Goal: Answer question/provide support: Share knowledge or assist other users

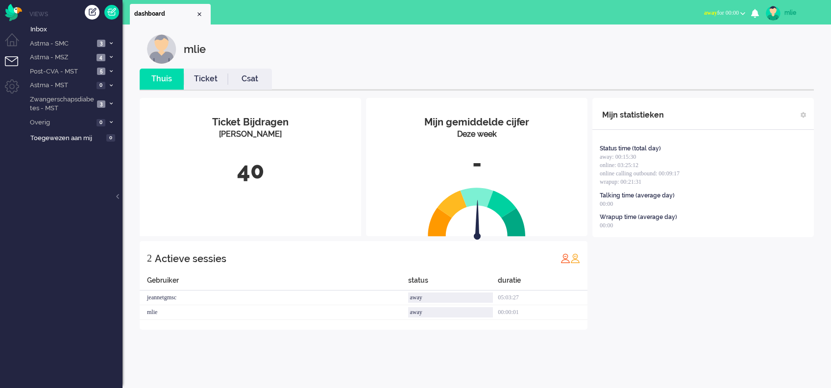
click at [704, 11] on span "away" at bounding box center [710, 12] width 13 height 7
click at [678, 43] on label "Online" at bounding box center [704, 44] width 77 height 8
click at [14, 13] on img "Omnidesk" at bounding box center [13, 12] width 17 height 17
click at [724, 9] on span "online for 00:00" at bounding box center [720, 12] width 37 height 7
click at [684, 42] on label "Online" at bounding box center [704, 44] width 77 height 8
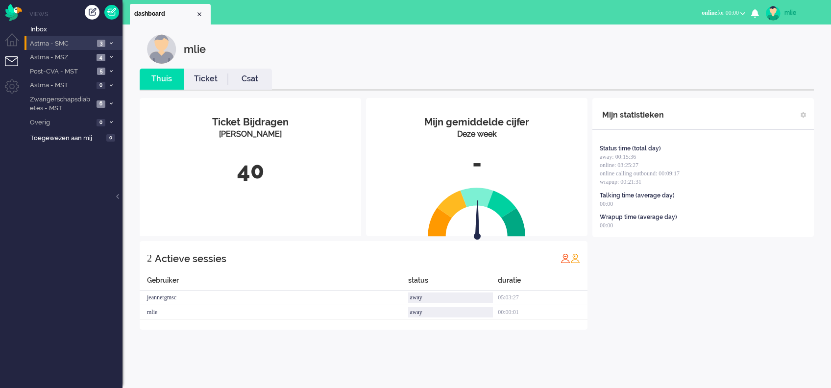
click at [108, 43] on span at bounding box center [110, 43] width 7 height 5
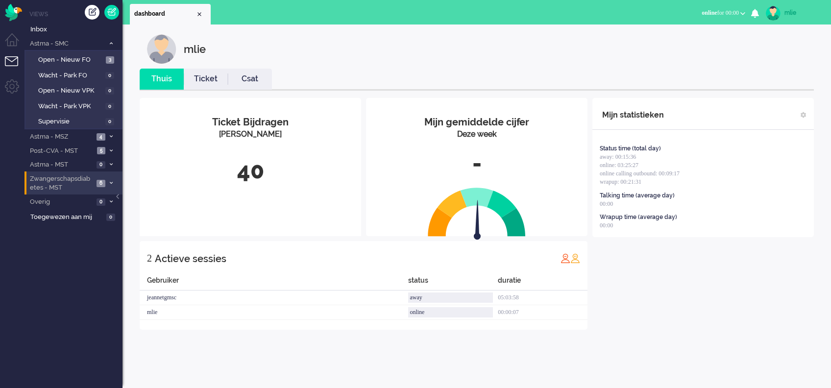
click at [104, 177] on li "Zwangerschapsdiabetes - MST 6" at bounding box center [74, 183] width 98 height 23
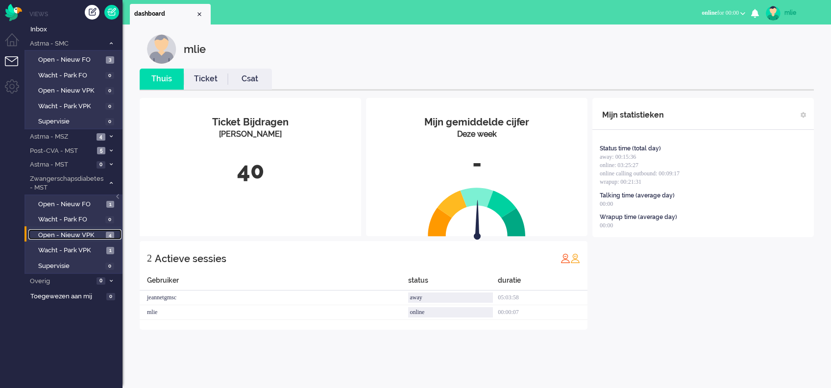
click at [59, 233] on span "Open - Nieuw VPK" at bounding box center [70, 235] width 65 height 9
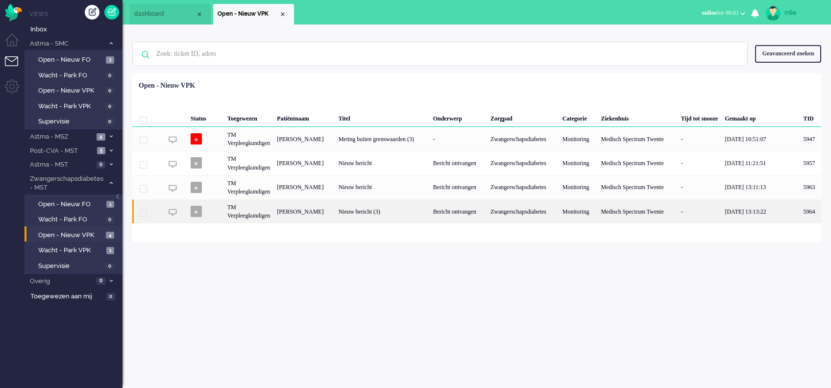
click at [465, 214] on div "Bericht ontvangen" at bounding box center [458, 212] width 57 height 24
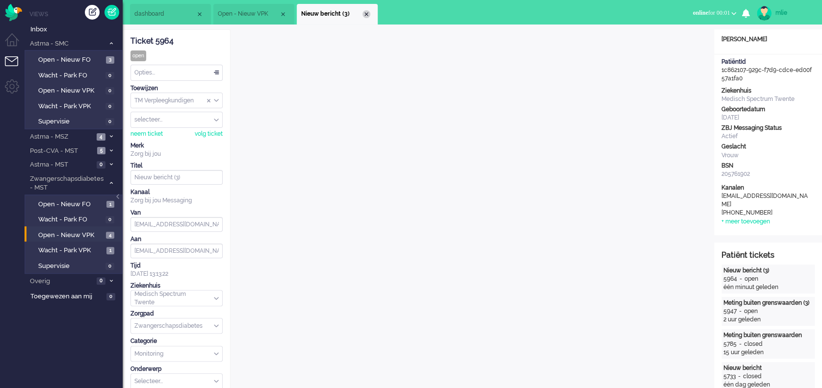
click at [367, 14] on div "Close tab" at bounding box center [366, 14] width 8 height 8
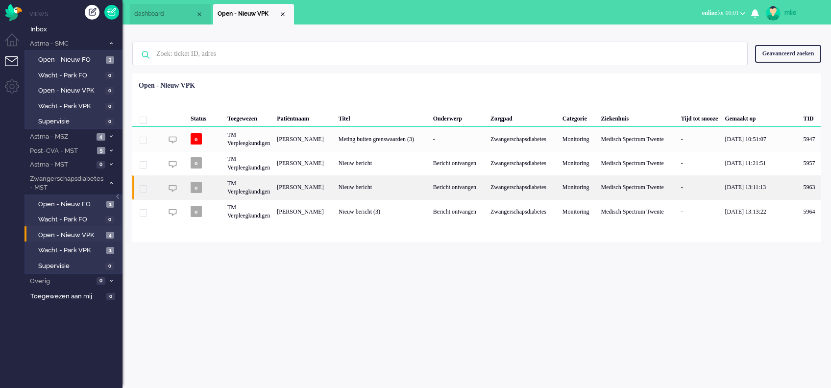
click at [386, 184] on div "Nieuw bericht" at bounding box center [382, 188] width 95 height 24
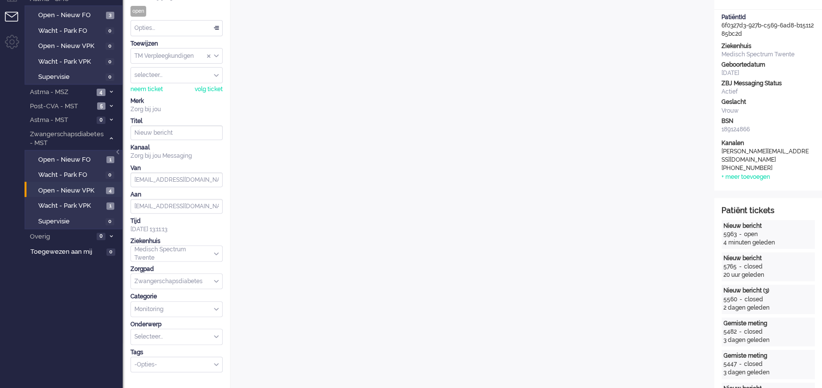
scroll to position [17, 0]
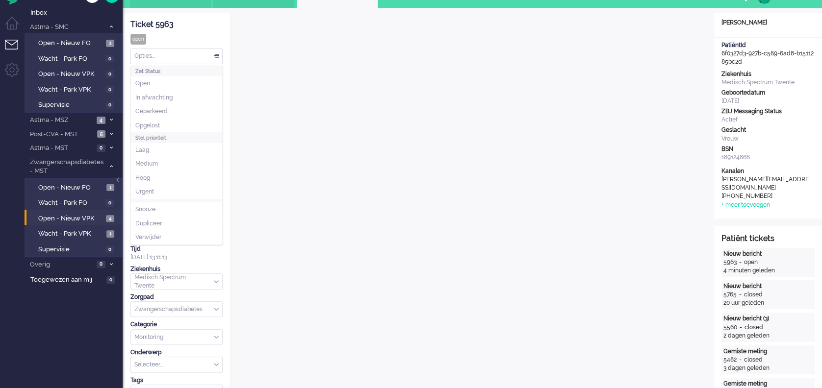
click at [216, 55] on div "Opties..." at bounding box center [176, 56] width 91 height 15
click at [158, 124] on span "Opgelost" at bounding box center [147, 126] width 25 height 8
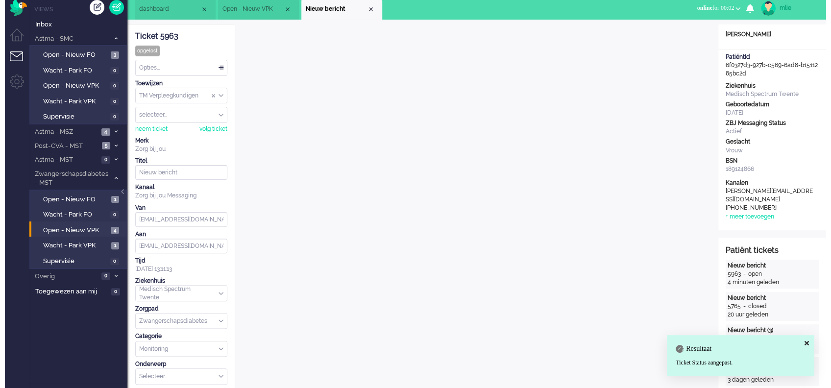
scroll to position [0, 0]
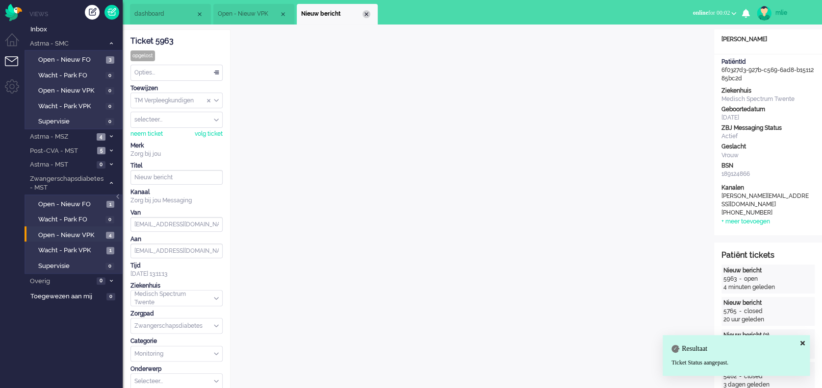
click at [368, 12] on div "Close tab" at bounding box center [366, 14] width 8 height 8
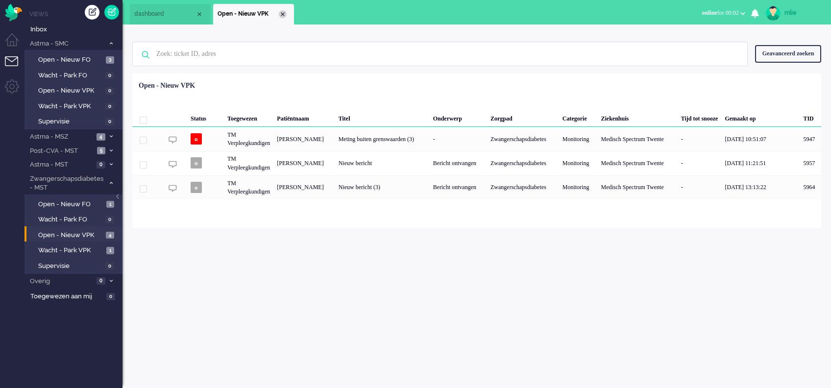
click at [279, 12] on div "Close tab" at bounding box center [283, 14] width 8 height 8
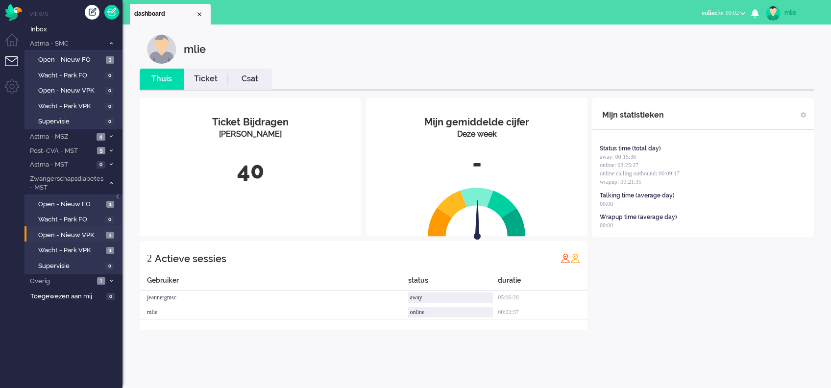
click at [207, 81] on link "Ticket" at bounding box center [206, 79] width 44 height 11
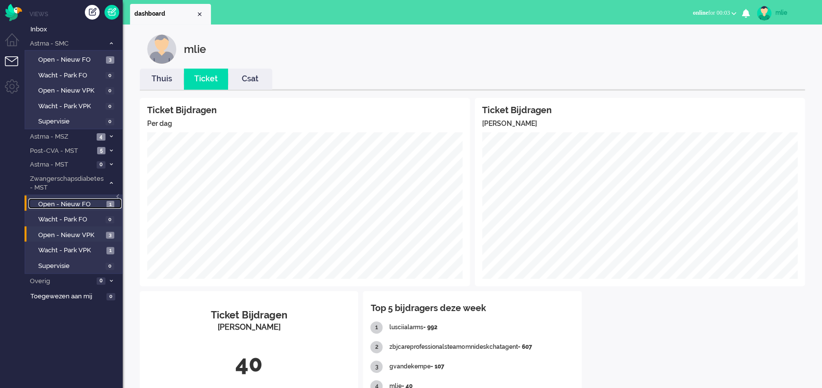
click at [75, 202] on span "Open - Nieuw FO" at bounding box center [71, 204] width 66 height 9
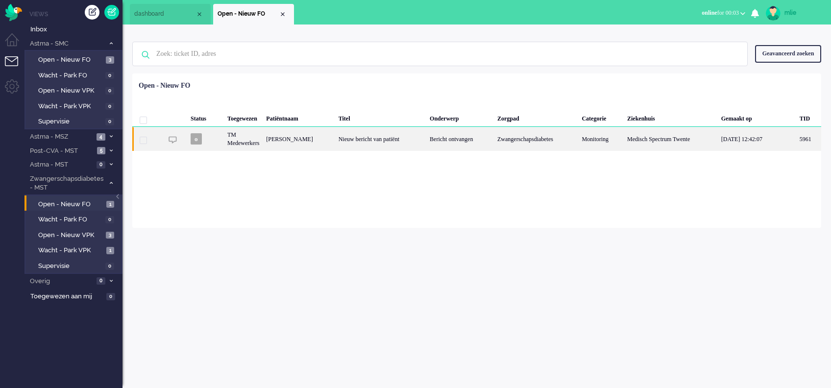
click at [390, 140] on div "Nieuw bericht van patiënt" at bounding box center [380, 139] width 91 height 24
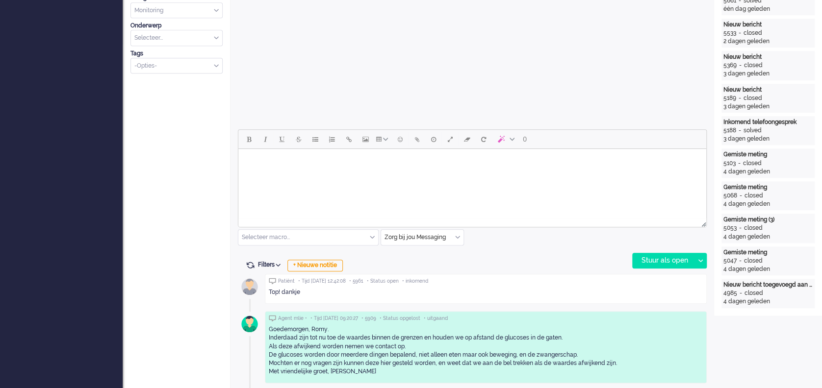
scroll to position [409, 0]
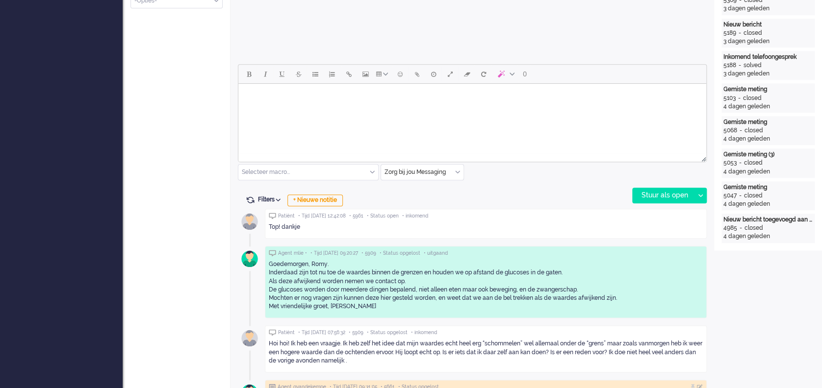
click at [299, 95] on body "Rich Text Area. Press ALT-0 for help." at bounding box center [472, 96] width 460 height 17
click at [666, 195] on div "Stuur als open" at bounding box center [662, 195] width 61 height 15
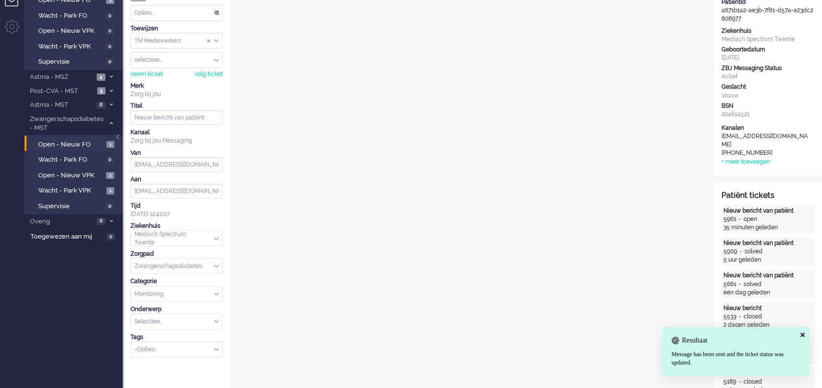
scroll to position [17, 0]
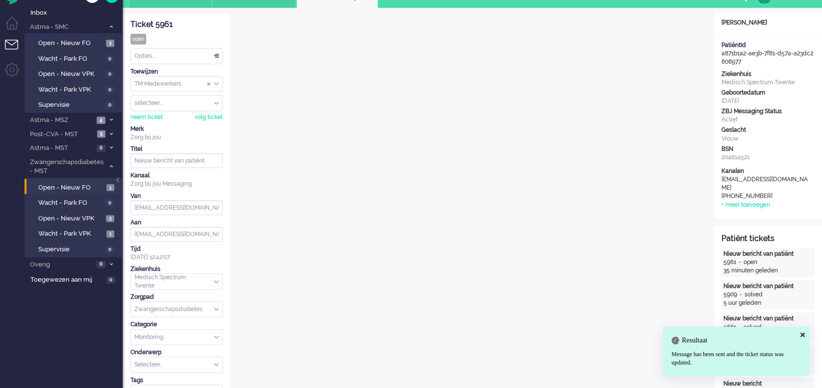
click at [219, 53] on div "Opties..." at bounding box center [176, 56] width 91 height 15
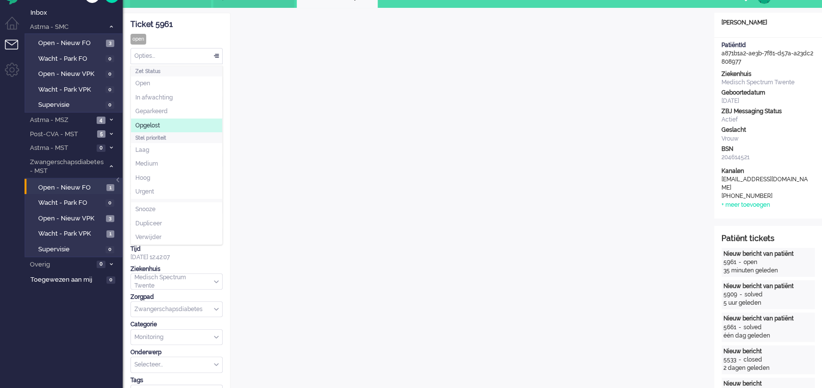
click at [154, 126] on span "Opgelost" at bounding box center [147, 126] width 25 height 8
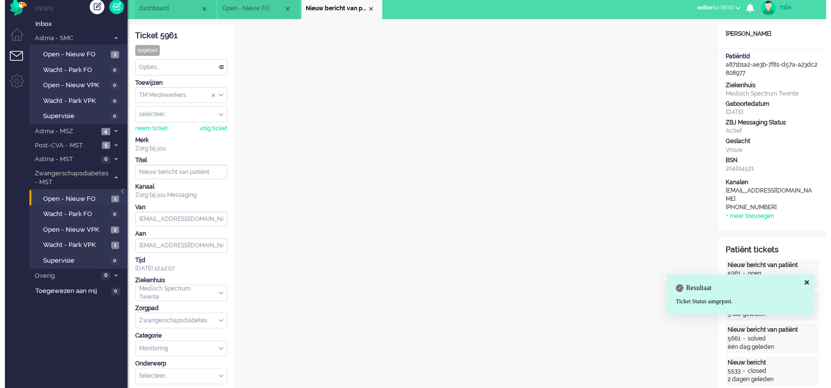
scroll to position [0, 0]
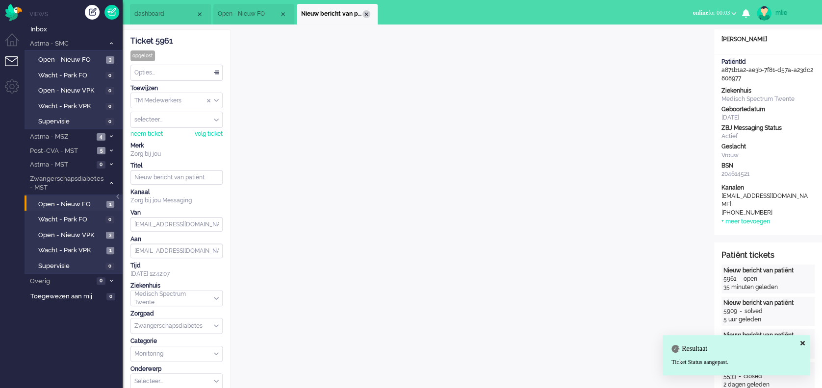
click at [365, 11] on div "Close tab" at bounding box center [366, 14] width 8 height 8
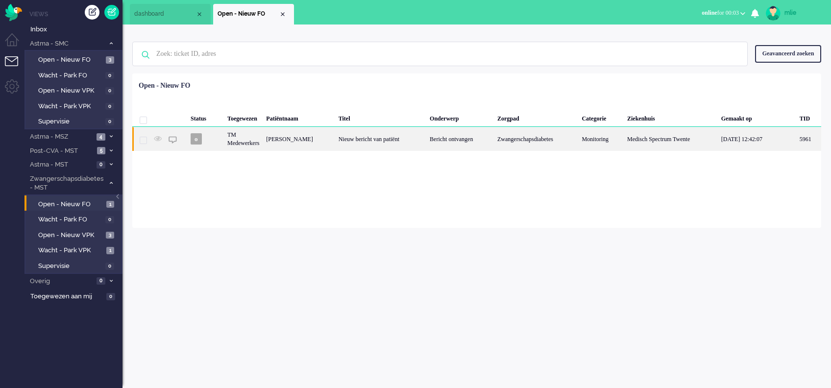
click at [455, 136] on div "Bericht ontvangen" at bounding box center [461, 139] width 68 height 24
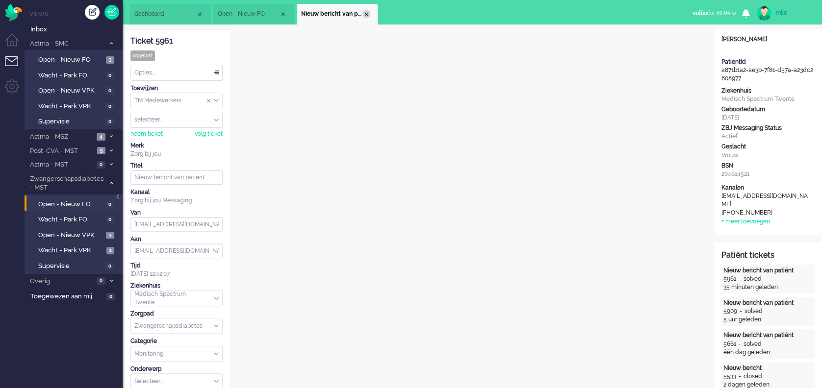
click at [366, 10] on li "Nieuw bericht van patiënt" at bounding box center [337, 14] width 81 height 21
click at [366, 12] on div "Close tab" at bounding box center [366, 14] width 8 height 8
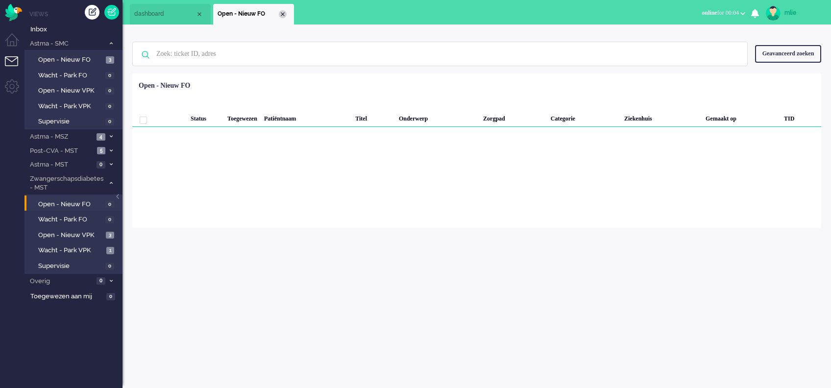
click at [279, 13] on div "Close tab" at bounding box center [283, 14] width 8 height 8
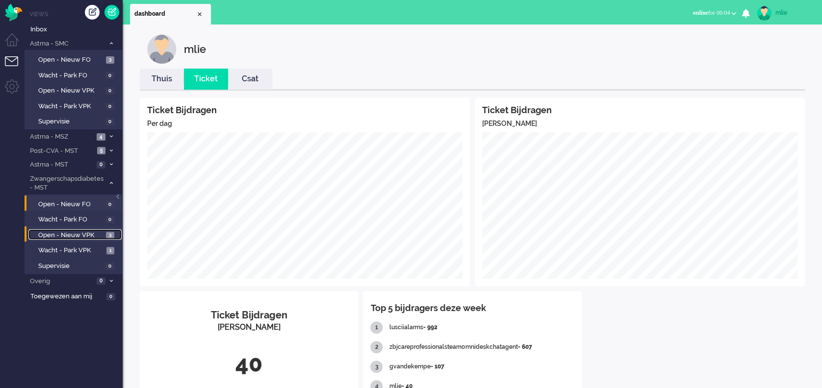
click at [64, 232] on span "Open - Nieuw VPK" at bounding box center [70, 235] width 65 height 9
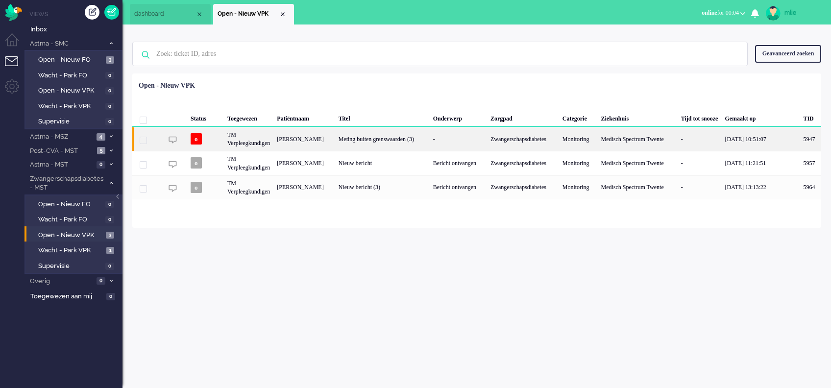
click at [430, 141] on div "-" at bounding box center [458, 139] width 57 height 24
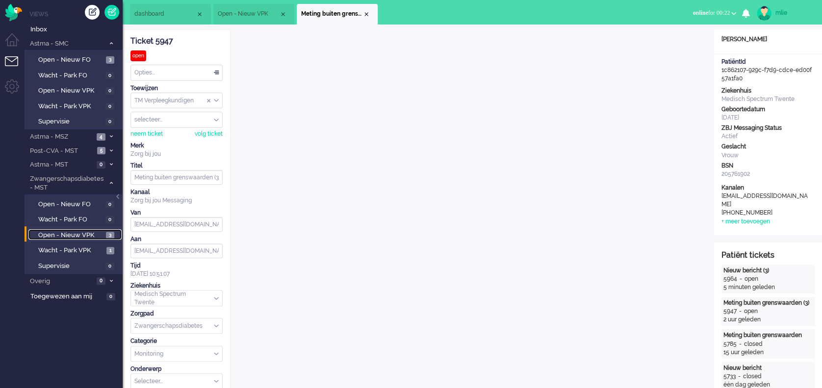
click at [75, 231] on span "Open - Nieuw VPK" at bounding box center [70, 235] width 65 height 9
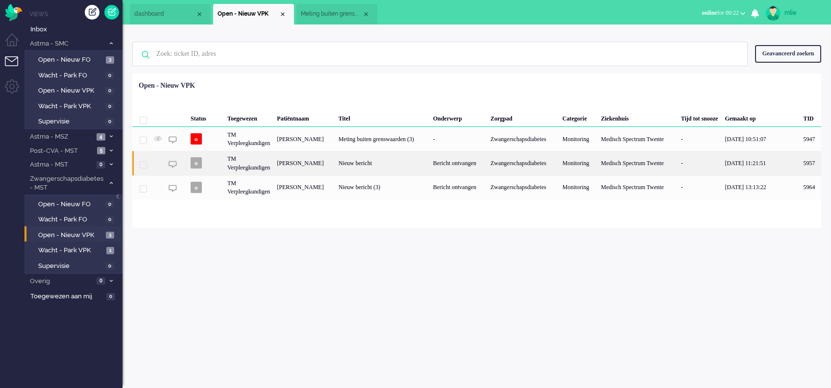
click at [404, 156] on div "Nieuw bericht" at bounding box center [382, 163] width 95 height 24
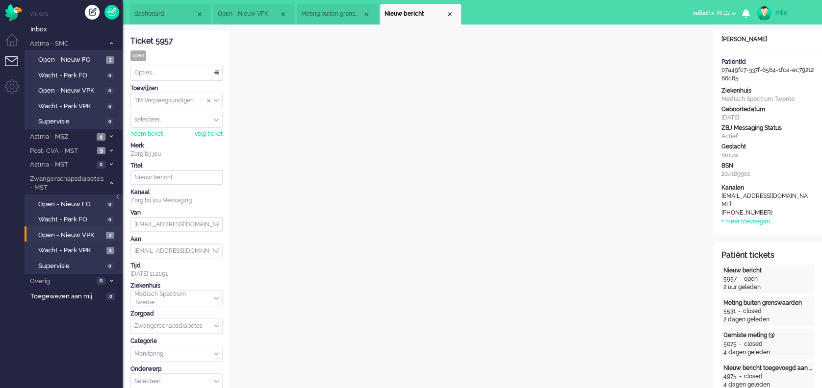
click at [216, 72] on div "Opties..." at bounding box center [176, 72] width 91 height 15
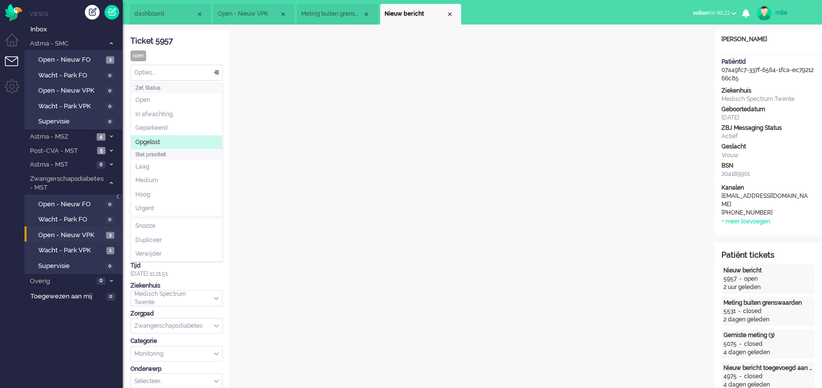
click at [159, 144] on span "Opgelost" at bounding box center [147, 142] width 25 height 8
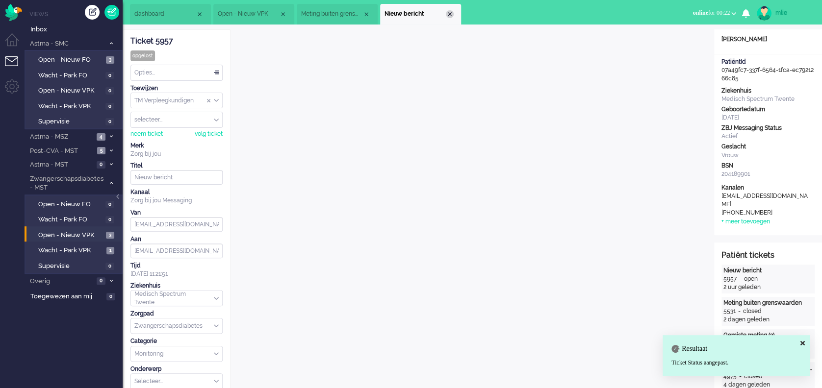
click at [451, 16] on div "Close tab" at bounding box center [450, 14] width 8 height 8
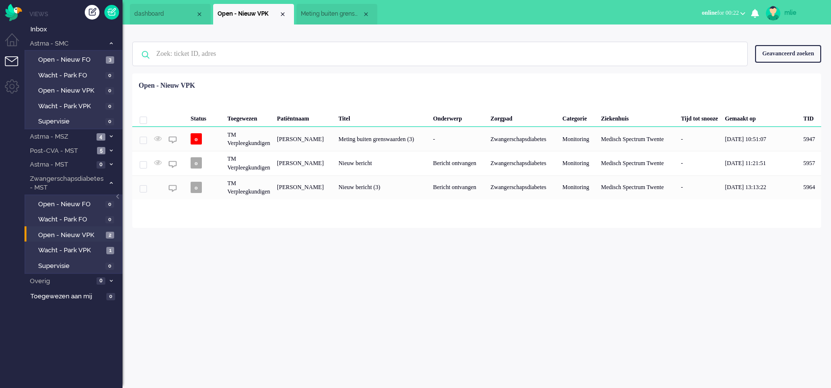
click at [333, 12] on span "Meting buiten grenswaarden (3)" at bounding box center [331, 14] width 61 height 8
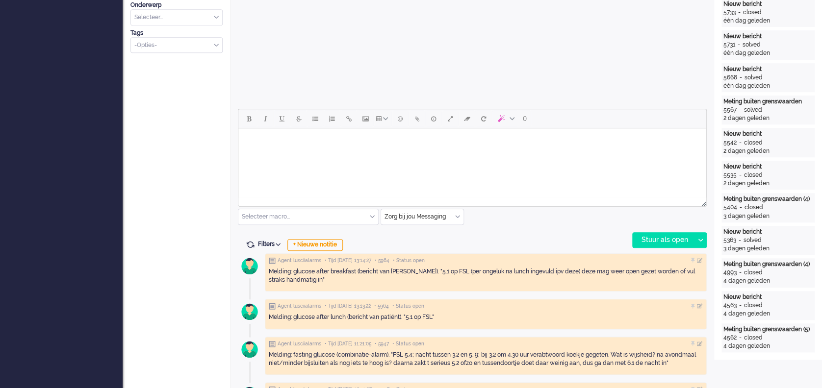
scroll to position [392, 0]
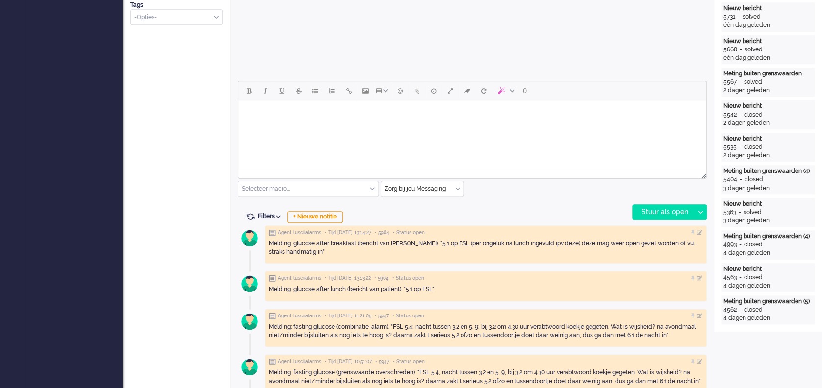
click at [293, 124] on html at bounding box center [472, 113] width 468 height 25
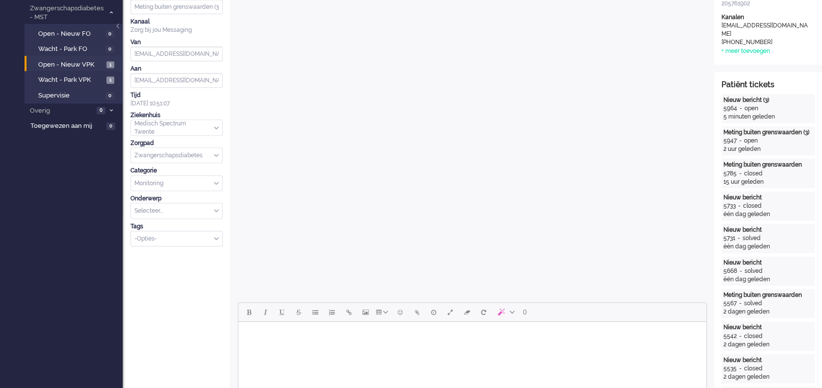
scroll to position [261, 0]
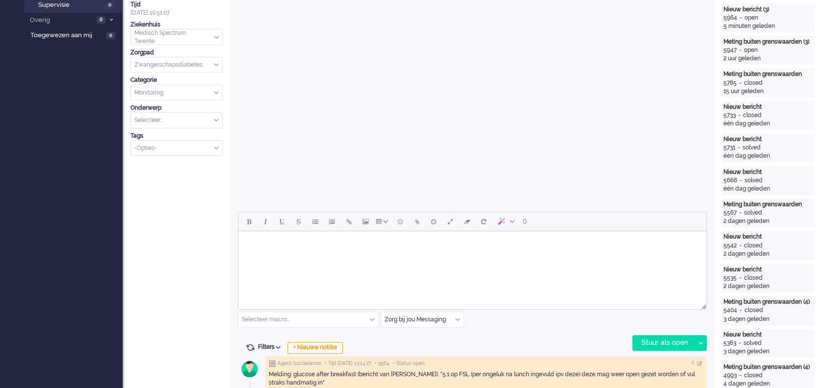
click at [279, 255] on html at bounding box center [472, 243] width 468 height 25
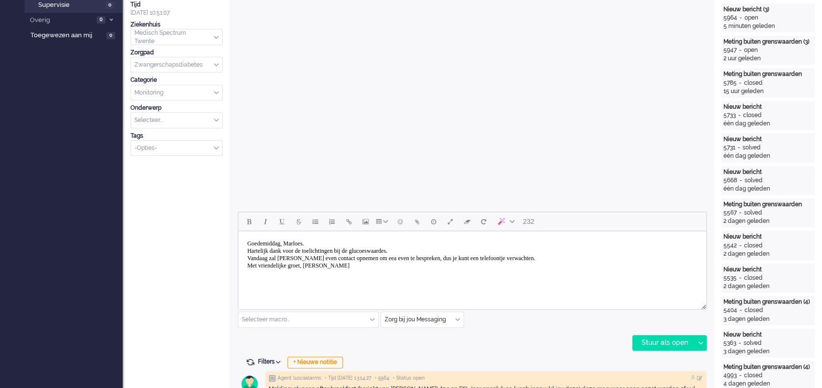
click at [389, 251] on body "Goedemiddag, Marloes. Hartelijk dank voor de toelichtingen bij de glucoeswaarde…" at bounding box center [472, 254] width 460 height 39
click at [321, 259] on body "Goedemiddag, Marloes. Hartelijk dank voor de toelichtingen bij de glucosewaarde…" at bounding box center [472, 254] width 460 height 39
click at [425, 245] on body "Goedemiddag, Marloes. Hartelijk dank voor de toelichtingen bij de glucosewaarde…" at bounding box center [472, 254] width 460 height 39
click at [427, 247] on body "Goedemiddag, Marloes. Hartelijk dank voor de toelichtingen bij de glucosewaarde…" at bounding box center [472, 254] width 460 height 39
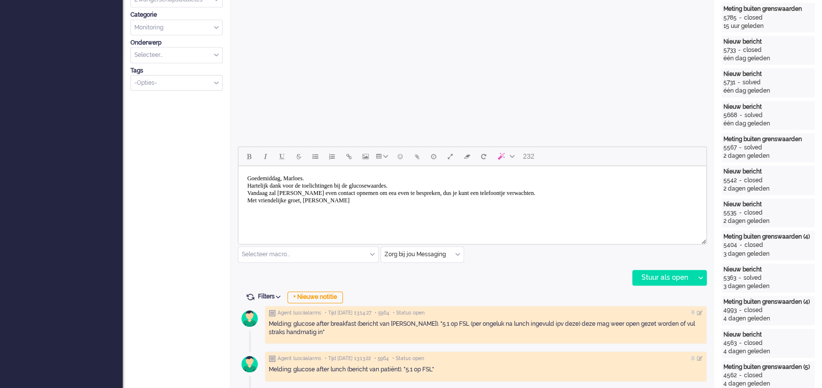
click at [427, 184] on body "Goedemiddag, Marloes. Hartelijk dank voor de toelichtingen bij de glucosewaarde…" at bounding box center [472, 189] width 460 height 39
click at [664, 275] on div "Stuur als open" at bounding box center [662, 278] width 61 height 15
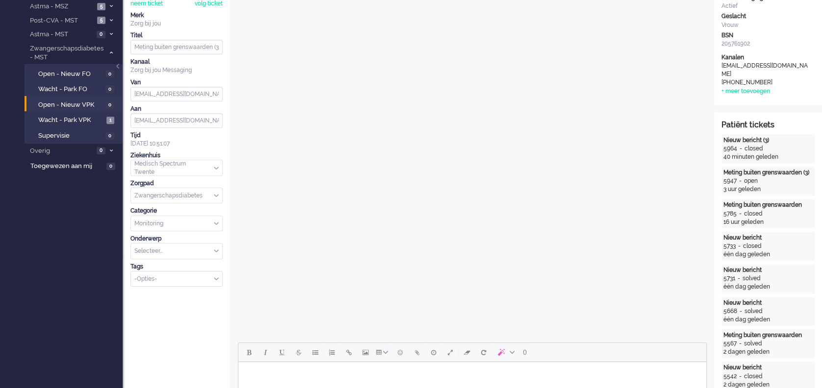
scroll to position [0, 0]
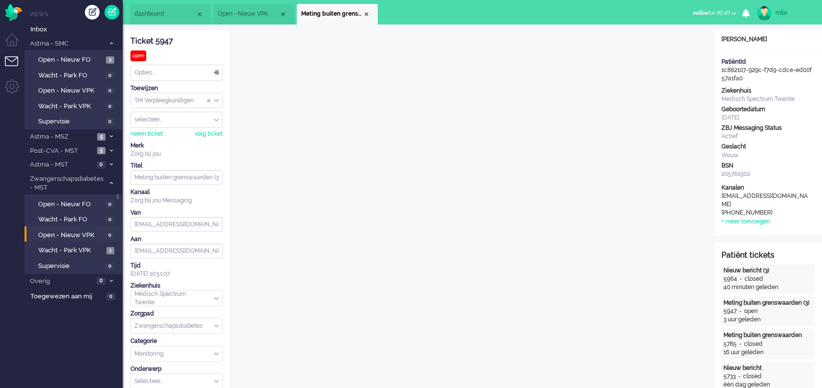
click at [217, 71] on div "Opties..." at bounding box center [176, 72] width 91 height 15
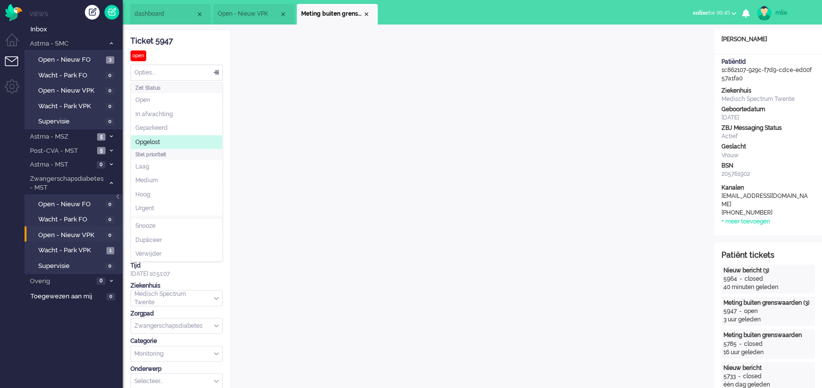
click at [148, 144] on span "Opgelost" at bounding box center [147, 142] width 25 height 8
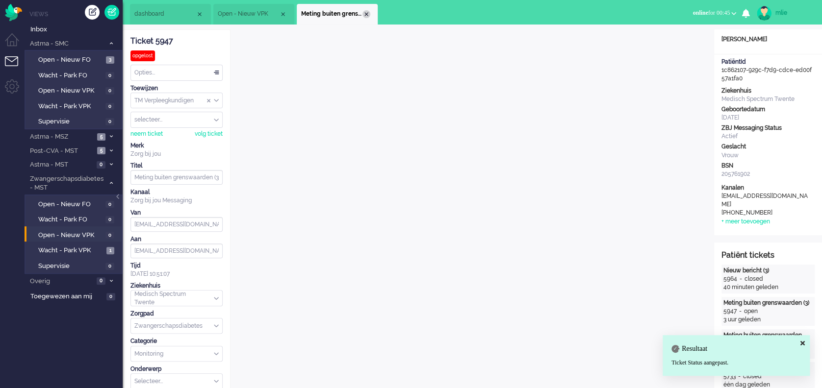
click at [363, 12] on div "Close tab" at bounding box center [366, 14] width 8 height 8
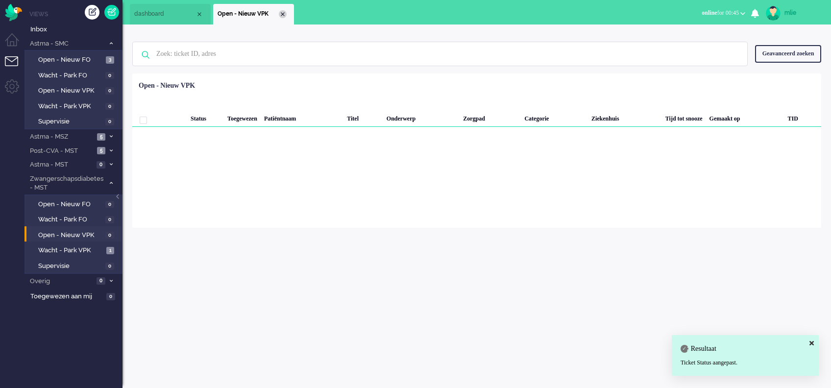
click at [283, 14] on div "Close tab" at bounding box center [283, 14] width 8 height 8
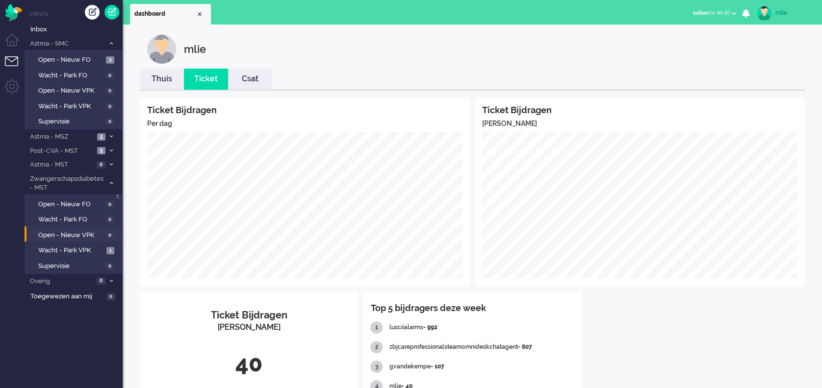
click at [159, 77] on link "Thuis" at bounding box center [162, 79] width 44 height 11
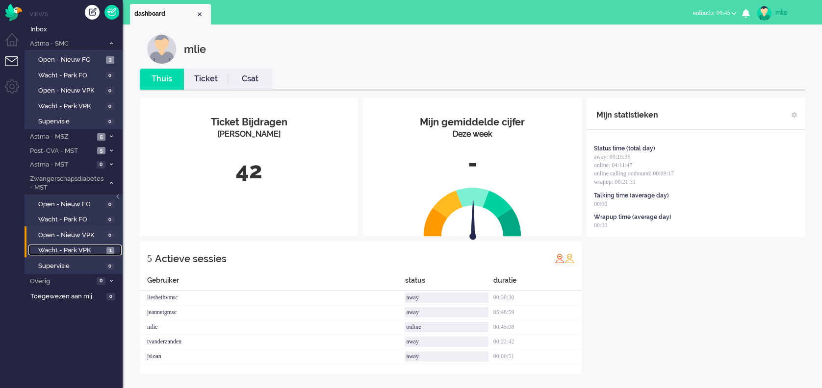
click at [72, 248] on span "Wacht - Park VPK" at bounding box center [71, 250] width 66 height 9
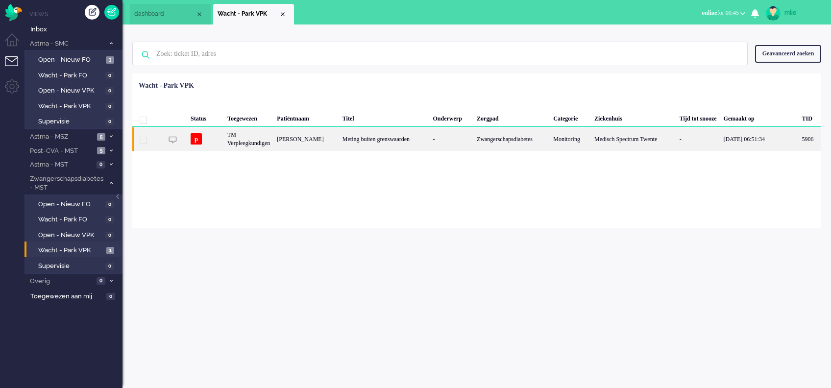
click at [391, 137] on div "Meting buiten grenswaarden" at bounding box center [384, 139] width 91 height 24
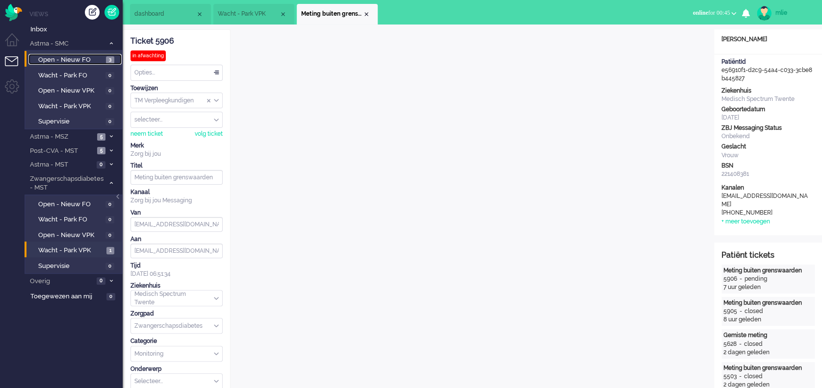
click at [70, 58] on span "Open - Nieuw FO" at bounding box center [70, 59] width 65 height 9
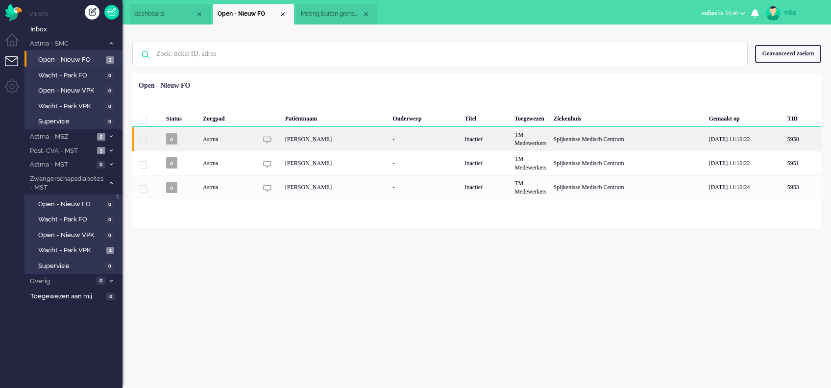
click at [388, 142] on div "Maria Jacoba Meikina Sikkens" at bounding box center [336, 139] width 108 height 24
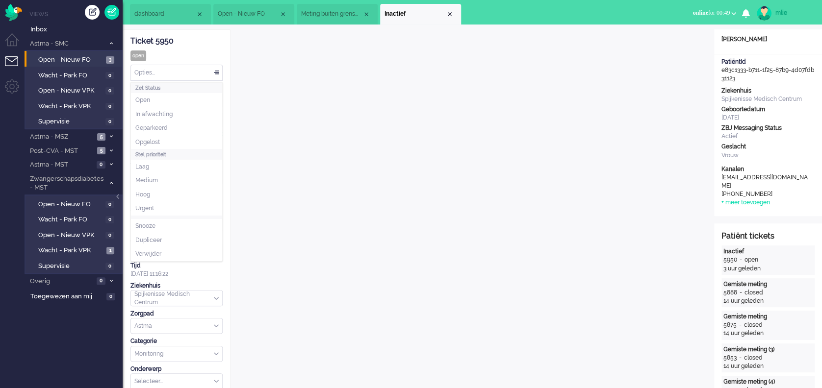
click at [214, 71] on div "Opties..." at bounding box center [176, 72] width 91 height 15
click at [154, 138] on span "Opgelost" at bounding box center [147, 142] width 25 height 8
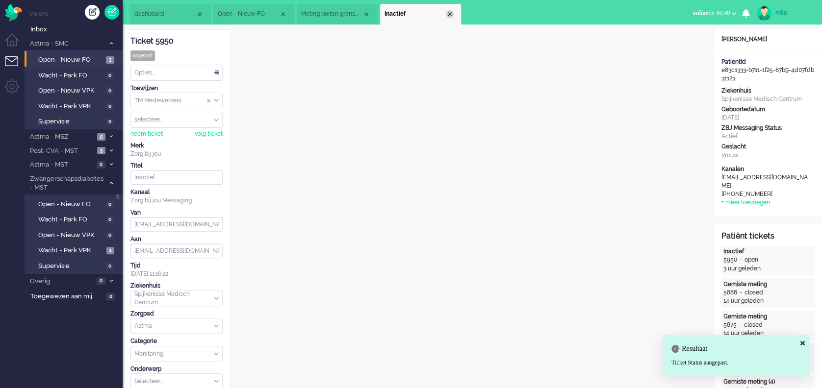
click at [452, 15] on div "Close tab" at bounding box center [450, 14] width 8 height 8
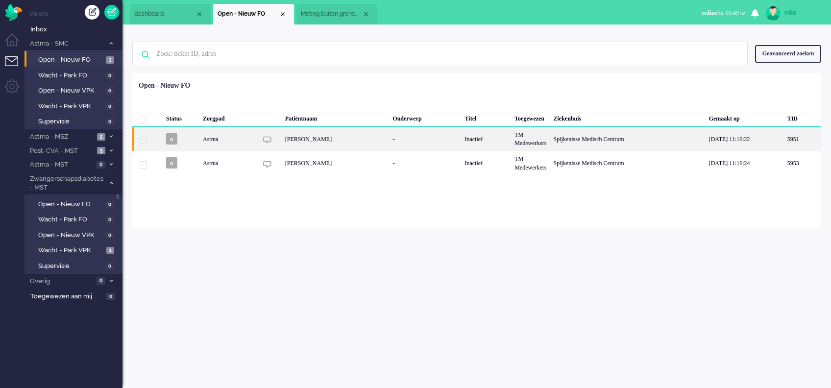
click at [409, 136] on div "-" at bounding box center [425, 139] width 72 height 24
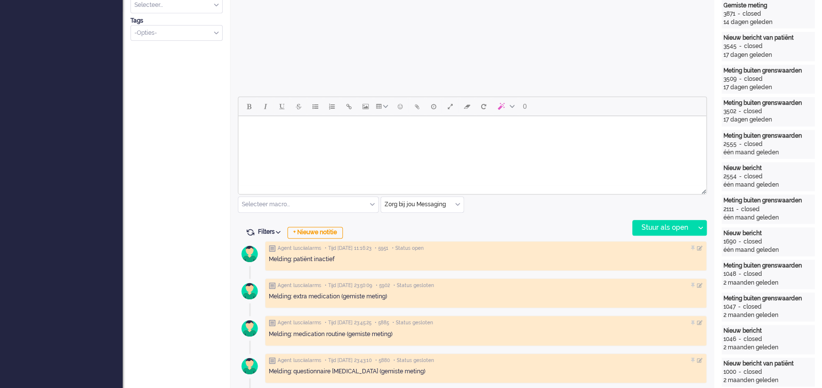
scroll to position [347, 0]
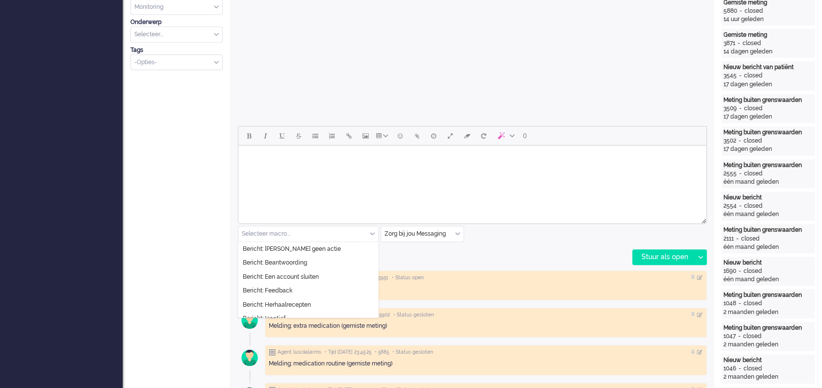
click at [372, 232] on div "Selecteer macro..." at bounding box center [308, 233] width 140 height 15
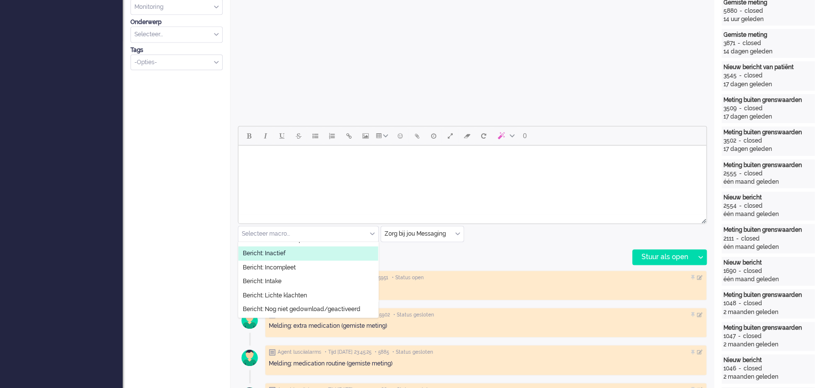
click at [281, 252] on span "Bericht: Inactief" at bounding box center [264, 254] width 43 height 8
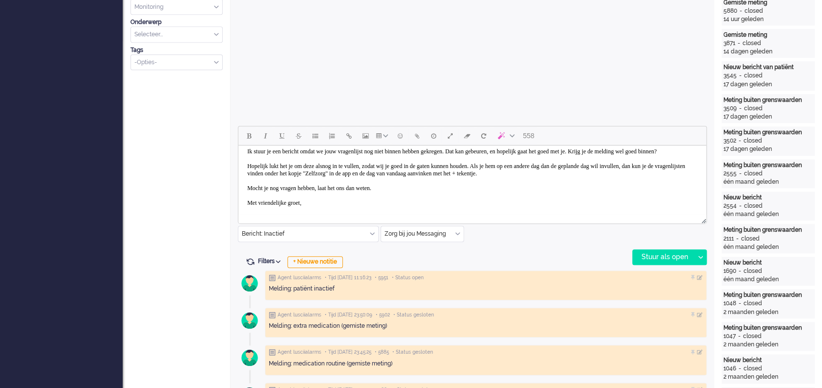
scroll to position [0, 0]
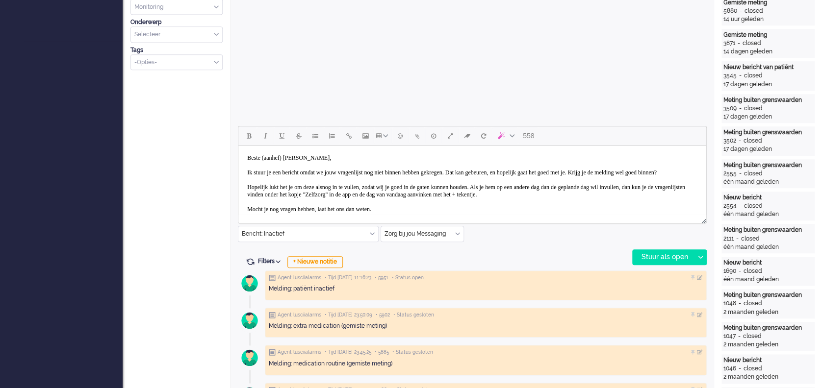
click at [293, 158] on body "Beste (aanhef) Rietdijk, Ik stuur je een bericht omdat we jouw vragenlijst nog …" at bounding box center [472, 191] width 460 height 83
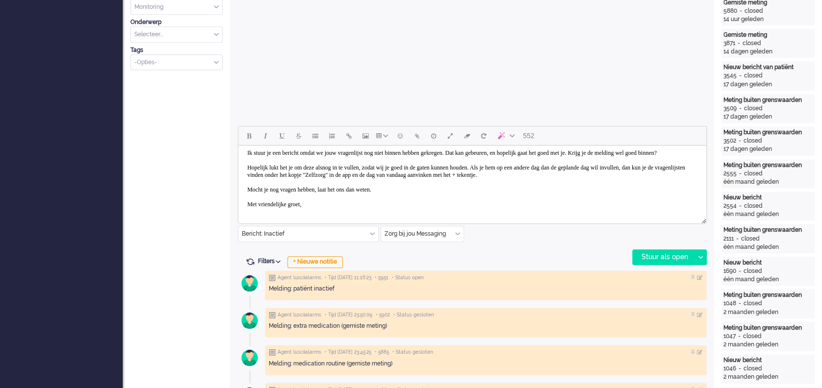
scroll to position [30, 0]
click at [325, 205] on body "Beste mw Rietdijk, Ik stuur je een bericht omdat we jouw vragenlijst nog niet b…" at bounding box center [472, 168] width 460 height 83
click at [663, 256] on div "Stuur als open" at bounding box center [662, 257] width 61 height 15
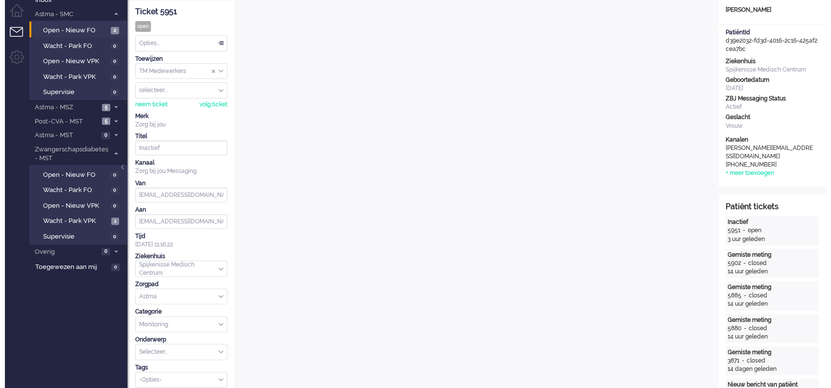
scroll to position [0, 0]
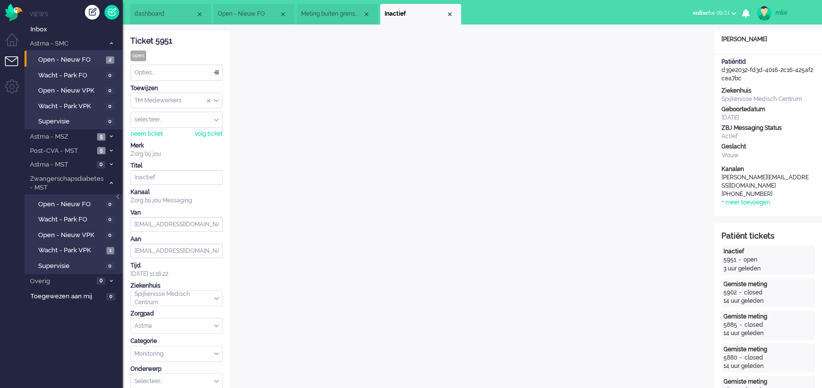
click at [213, 68] on div "Opties..." at bounding box center [176, 72] width 91 height 15
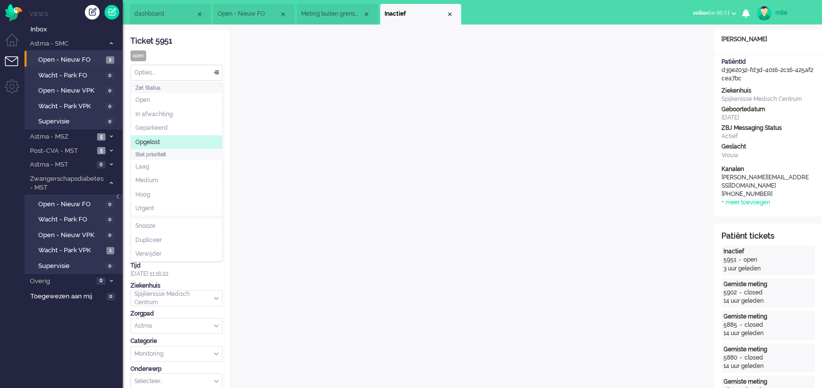
click at [160, 143] on span "Opgelost" at bounding box center [147, 142] width 25 height 8
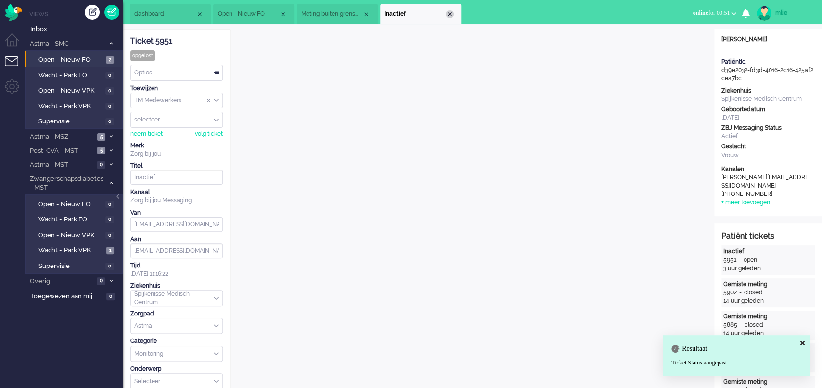
click at [451, 14] on div "Close tab" at bounding box center [450, 14] width 8 height 8
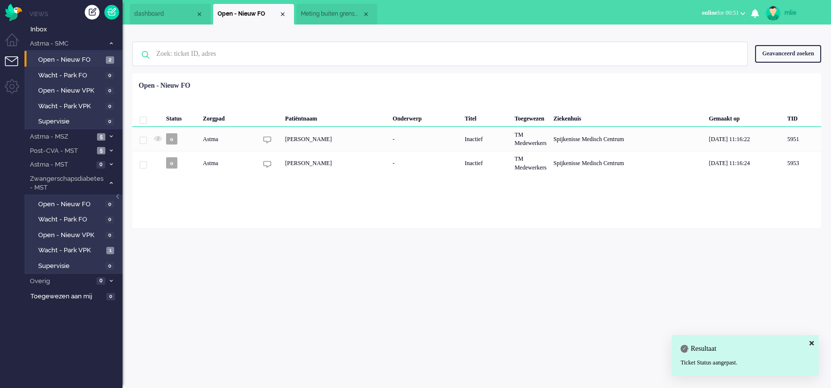
click at [329, 13] on span "Meting buiten grenswaarden" at bounding box center [331, 14] width 61 height 8
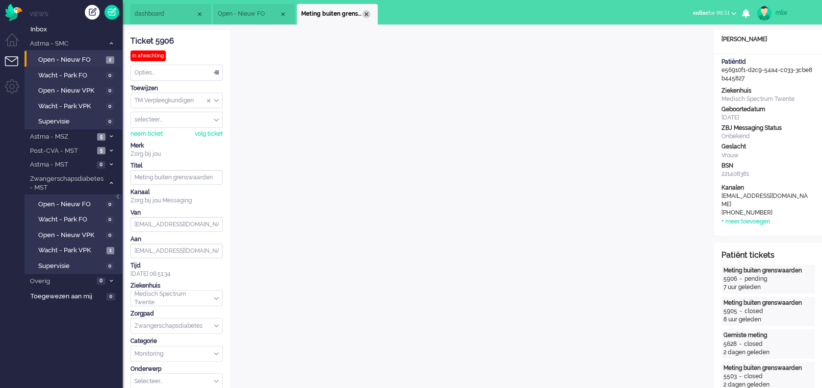
click at [365, 12] on div "Close tab" at bounding box center [366, 14] width 8 height 8
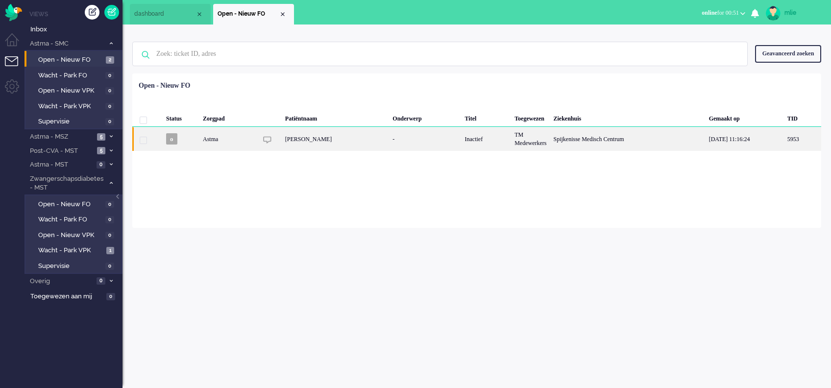
click at [407, 131] on div "-" at bounding box center [425, 139] width 72 height 24
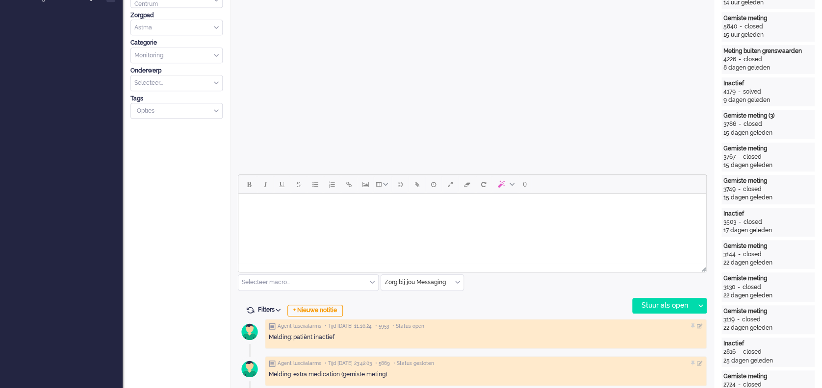
scroll to position [327, 0]
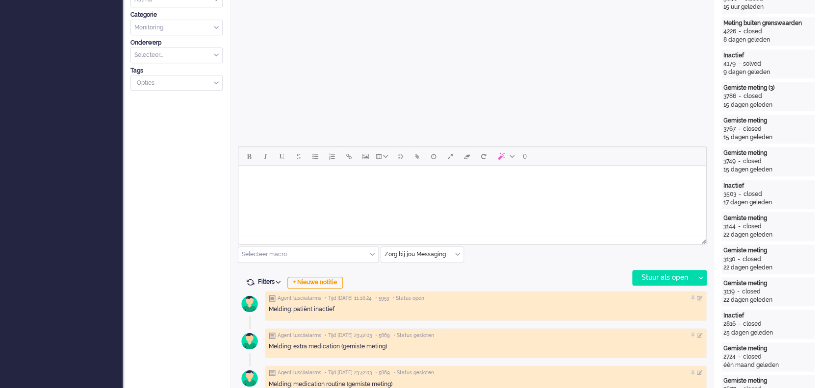
click at [292, 191] on html at bounding box center [472, 178] width 468 height 25
click at [647, 279] on div "Stuur als open" at bounding box center [662, 278] width 61 height 15
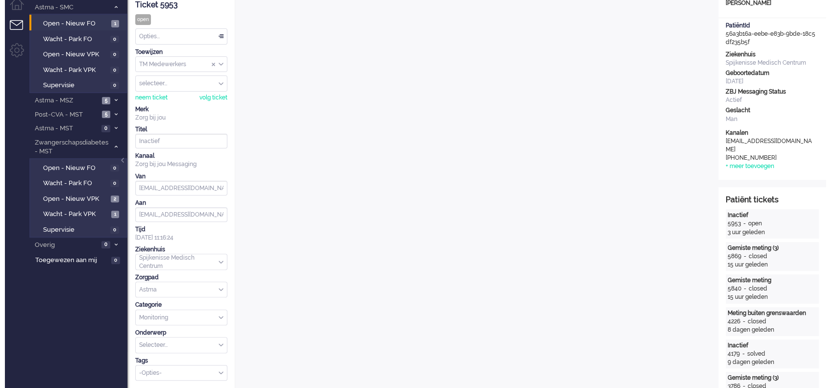
scroll to position [0, 0]
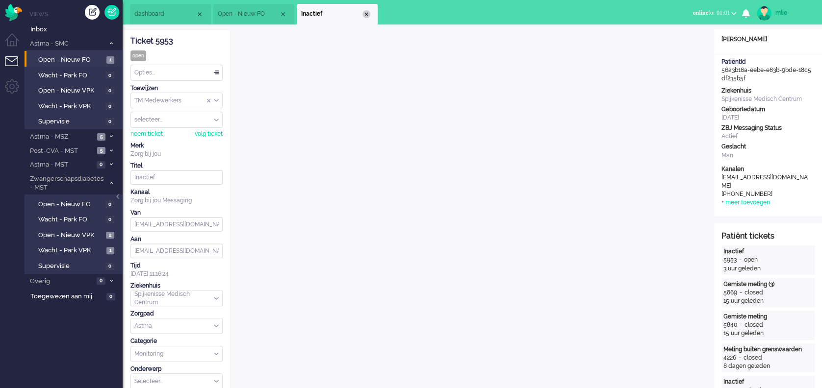
click at [366, 11] on div "Close tab" at bounding box center [366, 14] width 8 height 8
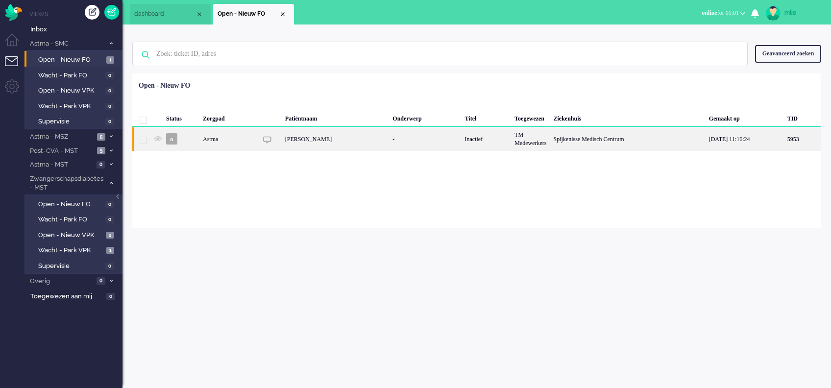
click at [377, 134] on div "Ricky Steven van der Mast" at bounding box center [336, 139] width 108 height 24
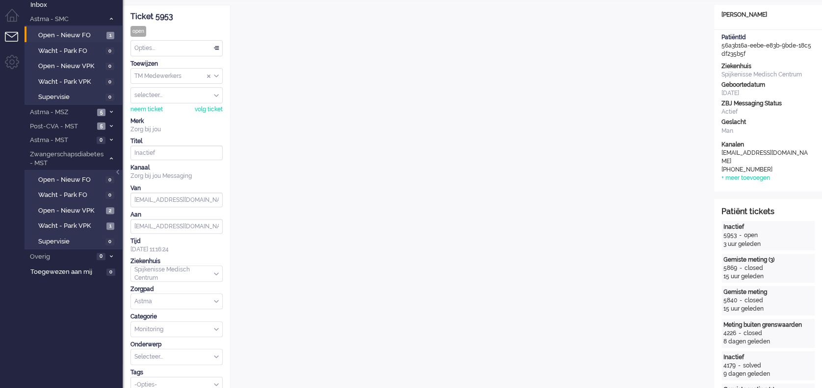
scroll to position [20, 0]
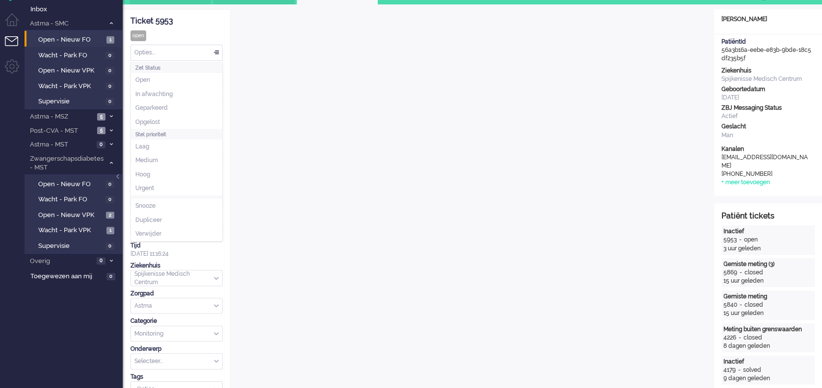
click at [213, 47] on div "Opties..." at bounding box center [176, 52] width 91 height 15
click at [169, 122] on li "Opgelost" at bounding box center [176, 122] width 91 height 14
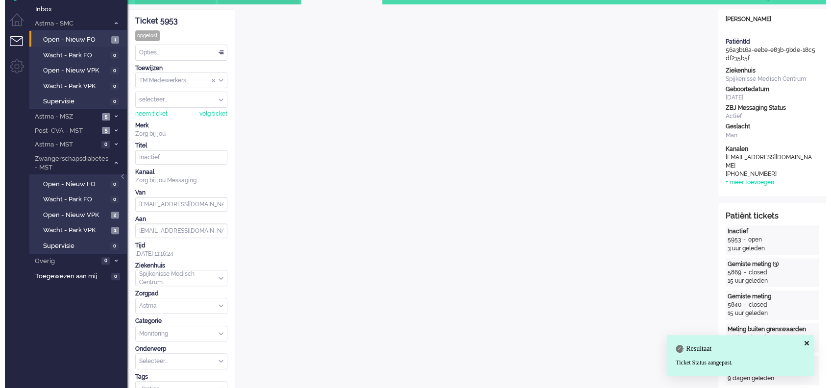
scroll to position [0, 0]
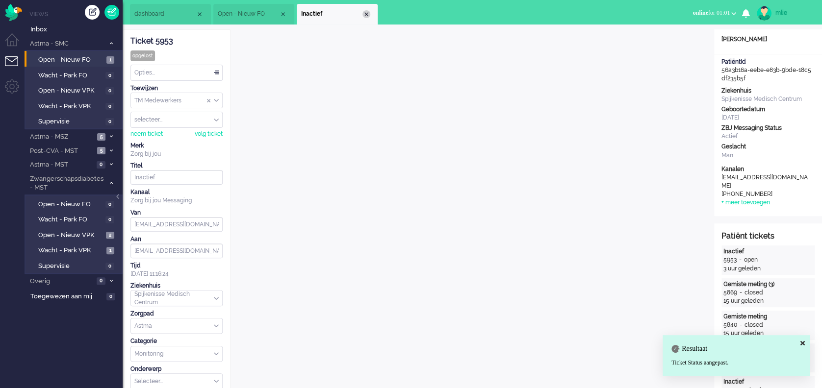
click at [369, 13] on div "Close tab" at bounding box center [366, 14] width 8 height 8
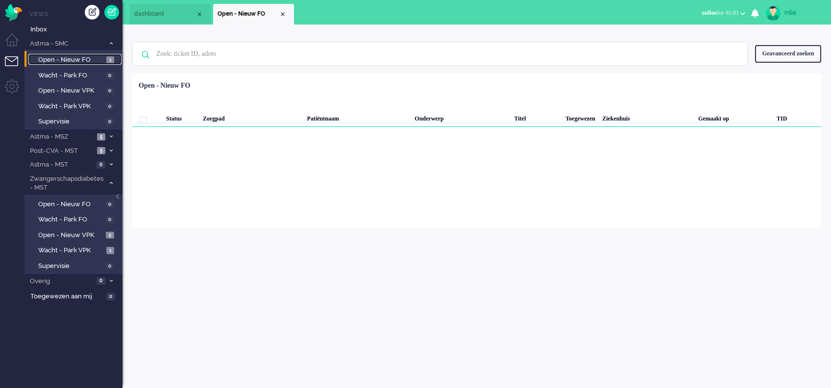
click at [67, 62] on span "Open - Nieuw FO" at bounding box center [71, 59] width 66 height 9
click at [59, 78] on span "Wacht - Park FO" at bounding box center [70, 75] width 65 height 9
click at [57, 92] on span "Open - Nieuw VPK" at bounding box center [70, 90] width 65 height 9
click at [109, 41] on span at bounding box center [110, 43] width 7 height 5
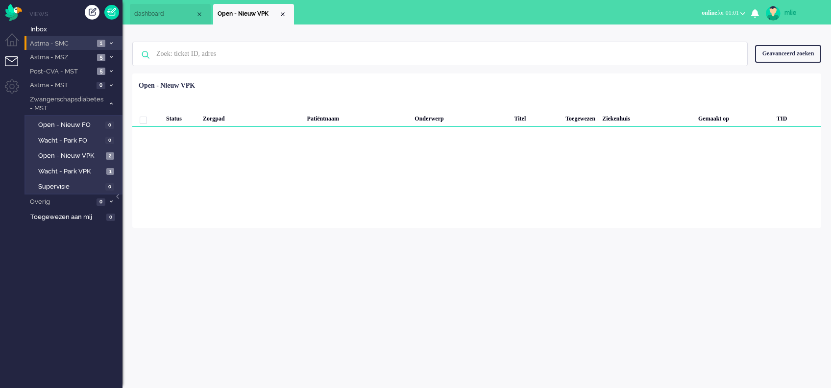
click at [109, 41] on span at bounding box center [110, 43] width 7 height 5
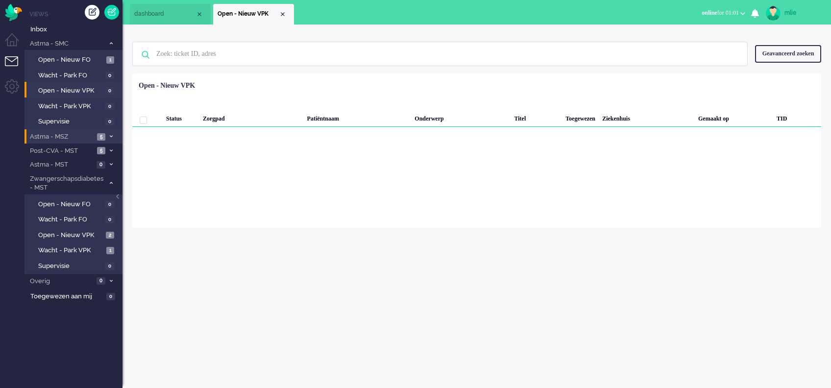
click at [85, 133] on span "Astma - MSZ" at bounding box center [61, 136] width 66 height 9
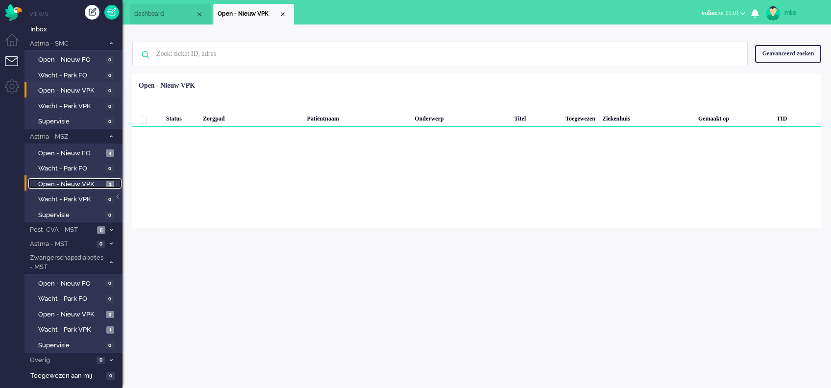
click at [71, 183] on span "Open - Nieuw VPK" at bounding box center [71, 184] width 66 height 9
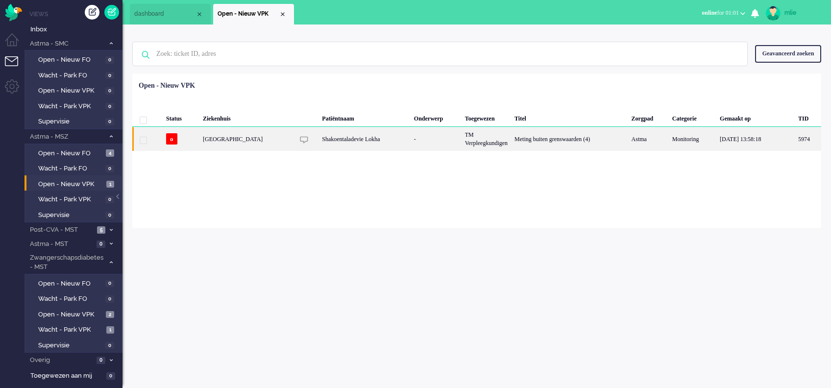
click at [503, 140] on div "TM Verpleegkundigen" at bounding box center [487, 139] width 50 height 24
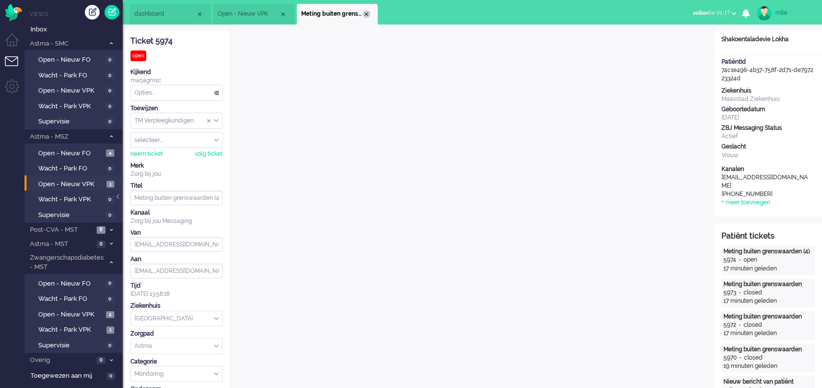
click at [366, 13] on div "Close tab" at bounding box center [366, 14] width 8 height 8
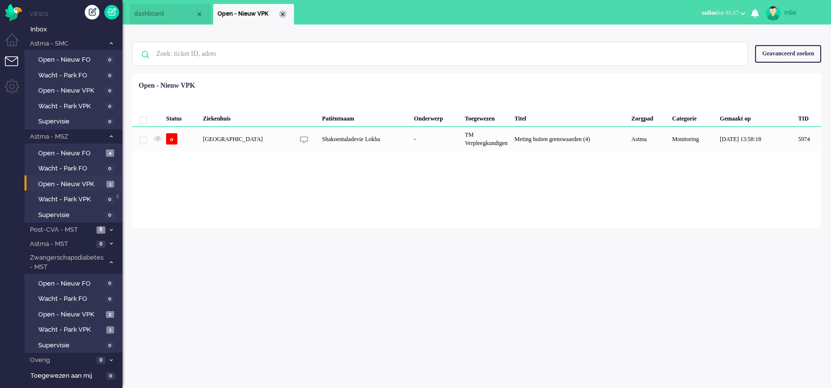
click at [283, 12] on div "Close tab" at bounding box center [283, 14] width 8 height 8
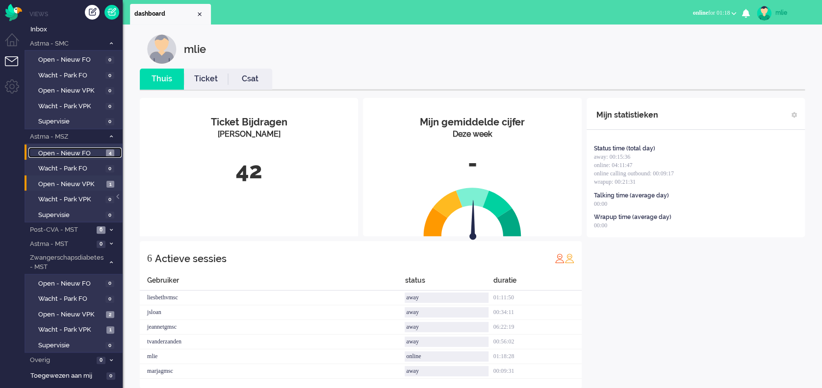
click at [72, 151] on span "Open - Nieuw FO" at bounding box center [70, 153] width 65 height 9
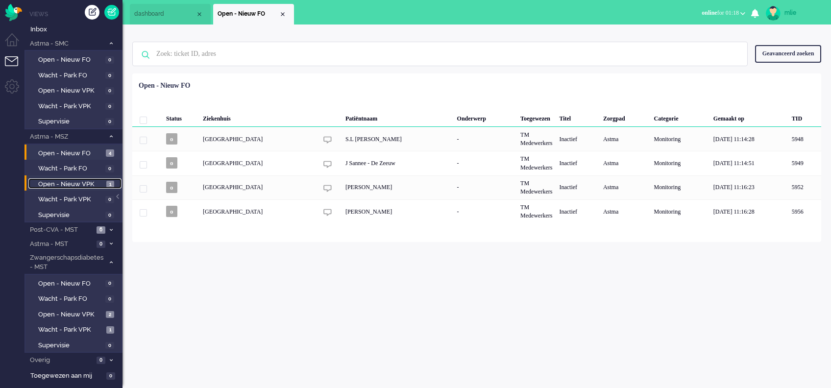
click at [82, 182] on span "Open - Nieuw VPK" at bounding box center [71, 184] width 66 height 9
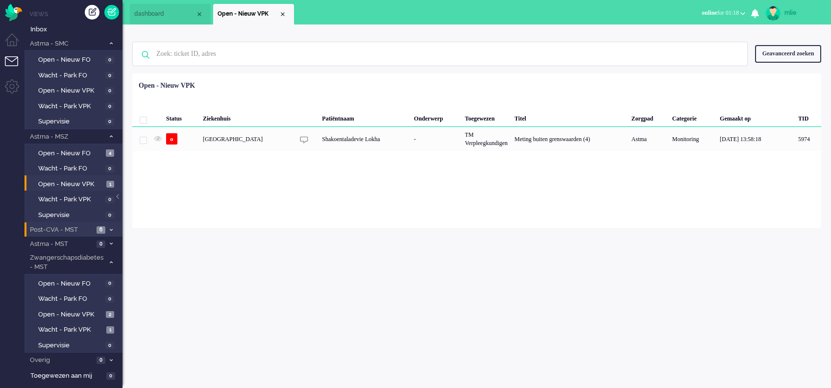
click at [56, 227] on span "Post-CVA - MST" at bounding box center [60, 230] width 65 height 9
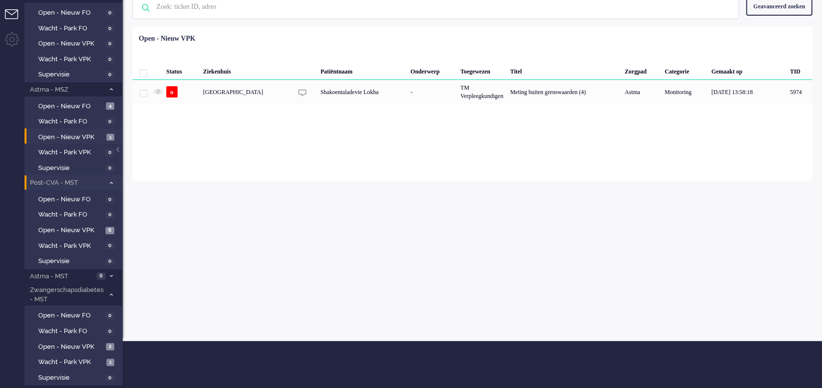
scroll to position [73, 0]
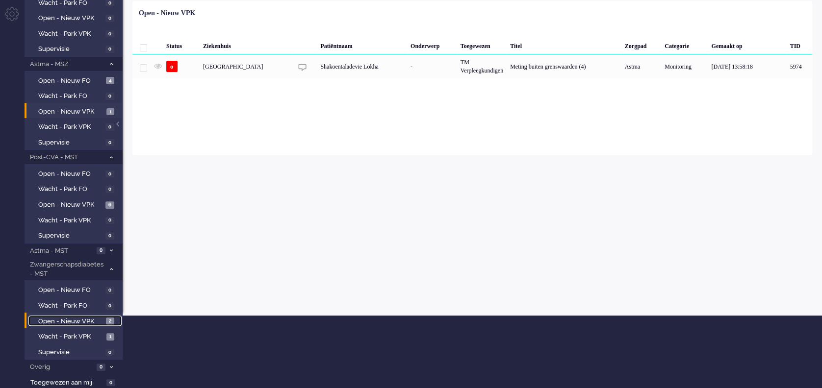
click at [65, 317] on span "Open - Nieuw VPK" at bounding box center [70, 321] width 65 height 9
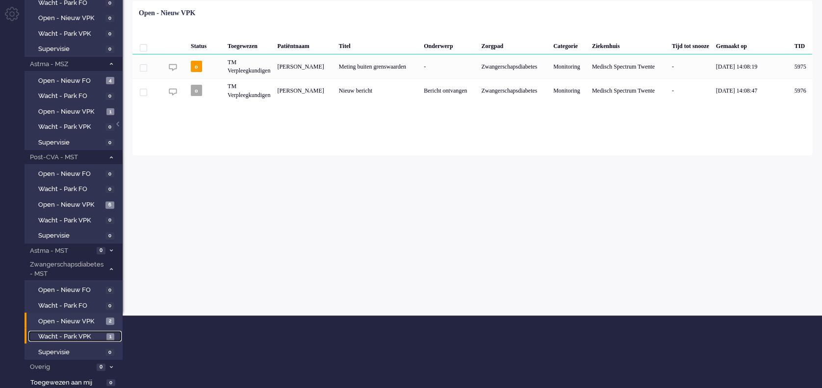
click at [65, 334] on span "Wacht - Park VPK" at bounding box center [71, 336] width 66 height 9
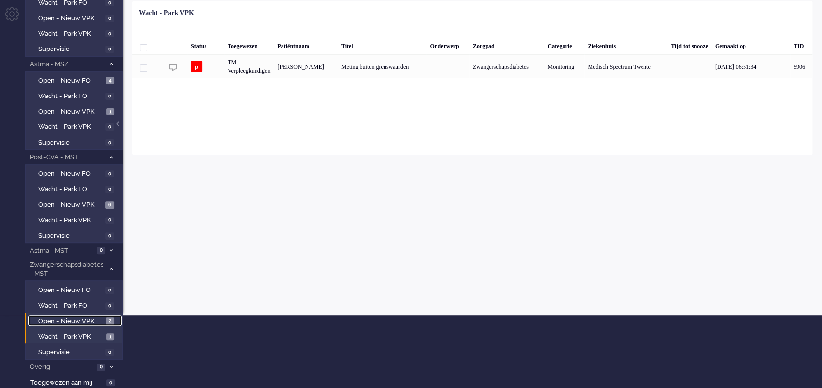
click at [71, 320] on span "Open - Nieuw VPK" at bounding box center [70, 321] width 65 height 9
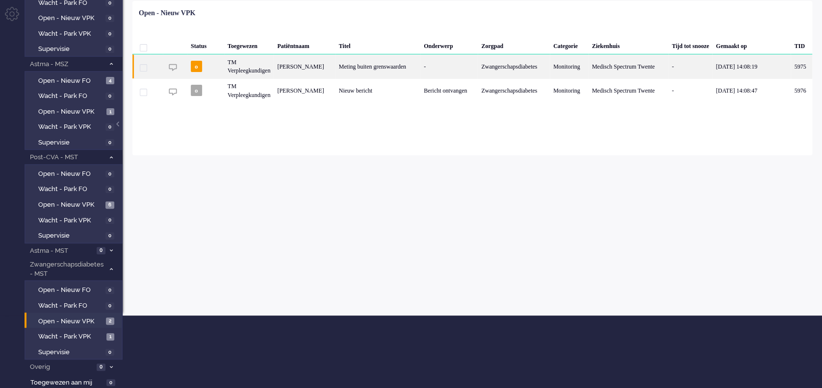
click at [422, 63] on div "-" at bounding box center [448, 66] width 57 height 24
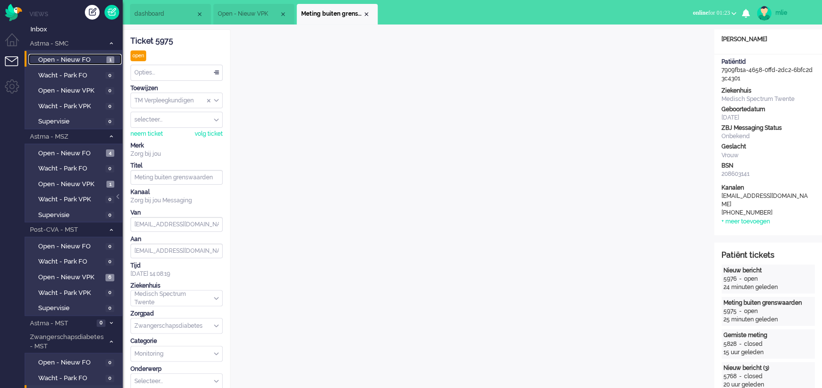
click at [75, 58] on span "Open - Nieuw FO" at bounding box center [71, 59] width 66 height 9
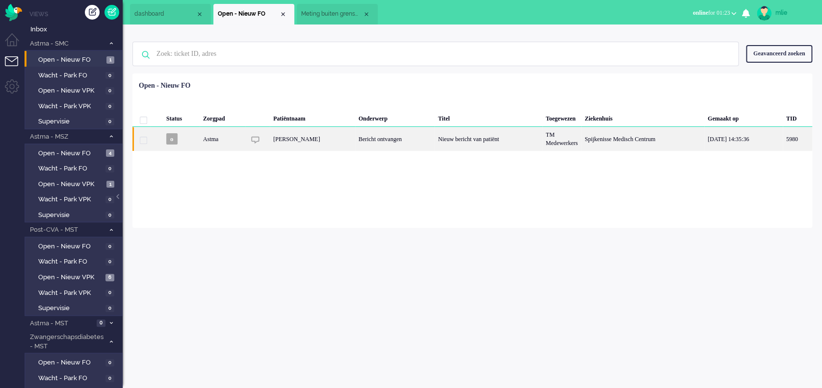
click at [402, 142] on div "Bericht ontvangen" at bounding box center [394, 139] width 79 height 24
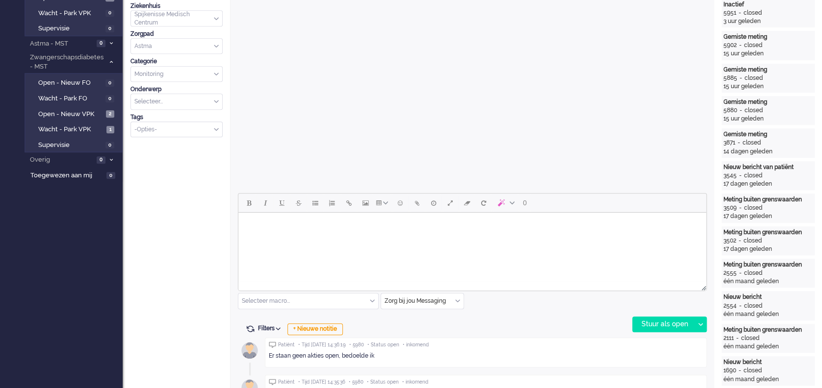
scroll to position [327, 0]
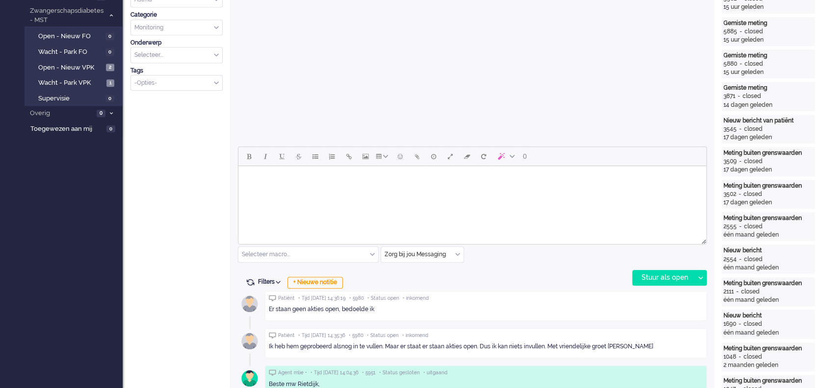
click at [275, 189] on html at bounding box center [472, 178] width 468 height 25
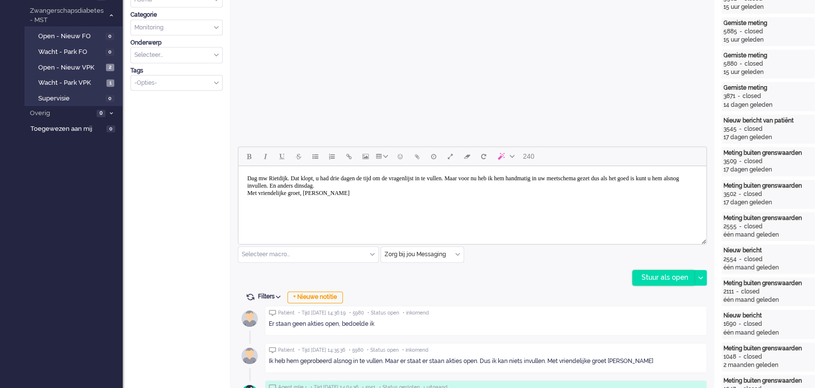
click at [661, 276] on div "Stuur als open" at bounding box center [662, 278] width 61 height 15
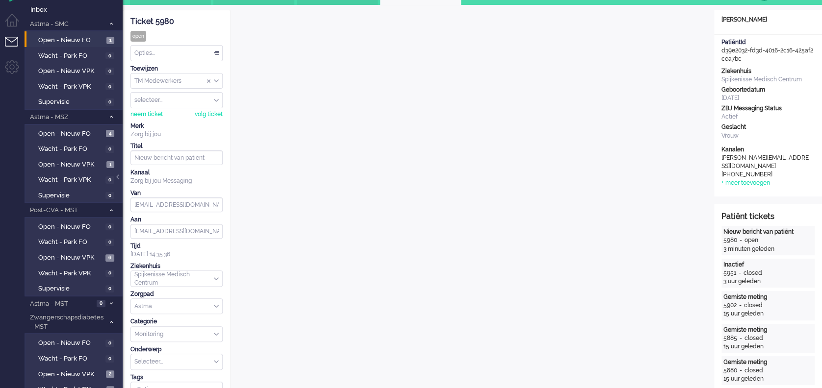
scroll to position [0, 0]
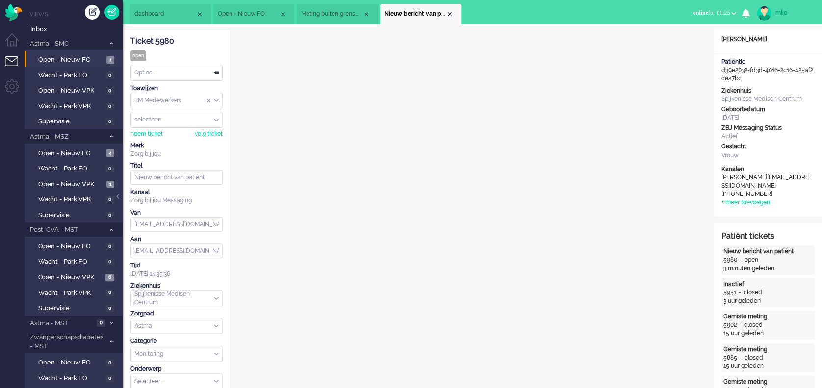
click at [213, 70] on div "Opties..." at bounding box center [176, 72] width 91 height 15
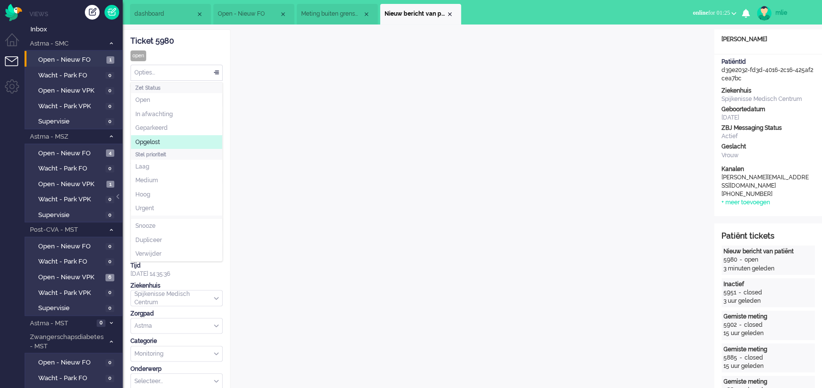
click at [154, 140] on span "Opgelost" at bounding box center [147, 142] width 25 height 8
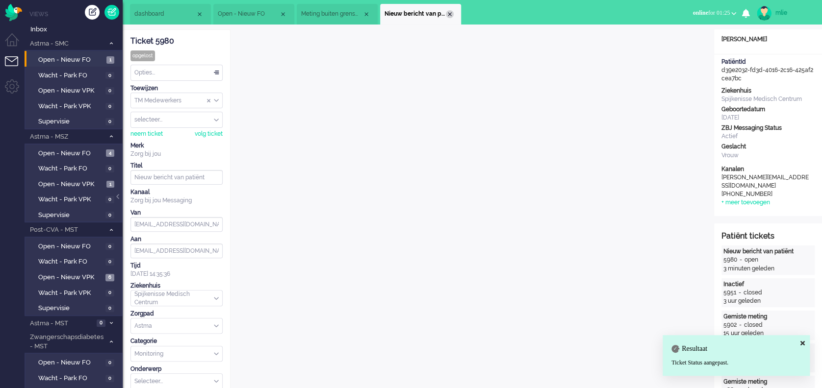
click at [451, 14] on div "Close tab" at bounding box center [450, 14] width 8 height 8
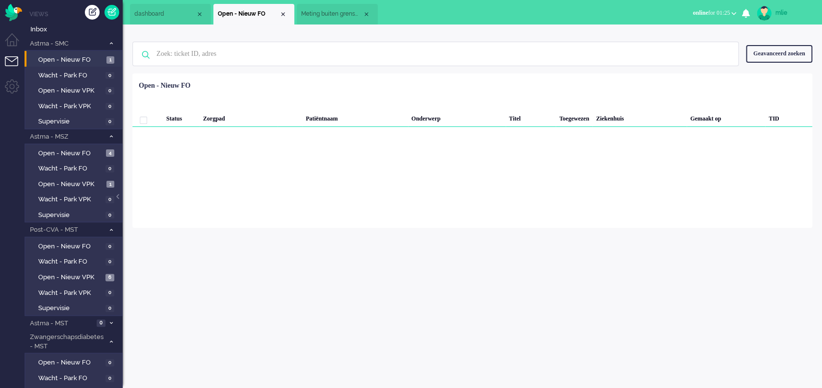
click at [337, 12] on span "Meting buiten grenswaarden" at bounding box center [331, 14] width 61 height 8
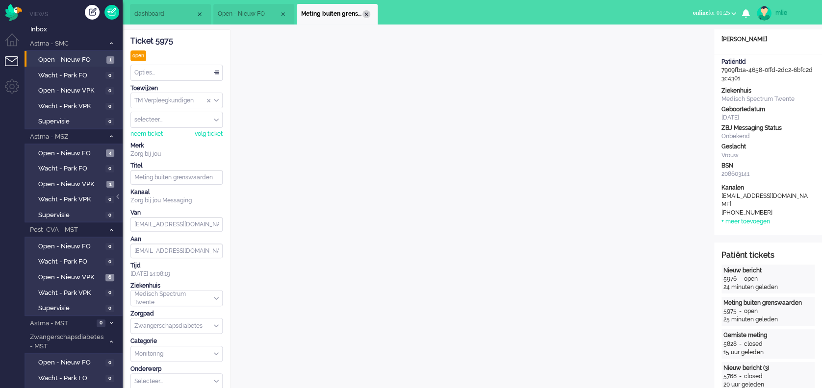
click at [365, 11] on div "Close tab" at bounding box center [366, 14] width 8 height 8
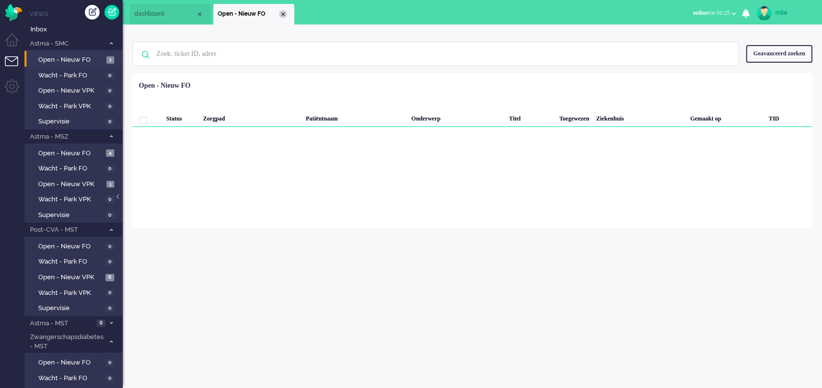
click at [282, 10] on div "Close tab" at bounding box center [283, 14] width 8 height 8
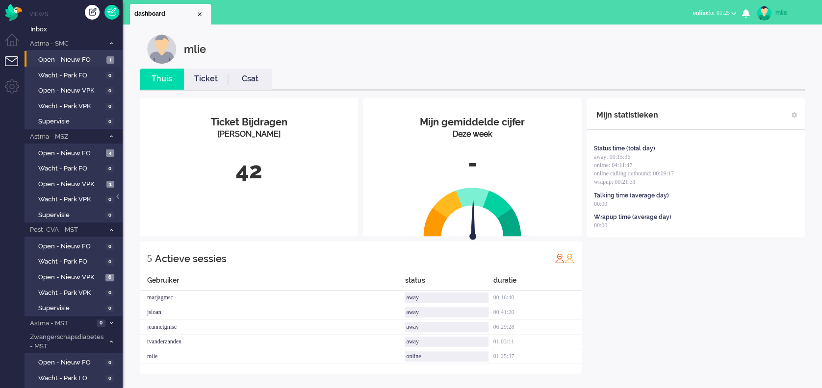
click at [205, 82] on link "Ticket" at bounding box center [206, 79] width 44 height 11
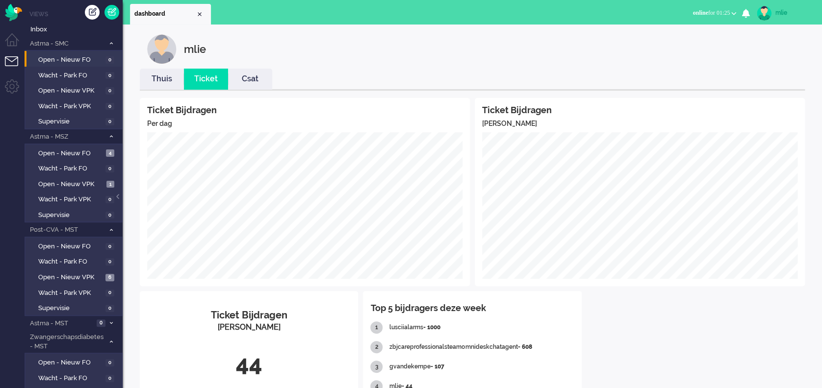
click at [159, 78] on link "Thuis" at bounding box center [162, 79] width 44 height 11
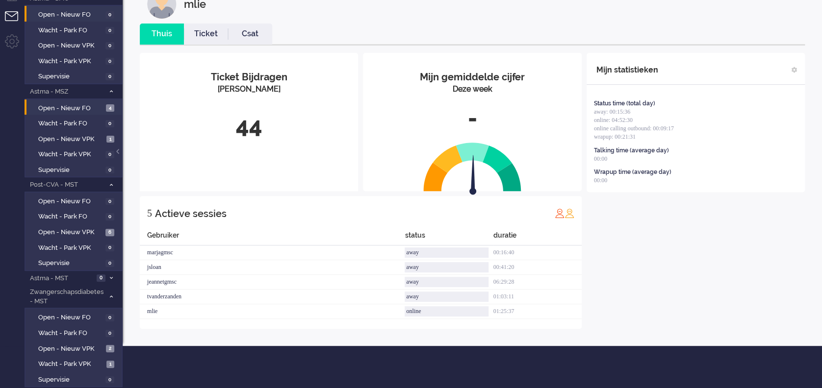
scroll to position [65, 0]
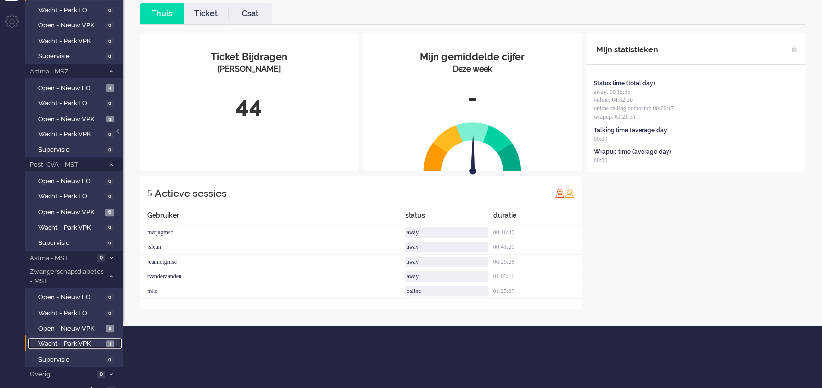
click at [59, 342] on span "Wacht - Park VPK" at bounding box center [71, 344] width 66 height 9
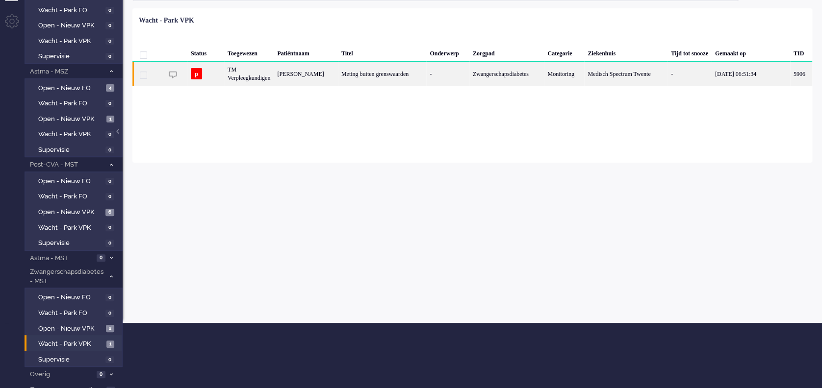
click at [367, 74] on div "Meting buiten grenswaarden" at bounding box center [382, 74] width 88 height 24
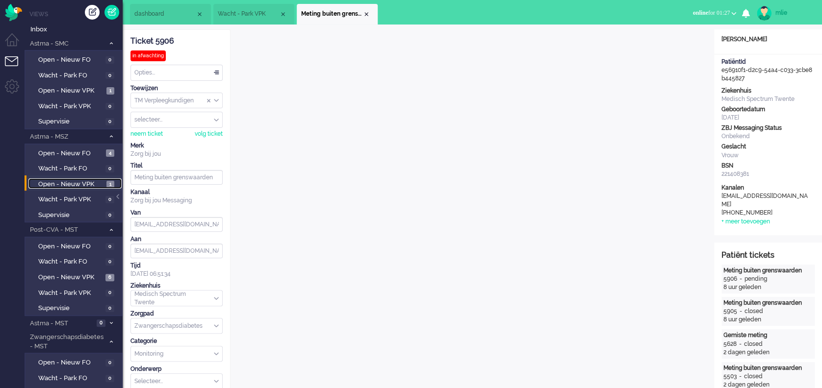
click at [75, 180] on span "Open - Nieuw VPK" at bounding box center [71, 184] width 66 height 9
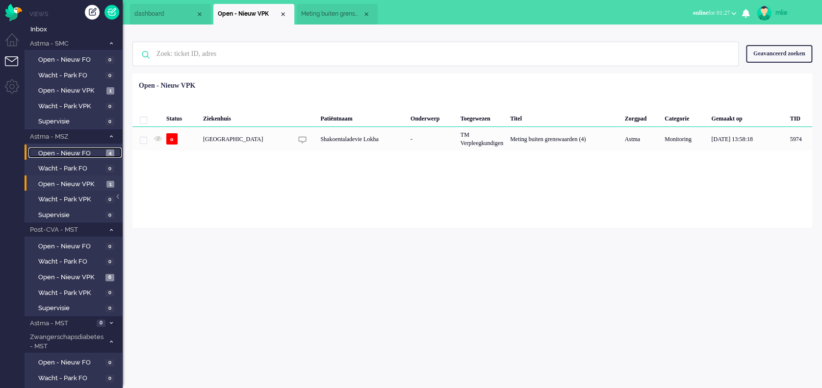
click at [66, 151] on span "Open - Nieuw FO" at bounding box center [70, 153] width 65 height 9
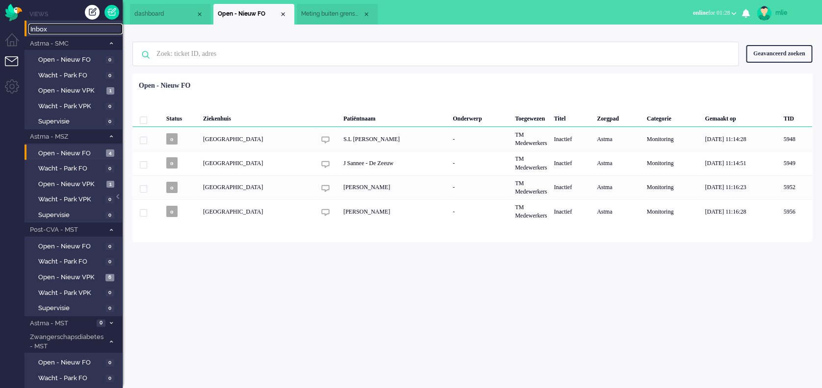
click at [37, 28] on span "Inbox" at bounding box center [76, 29] width 92 height 9
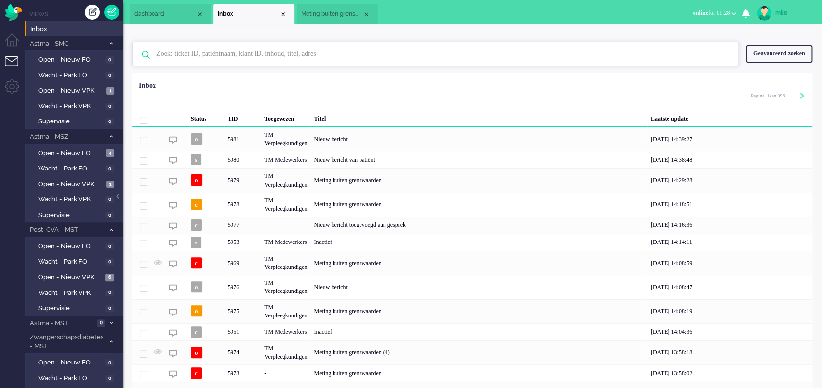
click at [195, 55] on input "text" at bounding box center [437, 54] width 576 height 24
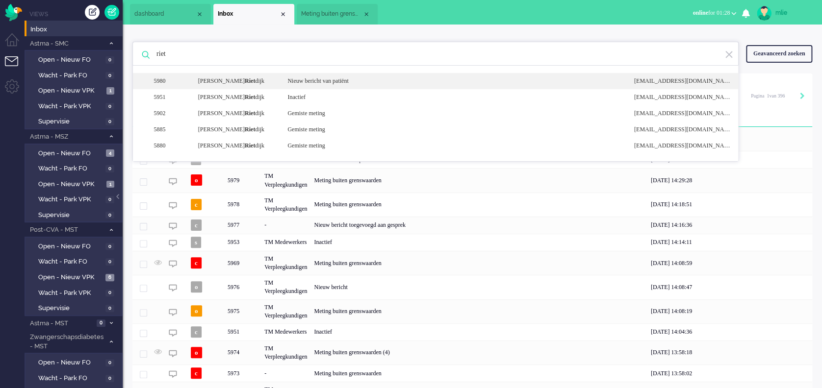
type input "riet"
click at [348, 83] on div "Nieuw bericht van patiënt" at bounding box center [453, 81] width 346 height 8
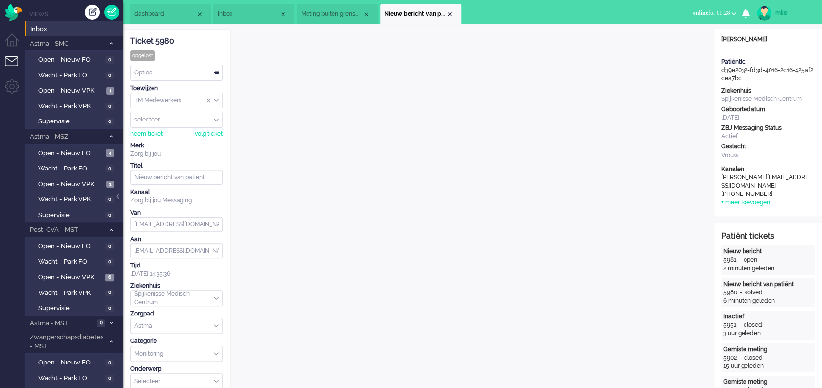
click at [218, 70] on div "Opties..." at bounding box center [176, 72] width 91 height 15
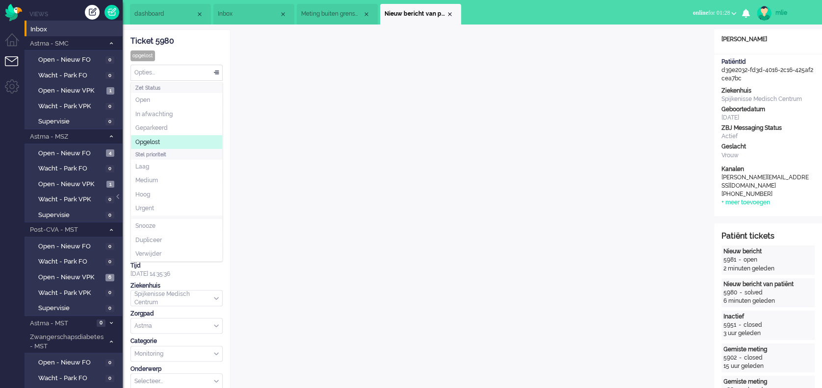
click at [153, 141] on span "Opgelost" at bounding box center [147, 142] width 25 height 8
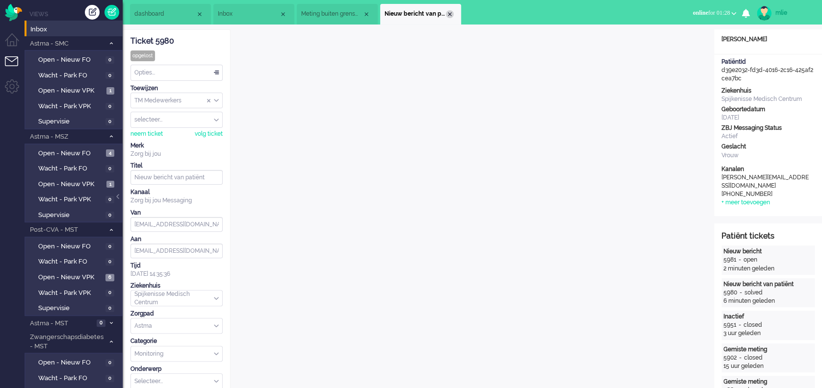
click at [451, 16] on div "Close tab" at bounding box center [450, 14] width 8 height 8
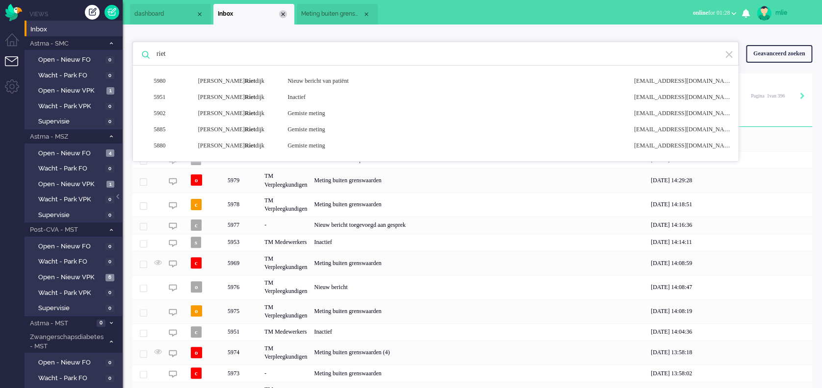
click at [282, 11] on div "Close tab" at bounding box center [283, 14] width 8 height 8
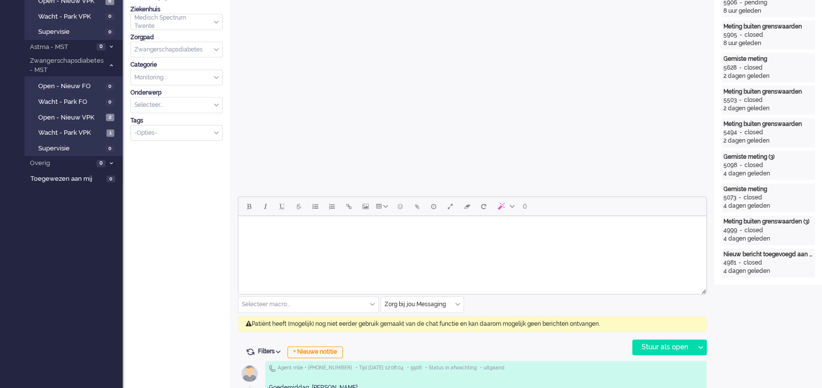
scroll to position [327, 0]
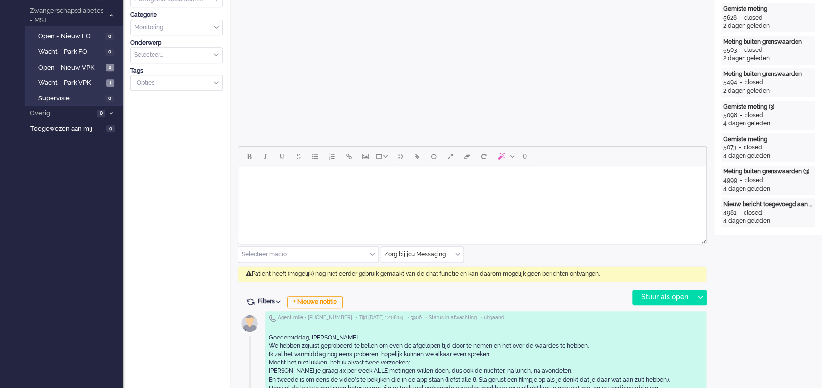
click at [455, 252] on div "Zorg bij jou Messaging" at bounding box center [422, 254] width 82 height 15
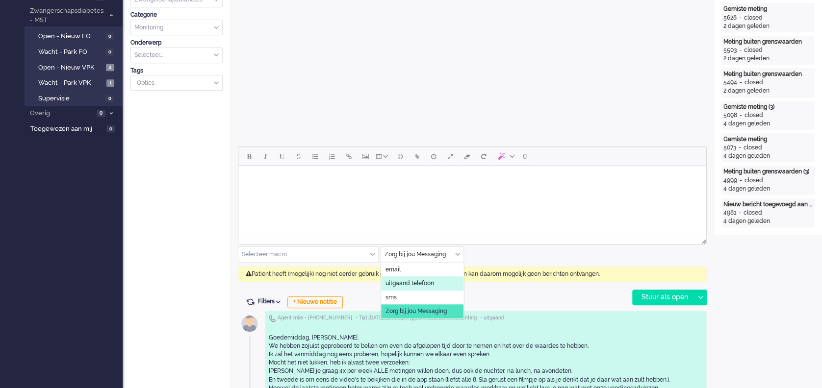
click at [425, 279] on span "uitgaand telefoon" at bounding box center [409, 283] width 49 height 8
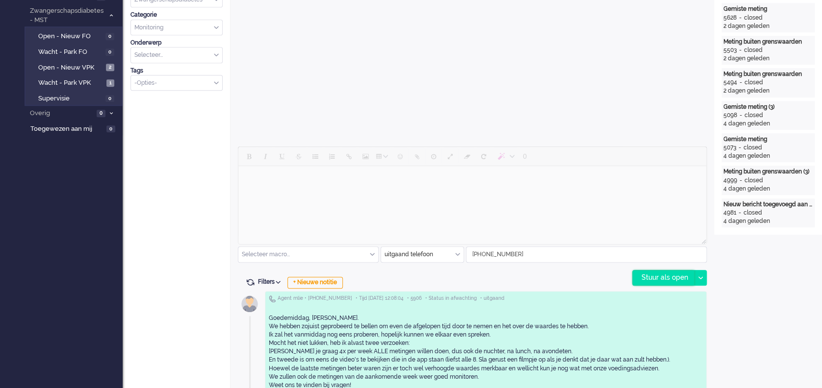
click at [659, 276] on div "Stuur als open" at bounding box center [662, 278] width 61 height 15
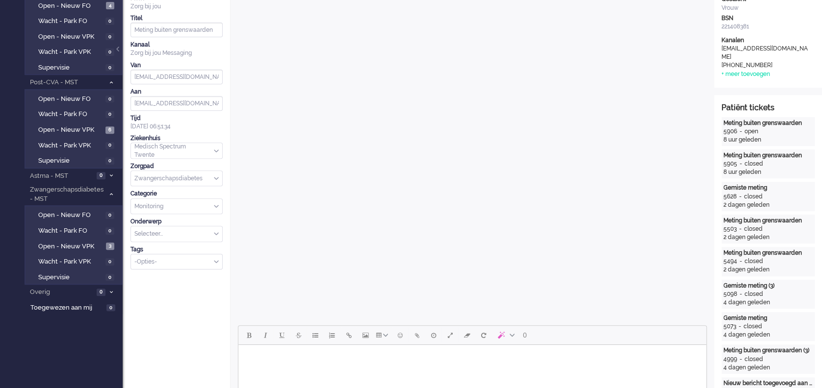
scroll to position [0, 0]
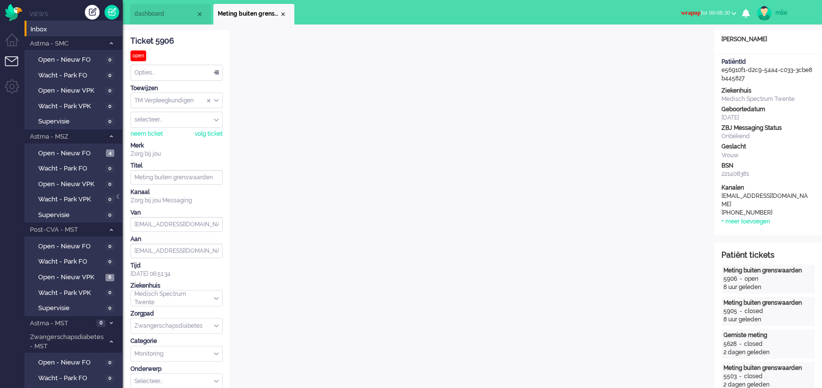
click at [710, 8] on button "wrapup for 00:08:30" at bounding box center [708, 13] width 67 height 14
click at [663, 41] on label "Online" at bounding box center [694, 44] width 77 height 8
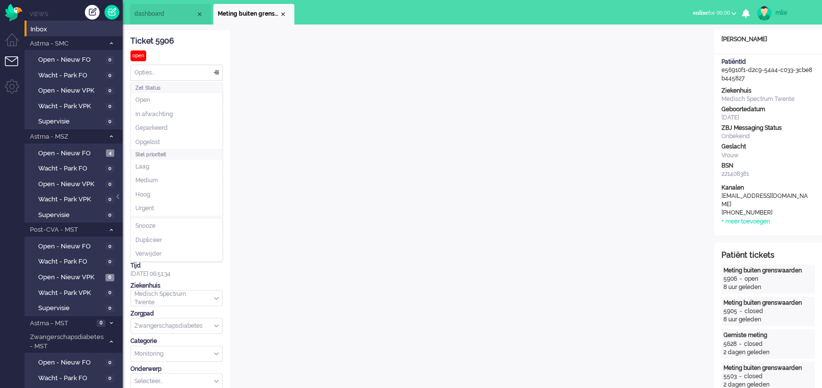
click at [216, 72] on div "Opties..." at bounding box center [176, 72] width 91 height 15
click at [164, 140] on li "Opgelost" at bounding box center [176, 142] width 91 height 14
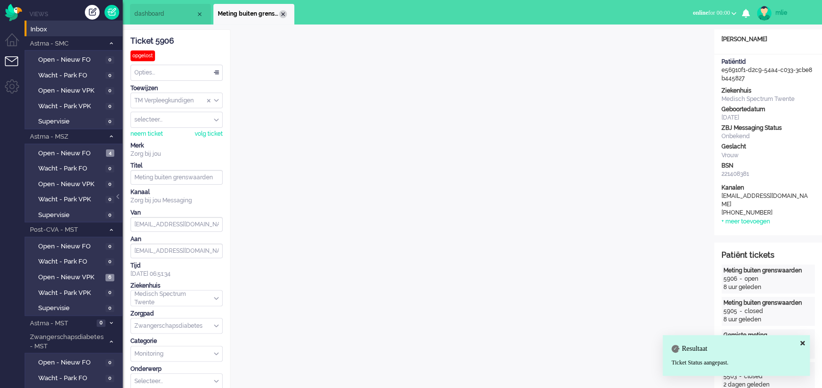
click at [284, 14] on div "Close tab" at bounding box center [283, 14] width 8 height 8
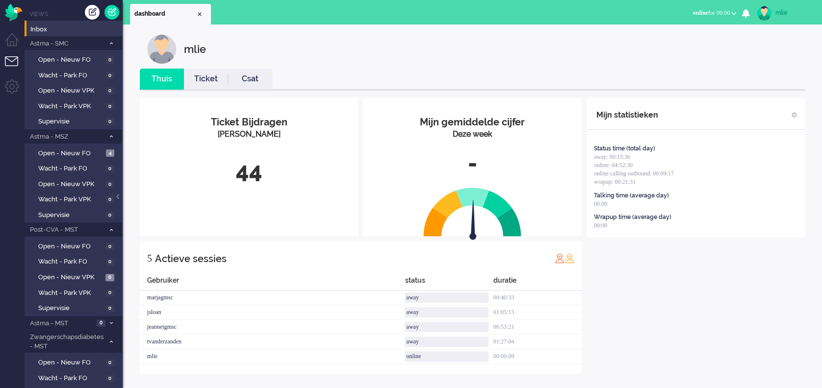
click at [203, 76] on link "Ticket" at bounding box center [206, 79] width 44 height 11
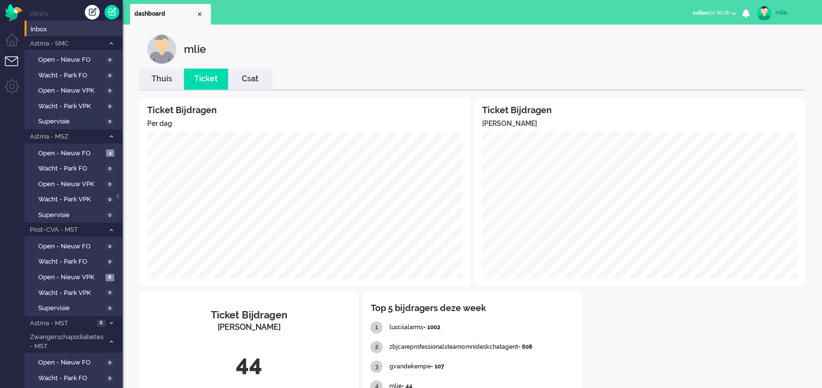
click at [163, 80] on link "Thuis" at bounding box center [162, 79] width 44 height 11
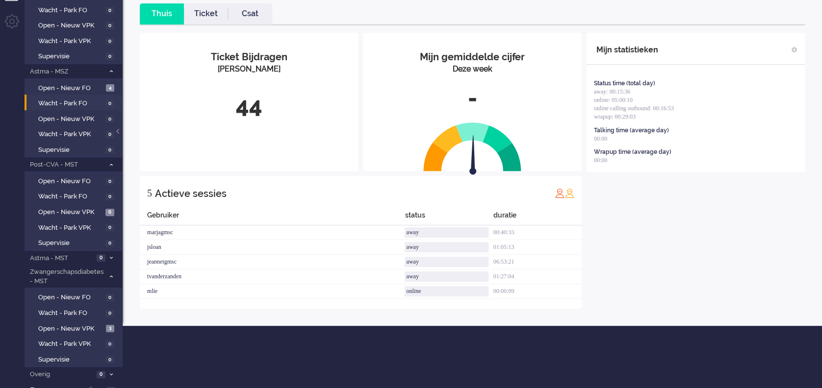
scroll to position [73, 0]
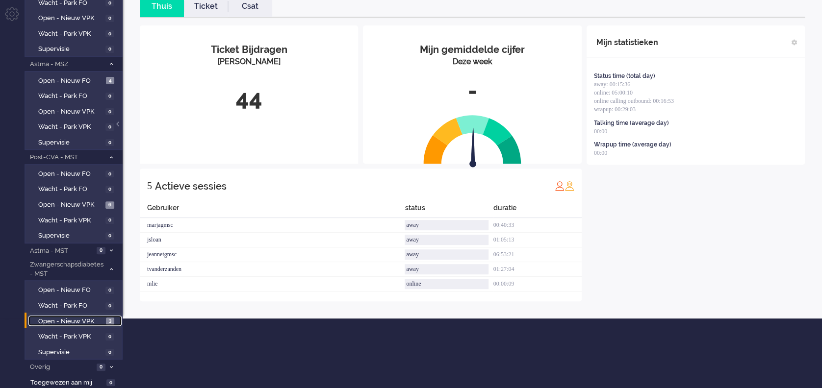
click at [51, 317] on span "Open - Nieuw VPK" at bounding box center [70, 321] width 65 height 9
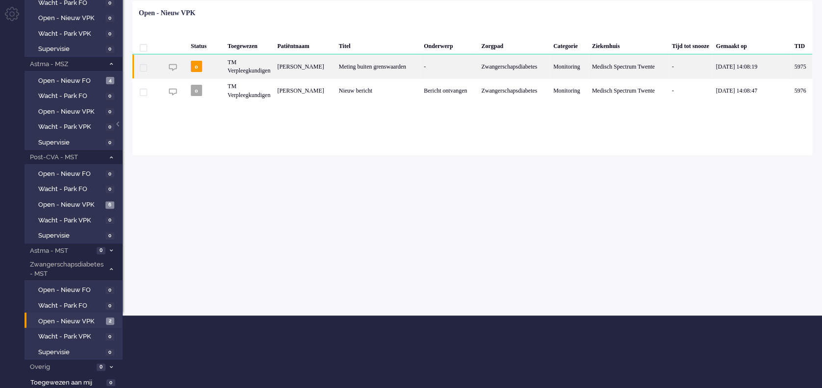
click at [395, 69] on div "Meting buiten grenswaarden" at bounding box center [377, 66] width 85 height 24
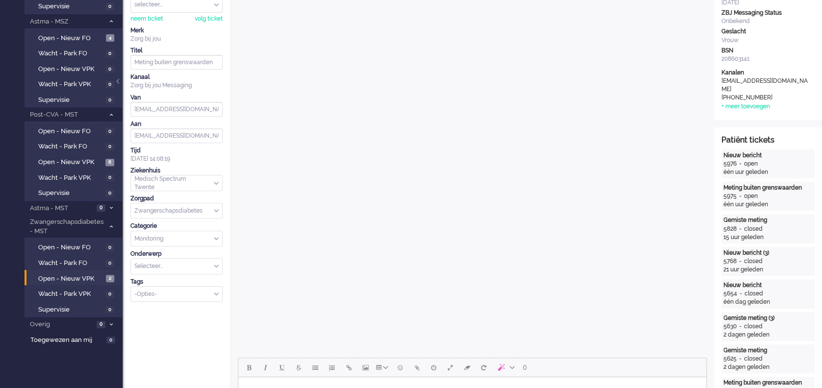
scroll to position [82, 0]
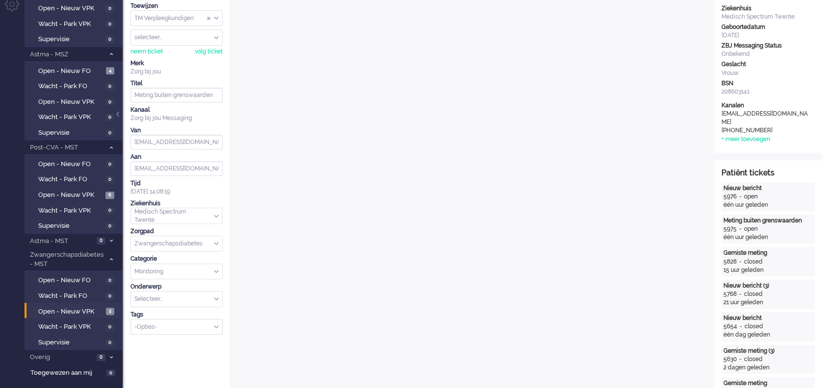
click at [782, 126] on div "+31653435952" at bounding box center [765, 130] width 88 height 8
click at [67, 311] on span "Open - Nieuw VPK" at bounding box center [70, 311] width 65 height 9
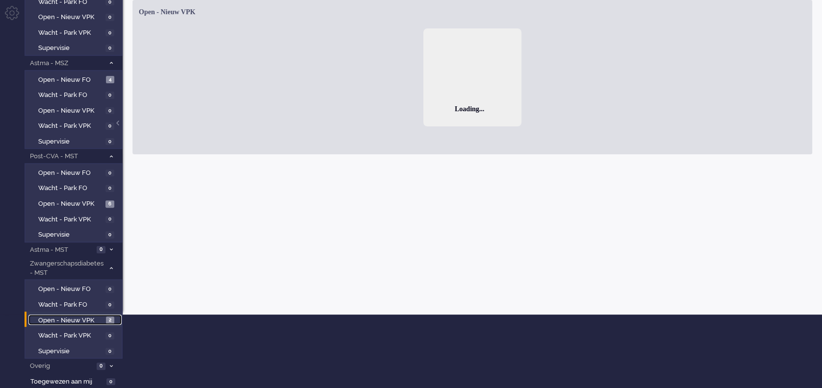
scroll to position [73, 0]
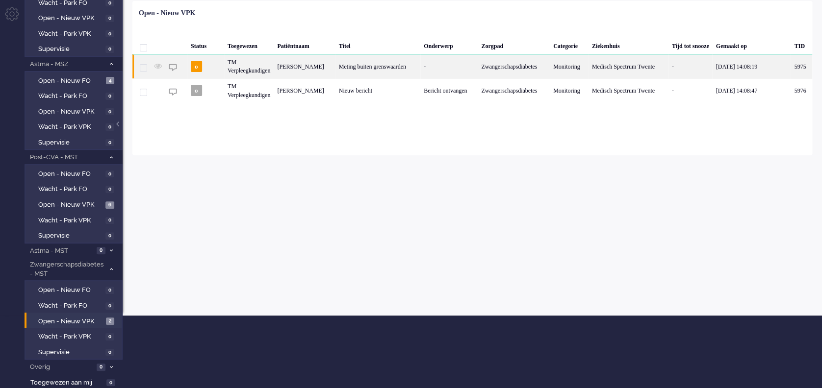
click at [443, 63] on div "-" at bounding box center [448, 66] width 57 height 24
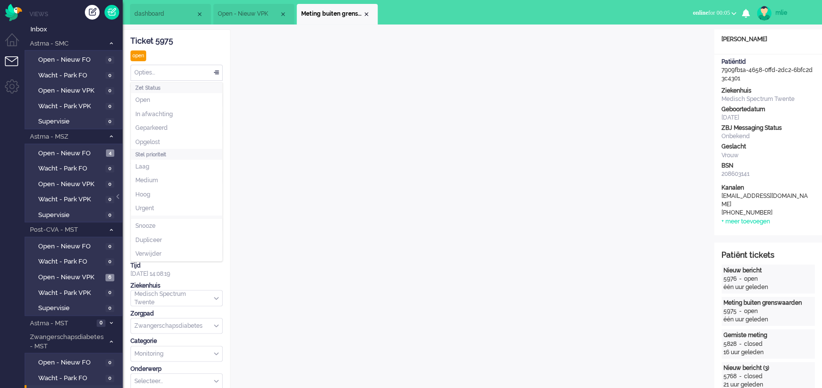
click at [217, 71] on div "Opties..." at bounding box center [176, 72] width 91 height 15
click at [158, 140] on span "Opgelost" at bounding box center [147, 142] width 25 height 8
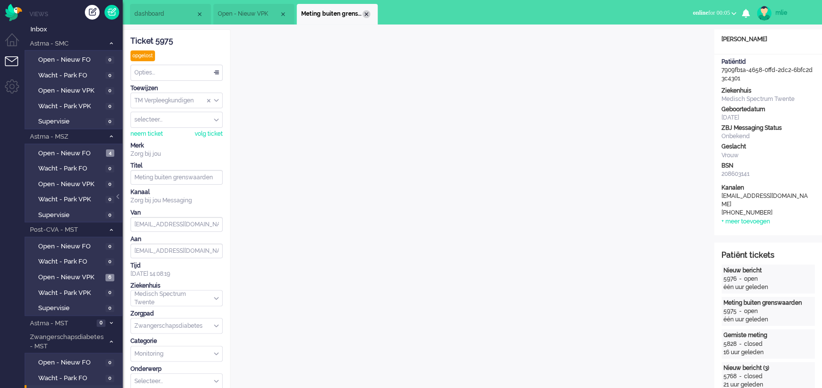
click at [366, 13] on div "Close tab" at bounding box center [366, 14] width 8 height 8
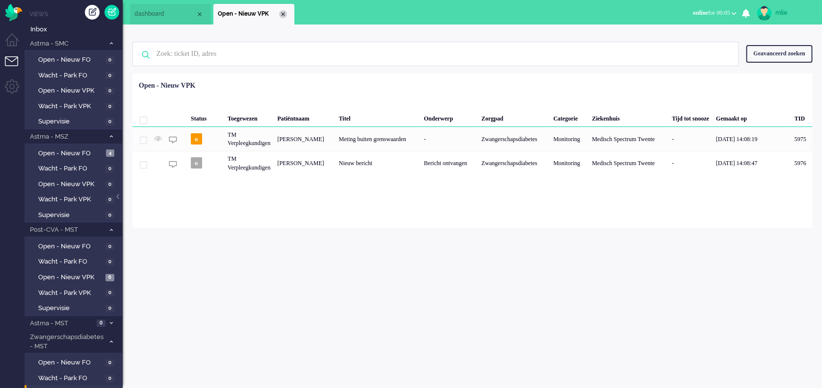
click at [282, 16] on div "Close tab" at bounding box center [283, 14] width 8 height 8
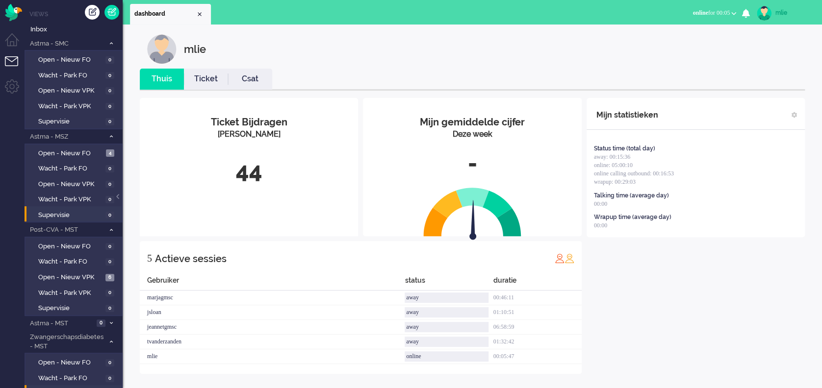
scroll to position [73, 0]
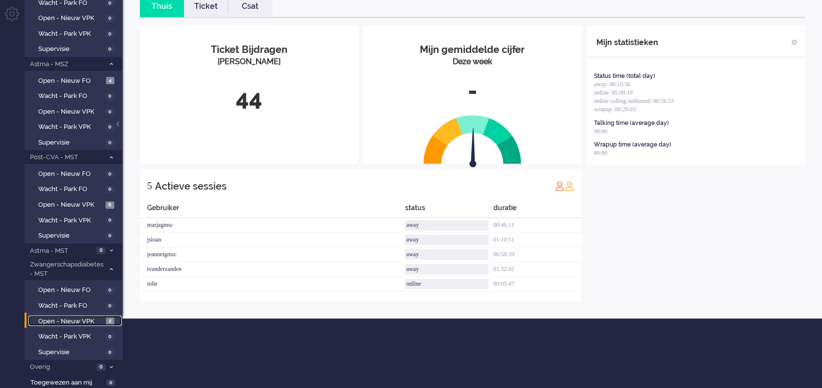
click at [75, 317] on span "Open - Nieuw VPK" at bounding box center [70, 321] width 65 height 9
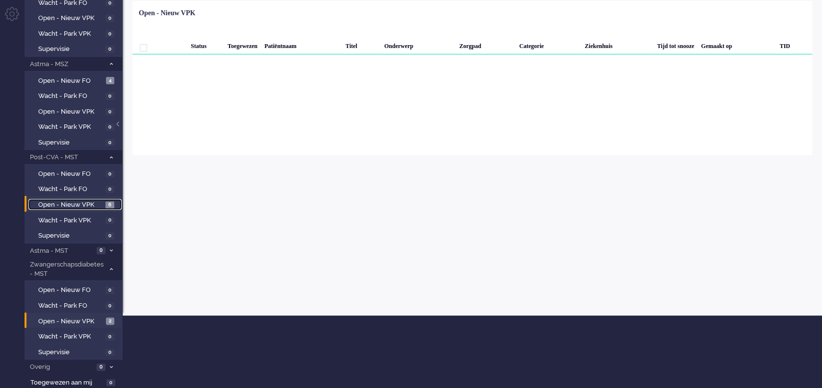
click at [63, 202] on span "Open - Nieuw VPK" at bounding box center [70, 205] width 65 height 9
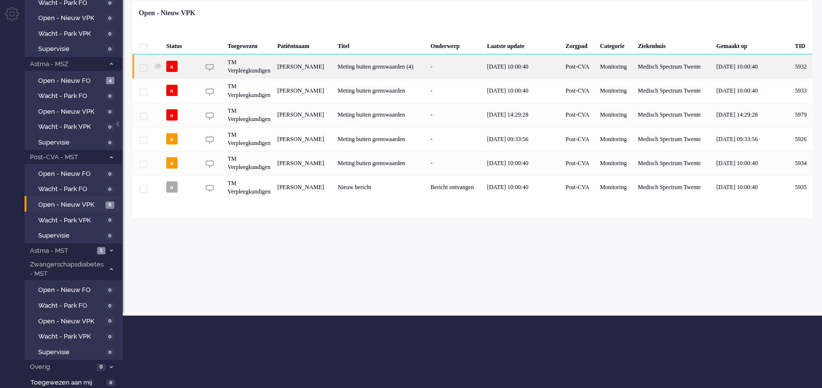
click at [405, 69] on div "Meting buiten grenswaarden (4)" at bounding box center [380, 66] width 93 height 24
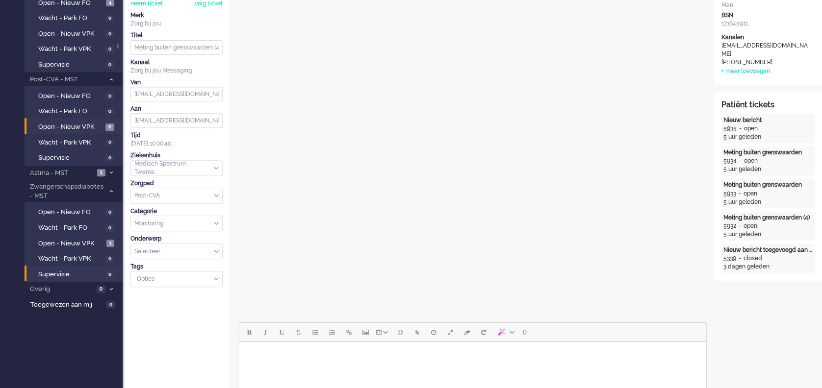
scroll to position [130, 0]
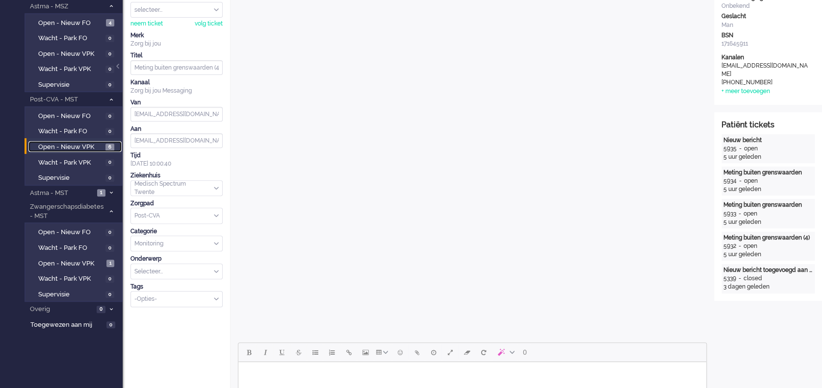
click at [79, 143] on span "Open - Nieuw VPK" at bounding box center [70, 147] width 65 height 9
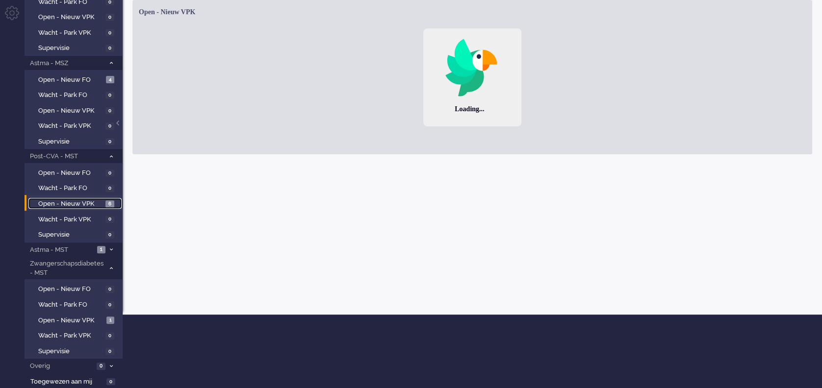
scroll to position [73, 0]
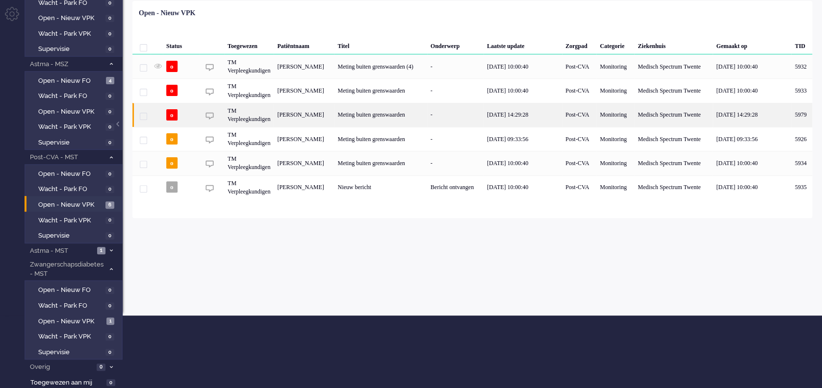
click at [406, 107] on div "Meting buiten grenswaarden" at bounding box center [380, 115] width 93 height 24
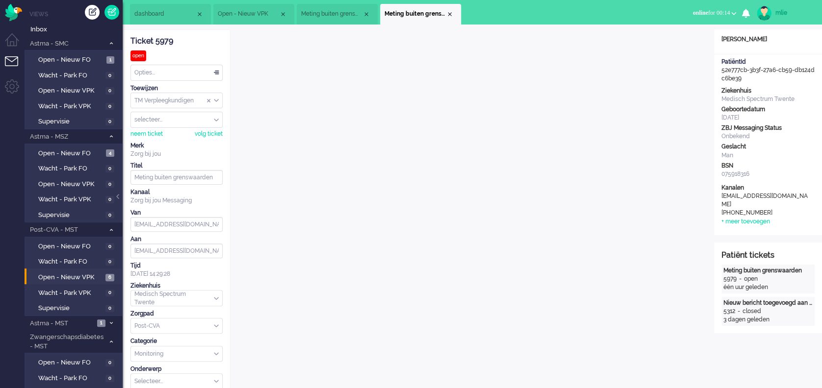
click at [57, 276] on span "Open - Nieuw VPK" at bounding box center [70, 277] width 65 height 9
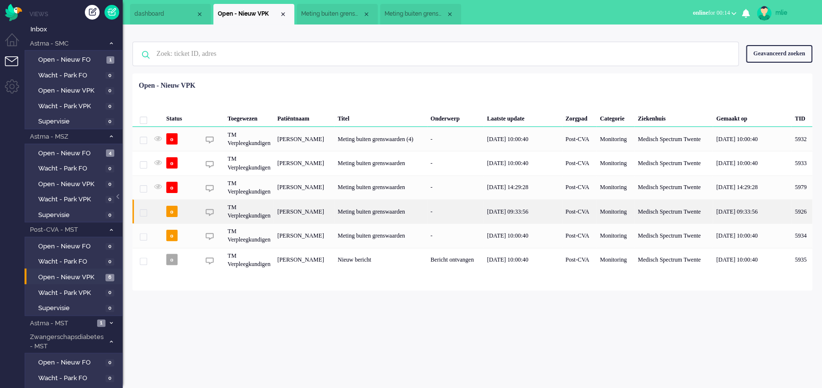
click at [392, 204] on div "Meting buiten grenswaarden" at bounding box center [380, 212] width 93 height 24
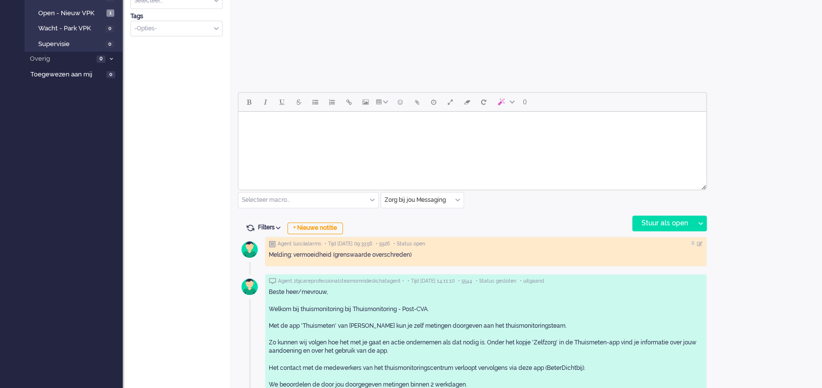
scroll to position [392, 0]
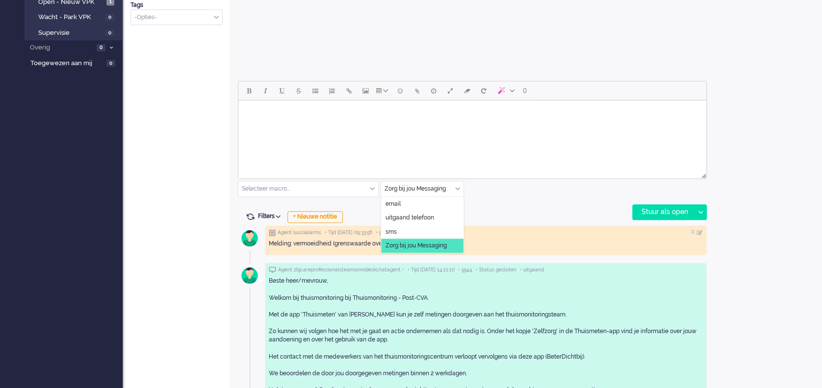
click at [454, 185] on input "text" at bounding box center [422, 188] width 82 height 15
click at [427, 216] on span "uitgaand telefoon" at bounding box center [409, 218] width 49 height 8
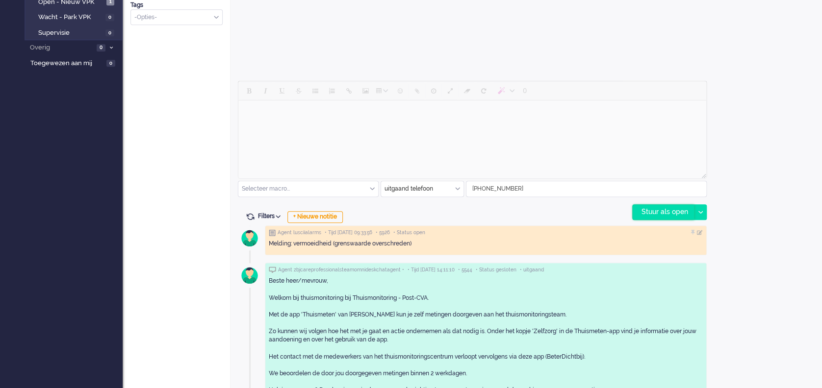
click at [649, 209] on div "Stuur als open" at bounding box center [662, 212] width 61 height 15
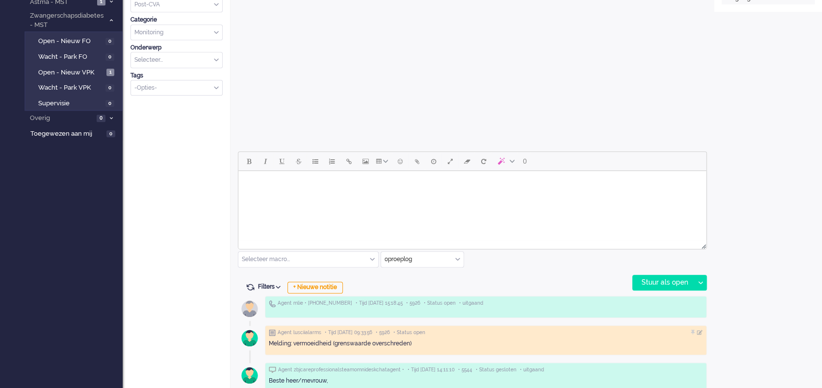
scroll to position [327, 0]
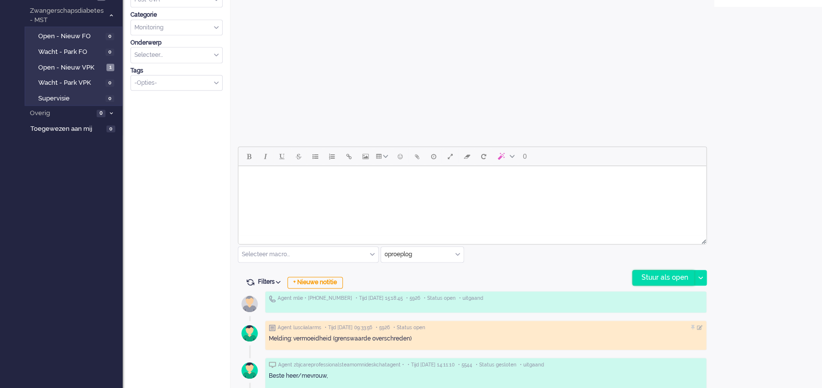
click at [666, 280] on div "Stuur als open" at bounding box center [662, 278] width 61 height 15
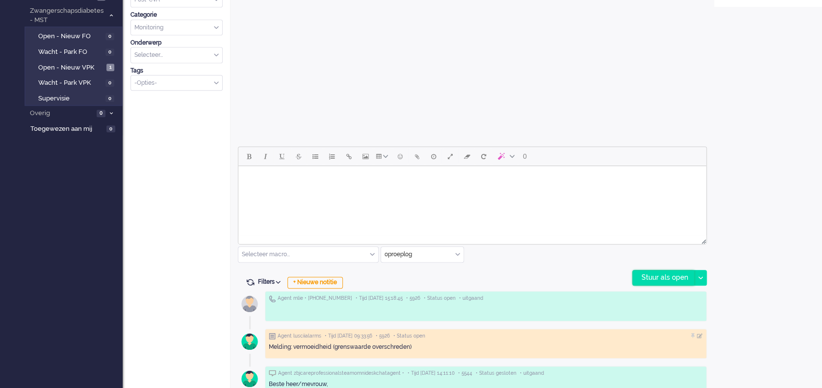
click at [651, 276] on div "Stuur als open" at bounding box center [662, 278] width 61 height 15
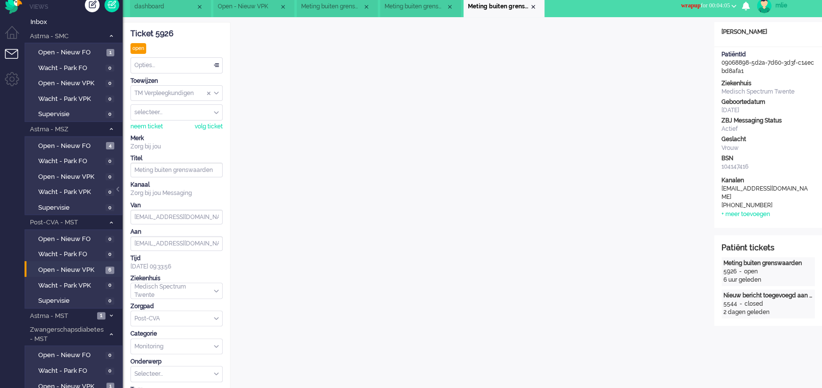
scroll to position [0, 0]
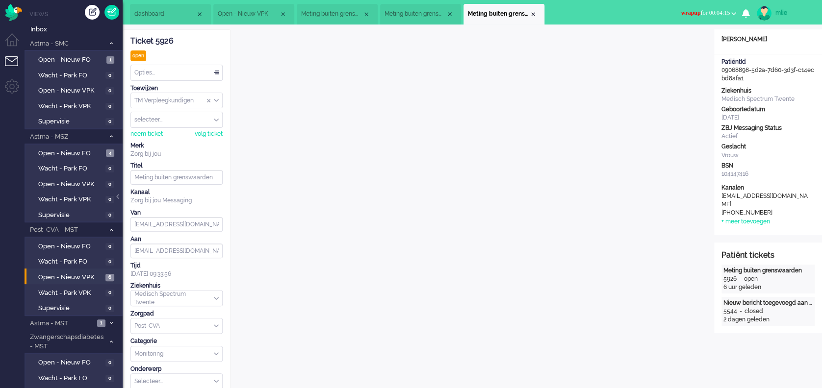
click at [216, 73] on div "Opties..." at bounding box center [176, 72] width 91 height 15
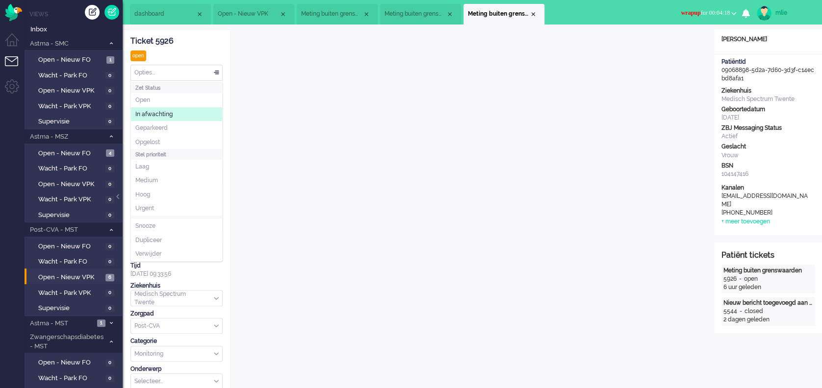
click at [152, 114] on span "In afwachting" at bounding box center [153, 114] width 37 height 8
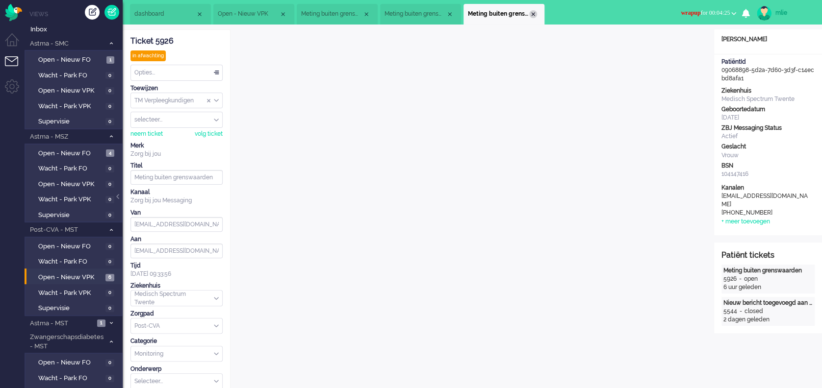
click at [530, 15] on div "Close tab" at bounding box center [533, 14] width 8 height 8
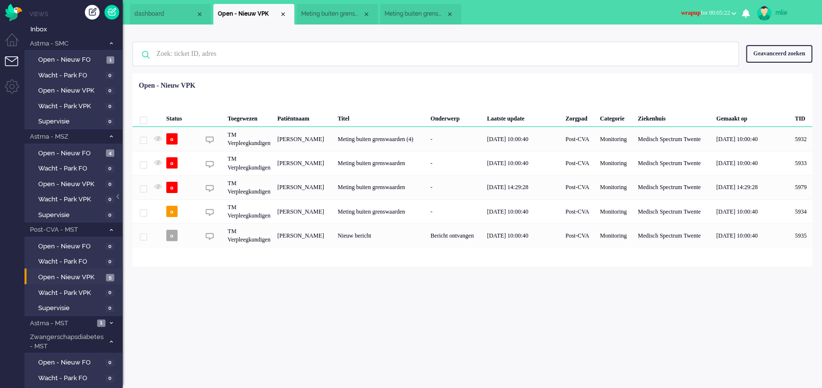
click at [706, 8] on button "wrapup for 00:05:22" at bounding box center [708, 13] width 67 height 14
click at [669, 42] on label "Online" at bounding box center [694, 44] width 77 height 8
click at [167, 13] on span "dashboard" at bounding box center [164, 14] width 61 height 8
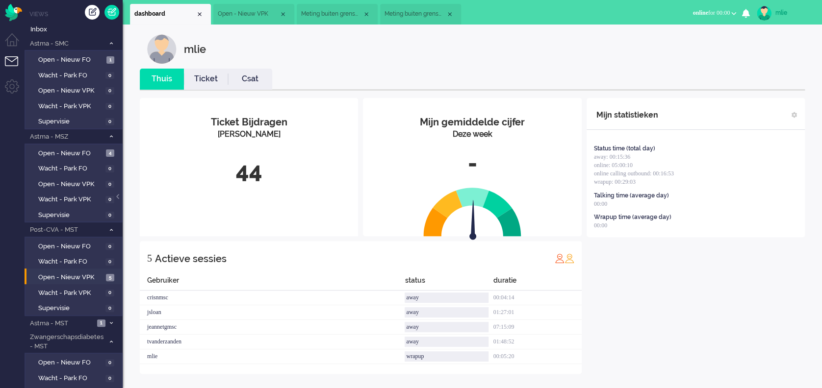
click at [201, 79] on link "Ticket" at bounding box center [206, 79] width 44 height 11
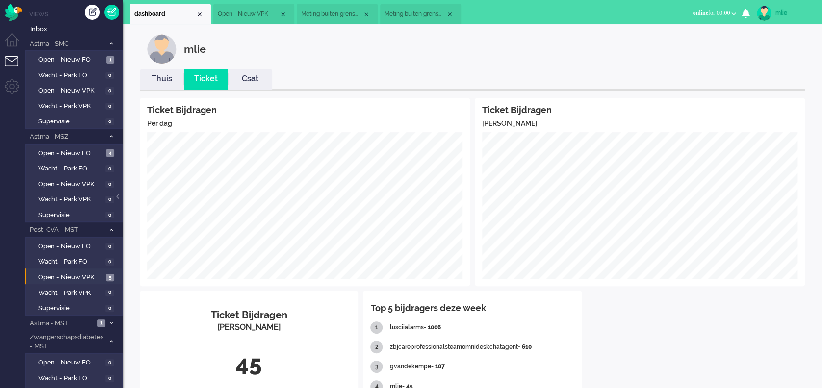
click at [166, 78] on link "Thuis" at bounding box center [162, 79] width 44 height 11
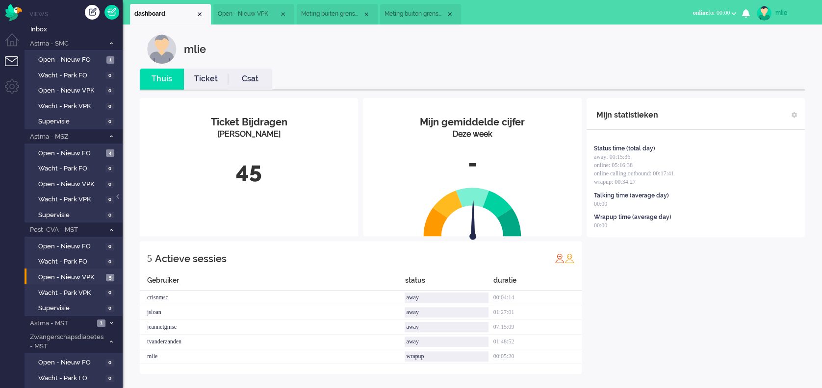
click at [249, 16] on span "Open - Nieuw VPK" at bounding box center [248, 14] width 61 height 8
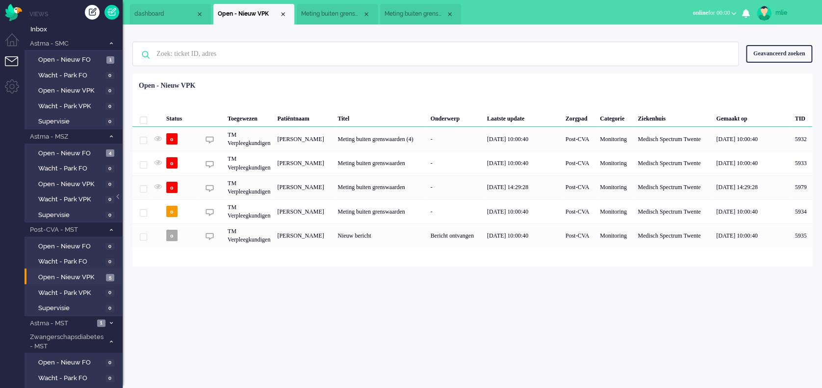
click at [329, 15] on span "Meting buiten grenswaarden (4)" at bounding box center [331, 14] width 61 height 8
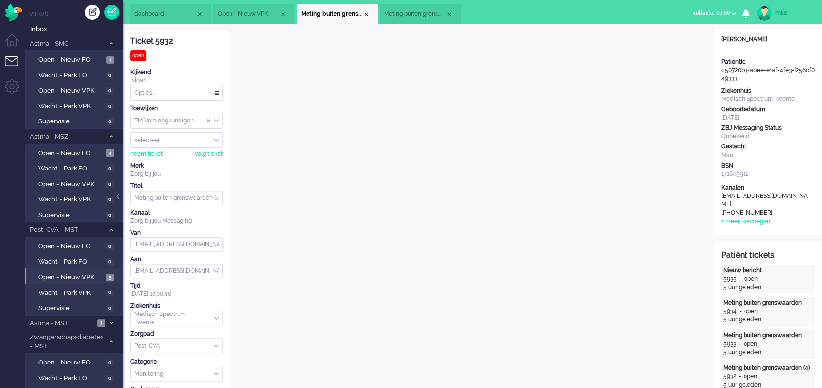
click at [425, 12] on span "Meting buiten grenswaarden" at bounding box center [414, 14] width 61 height 8
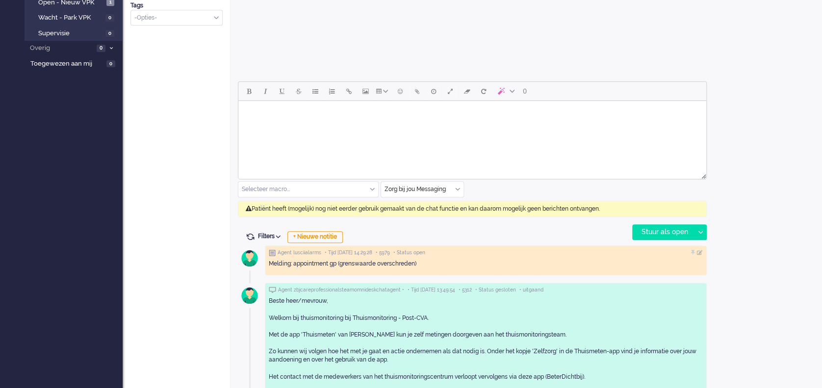
scroll to position [392, 0]
click at [457, 188] on div "Zorg bij jou Messaging" at bounding box center [422, 188] width 82 height 15
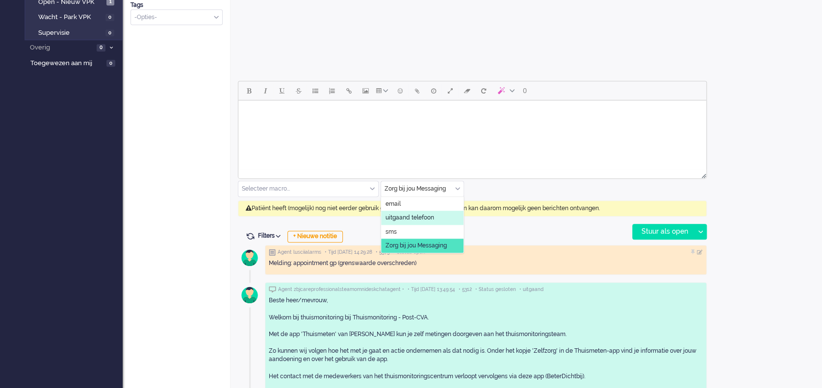
click at [419, 215] on span "uitgaand telefoon" at bounding box center [409, 218] width 49 height 8
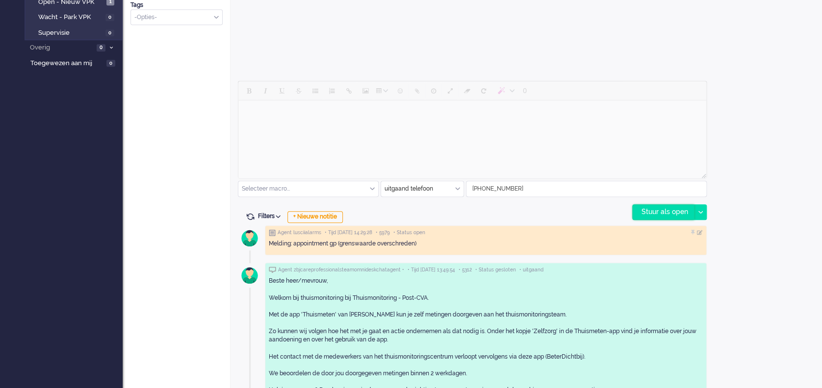
click at [668, 212] on div "Stuur als open" at bounding box center [662, 212] width 61 height 15
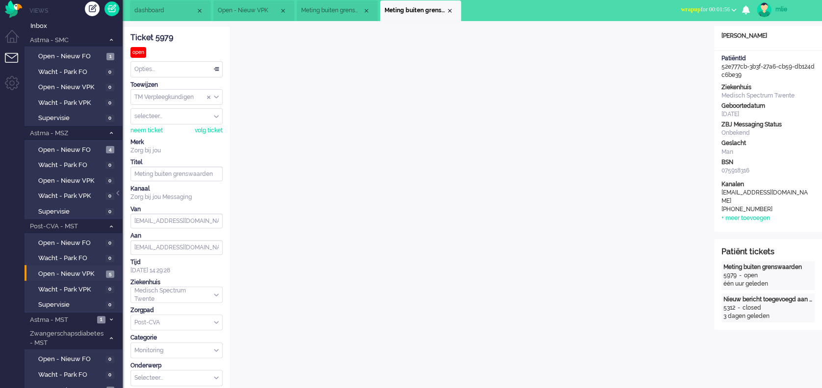
scroll to position [0, 0]
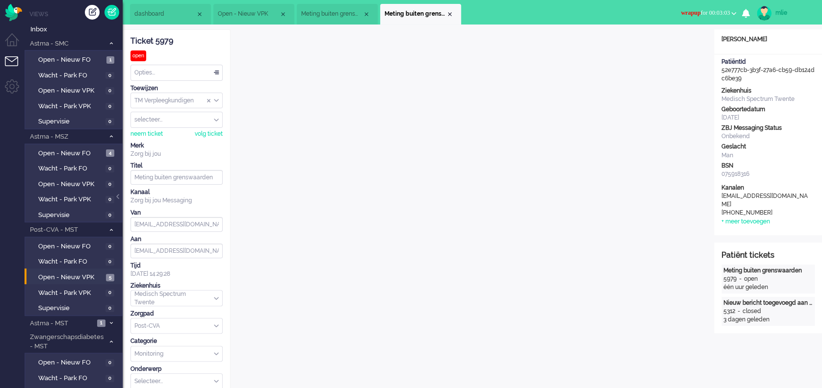
click at [218, 72] on div "Opties..." at bounding box center [176, 72] width 91 height 15
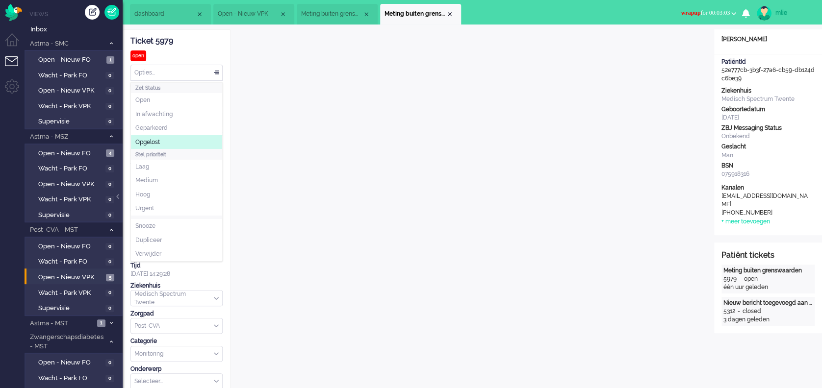
click at [145, 142] on span "Opgelost" at bounding box center [147, 142] width 25 height 8
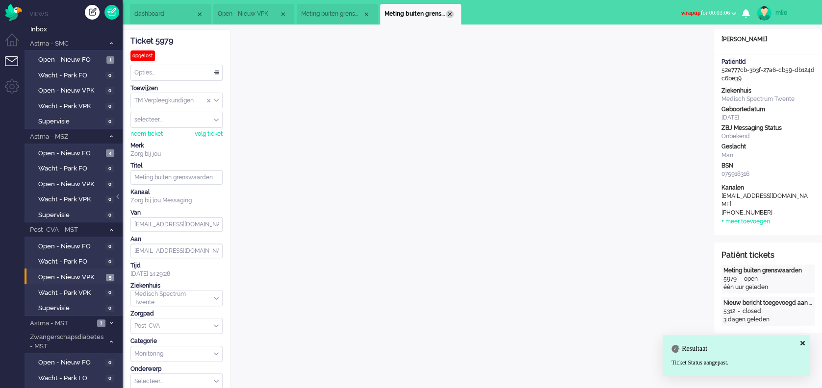
click at [452, 12] on div "Close tab" at bounding box center [450, 14] width 8 height 8
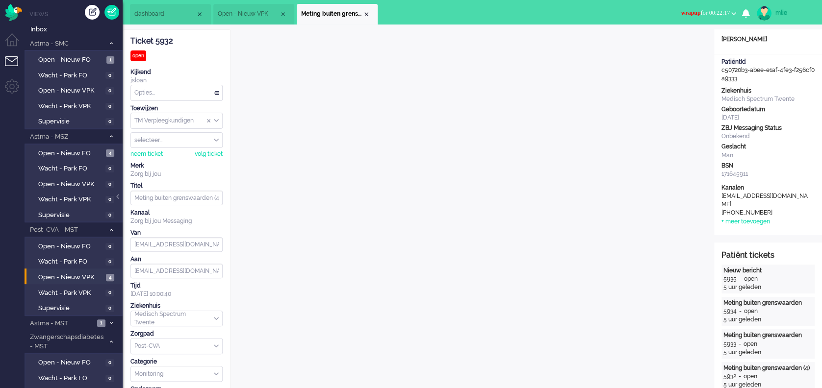
click at [262, 13] on span "Open - Nieuw VPK" at bounding box center [248, 14] width 61 height 8
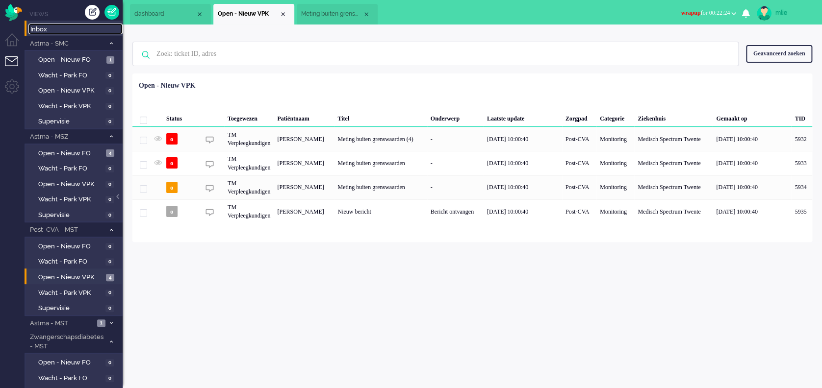
click at [43, 27] on span "Inbox" at bounding box center [76, 29] width 92 height 9
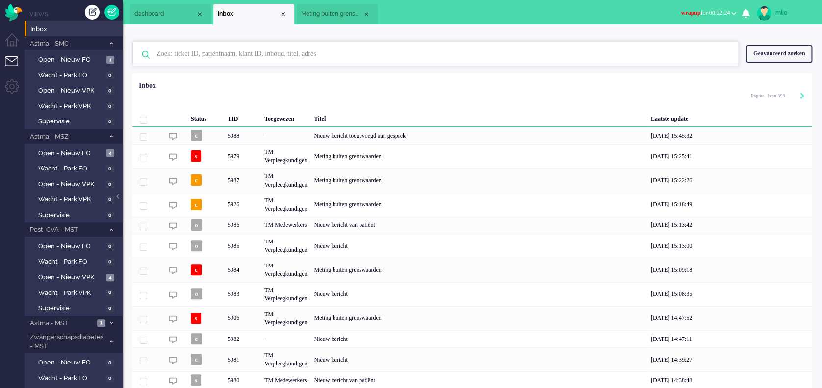
click at [232, 57] on input "text" at bounding box center [437, 54] width 576 height 24
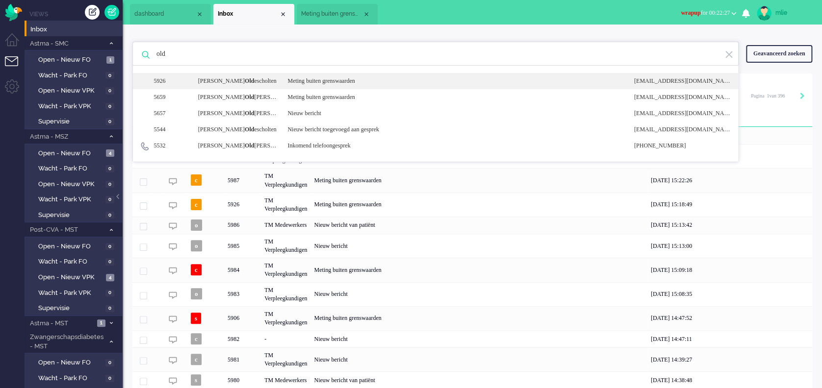
type input "old"
click at [310, 82] on div "Meting buiten grenswaarden" at bounding box center [453, 81] width 346 height 8
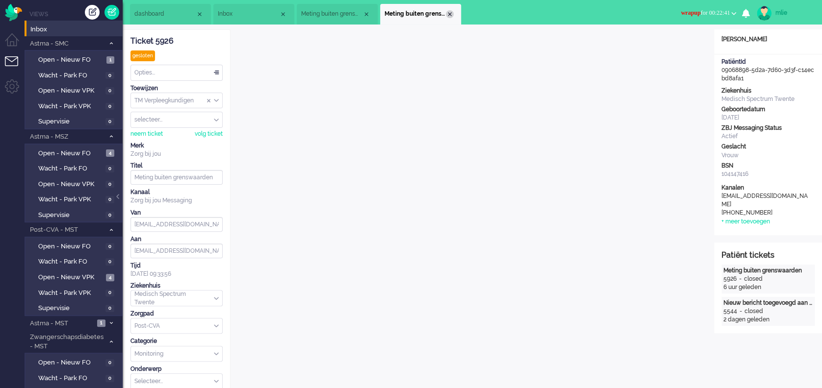
click at [450, 11] on div "Close tab" at bounding box center [450, 14] width 8 height 8
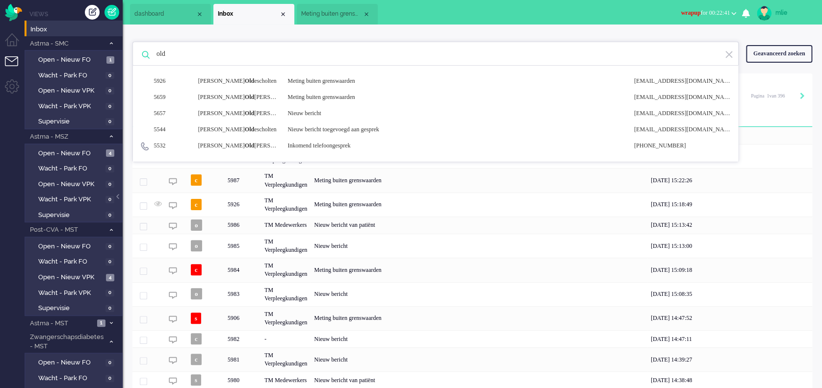
click at [347, 17] on span "Meting buiten grenswaarden (4)" at bounding box center [331, 14] width 61 height 8
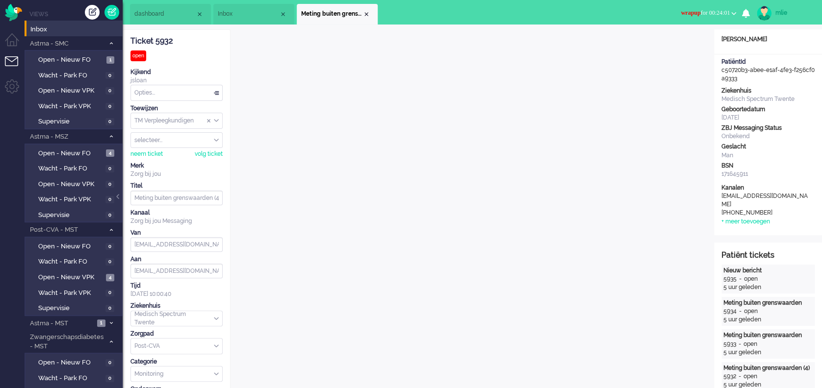
click at [252, 16] on span "Inbox" at bounding box center [248, 14] width 61 height 8
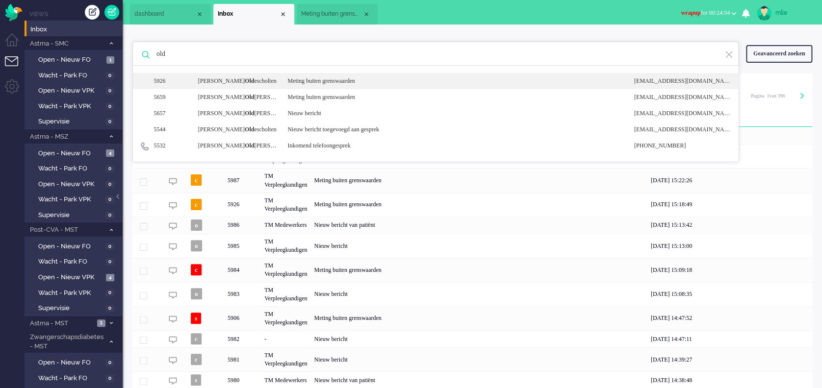
click at [314, 80] on div "Meting buiten grenswaarden" at bounding box center [453, 81] width 346 height 8
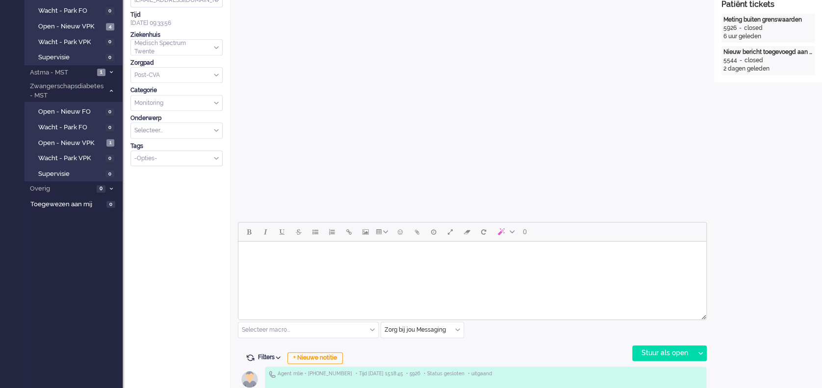
scroll to position [392, 0]
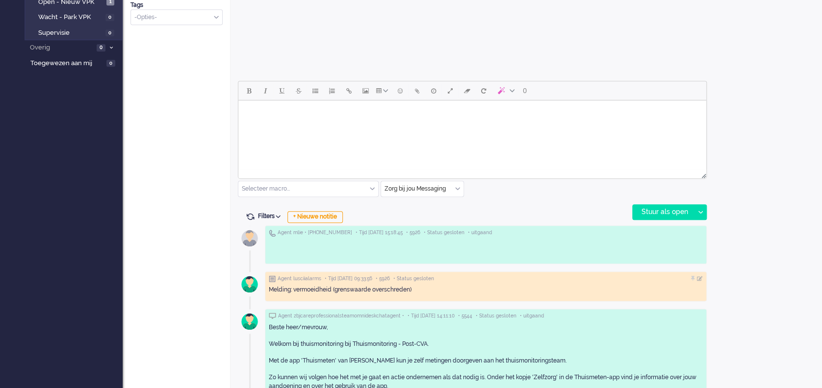
click at [283, 117] on body "Rich Text Area. Press ALT-0 for help." at bounding box center [472, 112] width 460 height 17
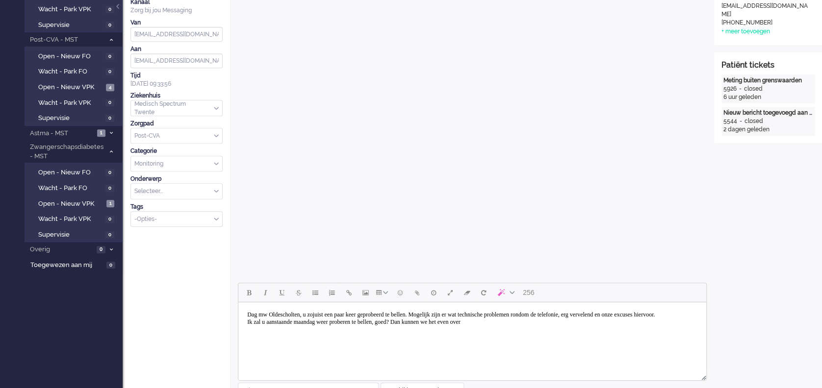
scroll to position [261, 0]
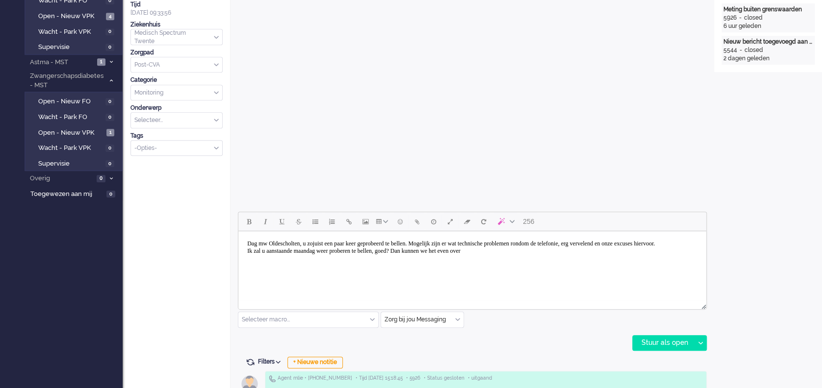
click at [540, 260] on body "Dag mw Oldescholten, u zojuist een paar keer geprobeerd te bellen. Mogelijk zij…" at bounding box center [472, 247] width 460 height 25
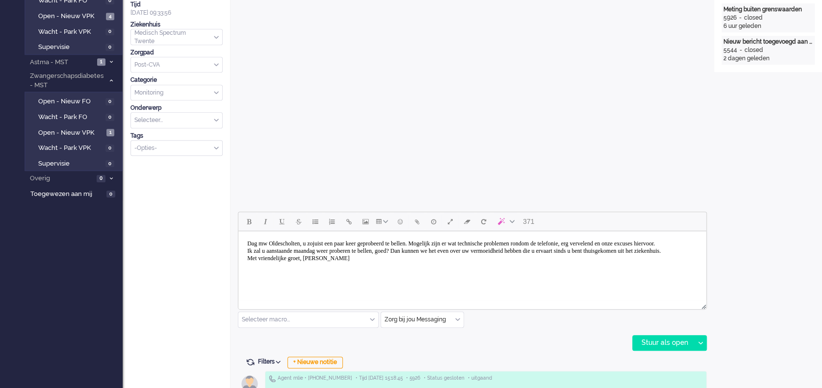
click at [430, 258] on body "Dag mw Oldescholten, u zojuist een paar keer geprobeerd te bellen. Mogelijk zij…" at bounding box center [472, 251] width 460 height 32
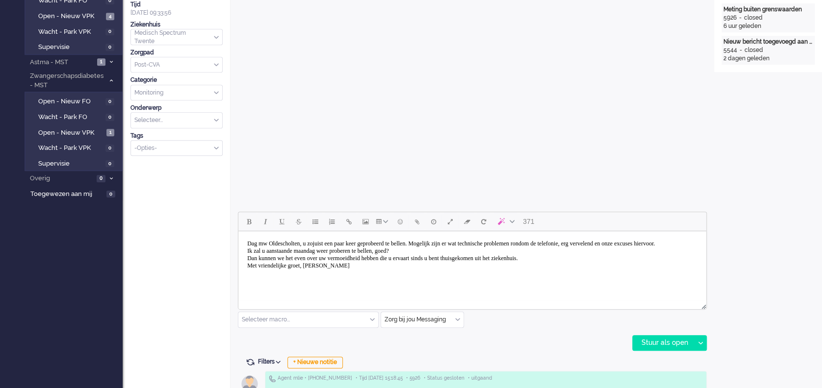
click at [452, 243] on body "Dag mw Oldescholten, u zojuist een paar keer geprobeerd te bellen. Mogelijk zij…" at bounding box center [472, 254] width 460 height 39
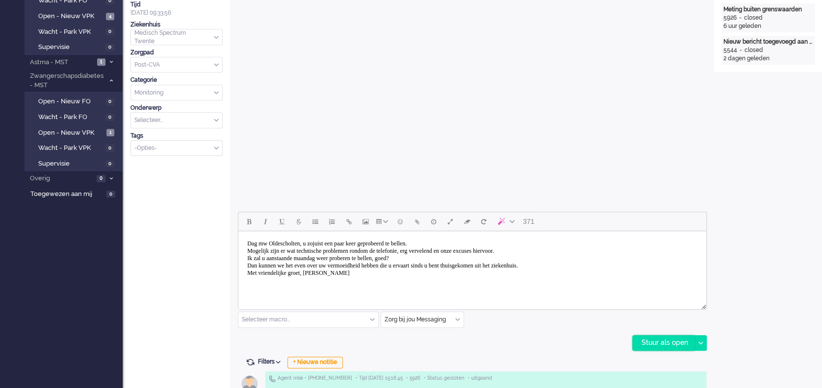
click at [664, 341] on div "Stuur als open" at bounding box center [662, 343] width 61 height 15
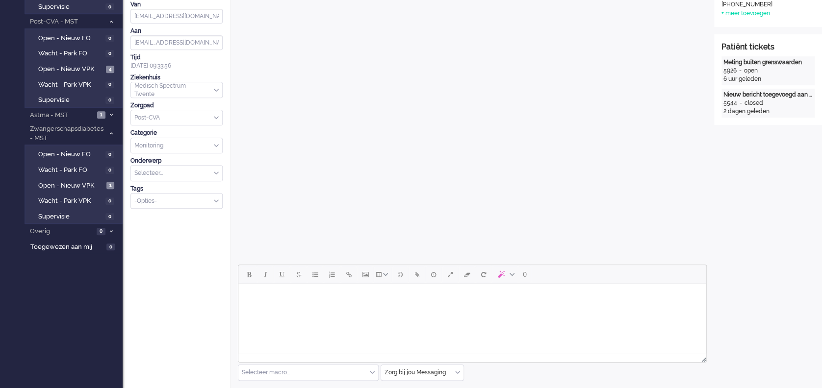
scroll to position [0, 0]
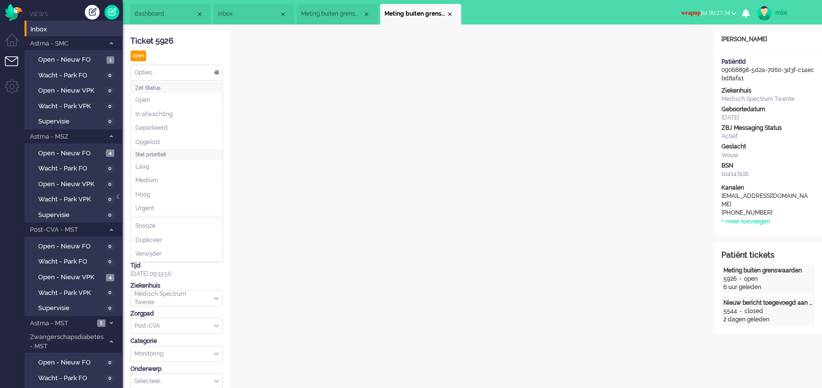
click at [217, 71] on div "Opties..." at bounding box center [176, 72] width 91 height 15
click at [152, 137] on li "Opgelost" at bounding box center [176, 142] width 91 height 14
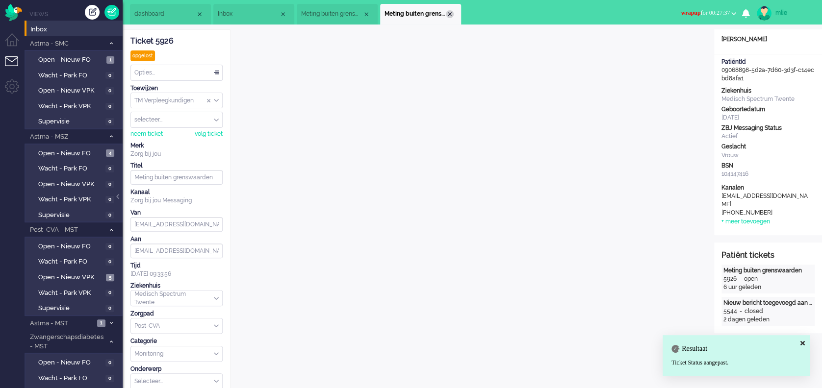
click at [448, 12] on div "Close tab" at bounding box center [450, 14] width 8 height 8
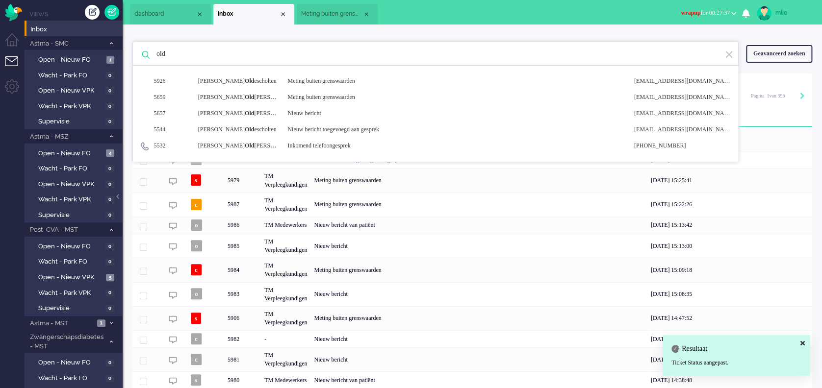
click at [326, 17] on span "Meting buiten grenswaarden (4)" at bounding box center [331, 14] width 61 height 8
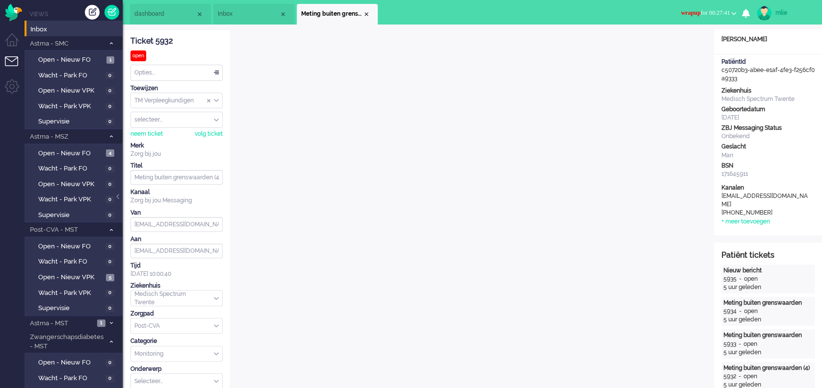
click at [368, 11] on div "Close tab" at bounding box center [366, 14] width 8 height 8
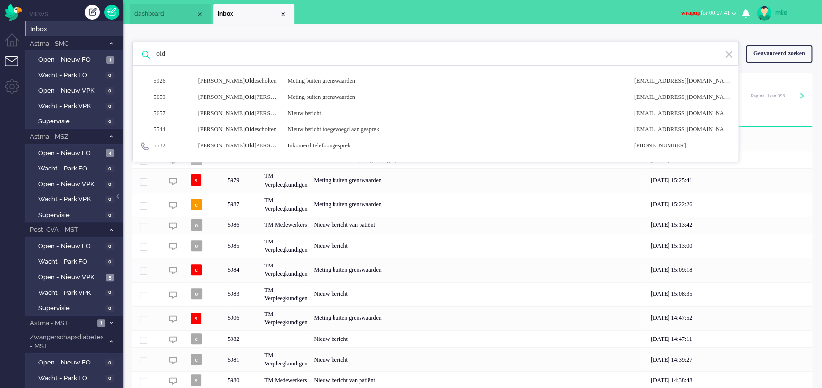
click at [255, 10] on span "Inbox" at bounding box center [248, 14] width 61 height 8
click at [285, 12] on div "Close tab" at bounding box center [283, 14] width 8 height 8
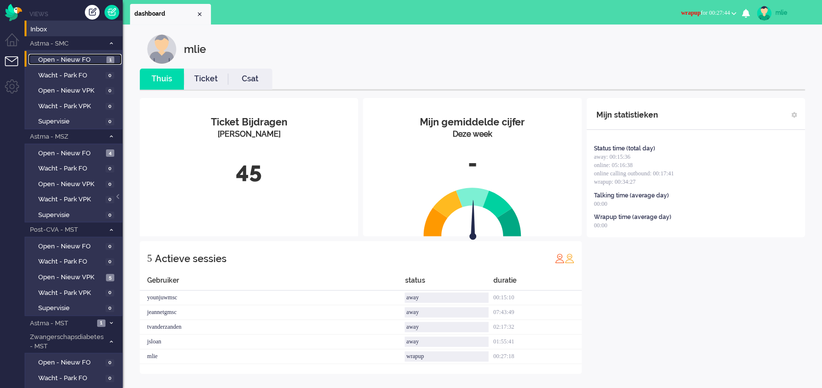
click at [68, 55] on span "Open - Nieuw FO" at bounding box center [71, 59] width 66 height 9
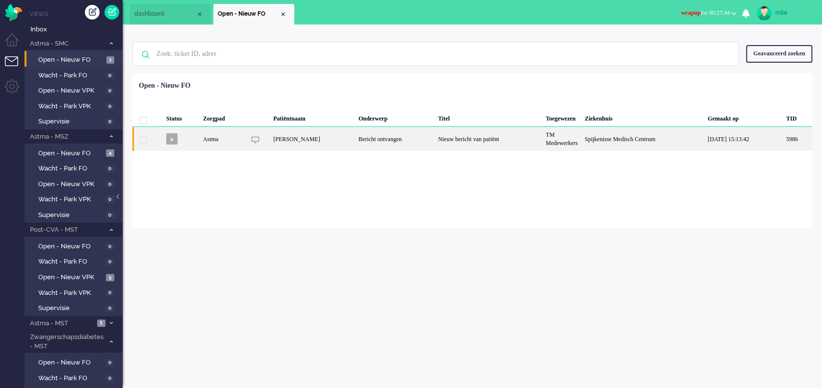
click at [420, 138] on div "Bericht ontvangen" at bounding box center [394, 139] width 79 height 24
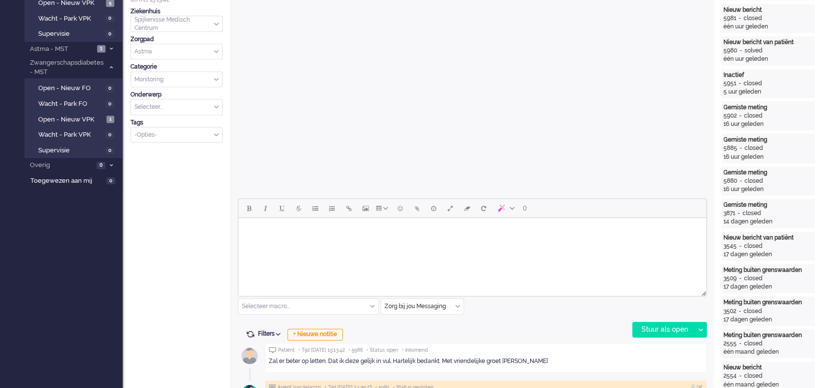
scroll to position [344, 0]
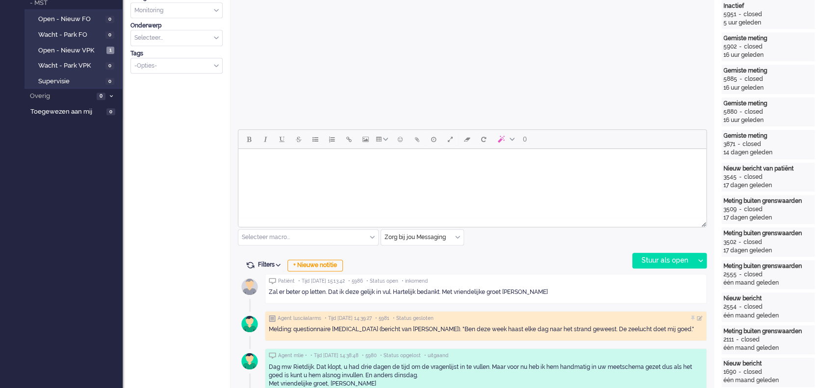
click at [308, 166] on body "Rich Text Area. Press ALT-0 for help." at bounding box center [472, 161] width 460 height 17
click at [668, 262] on div "Stuur als open" at bounding box center [662, 260] width 61 height 15
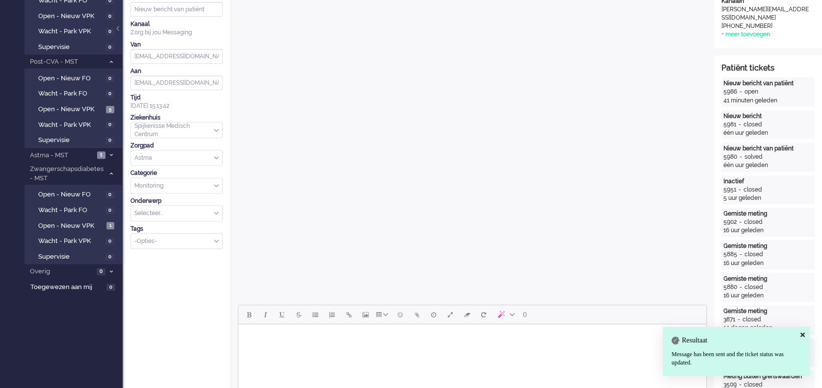
scroll to position [0, 0]
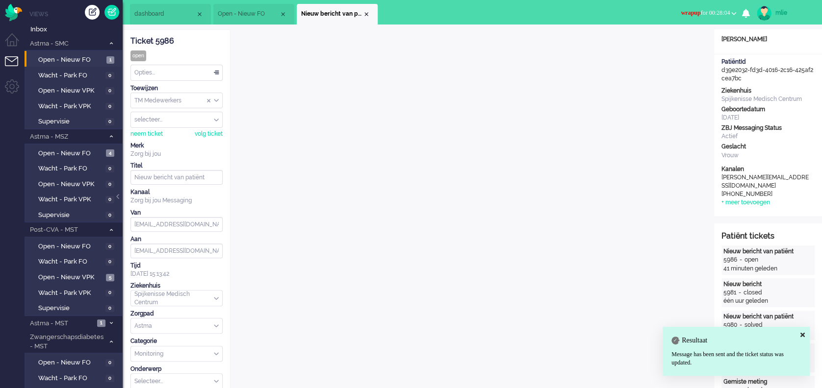
click at [213, 69] on div "Opties..." at bounding box center [176, 72] width 91 height 15
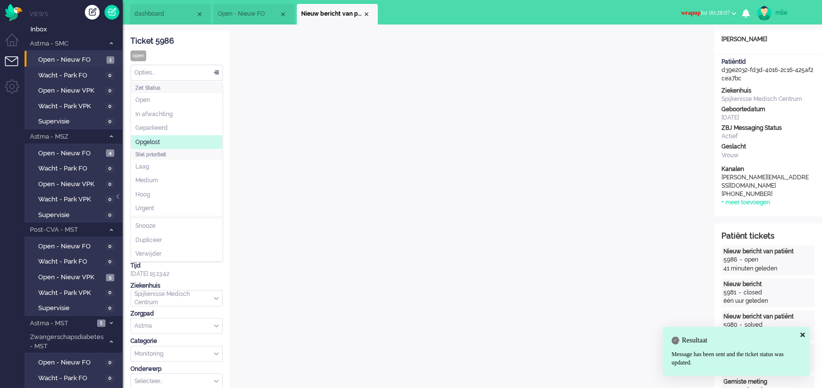
click at [171, 142] on li "Opgelost" at bounding box center [176, 142] width 91 height 14
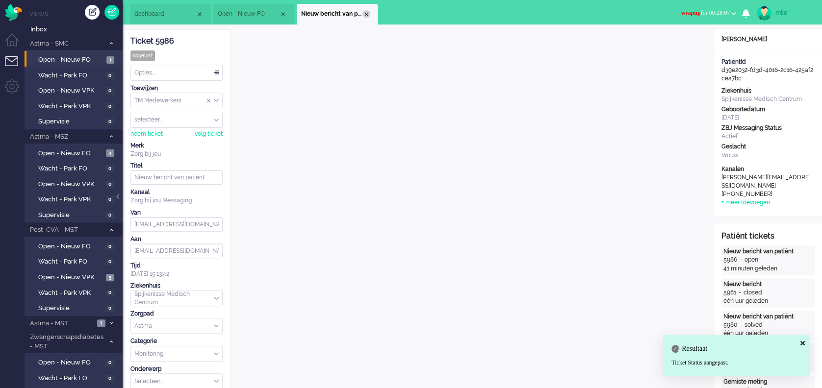
click at [366, 11] on div "Close tab" at bounding box center [366, 14] width 8 height 8
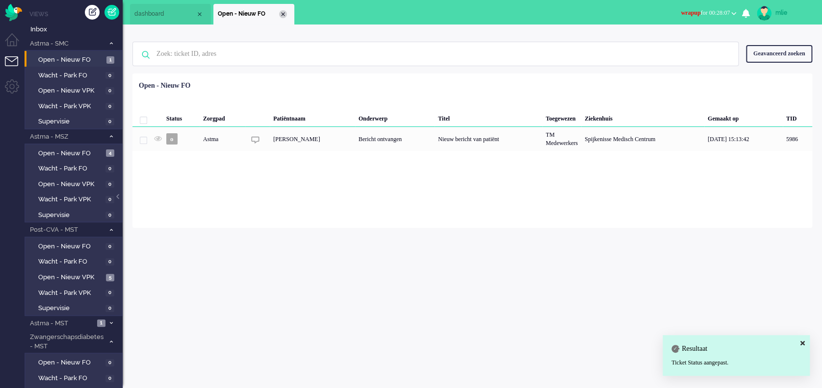
click at [279, 12] on div "Close tab" at bounding box center [283, 14] width 8 height 8
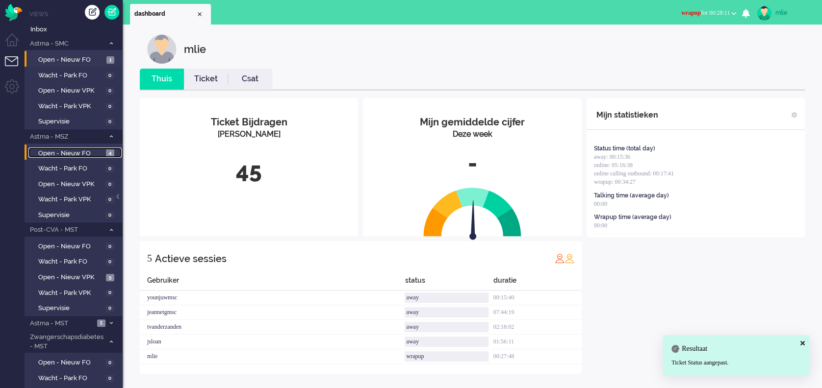
click at [76, 152] on span "Open - Nieuw FO" at bounding box center [70, 153] width 65 height 9
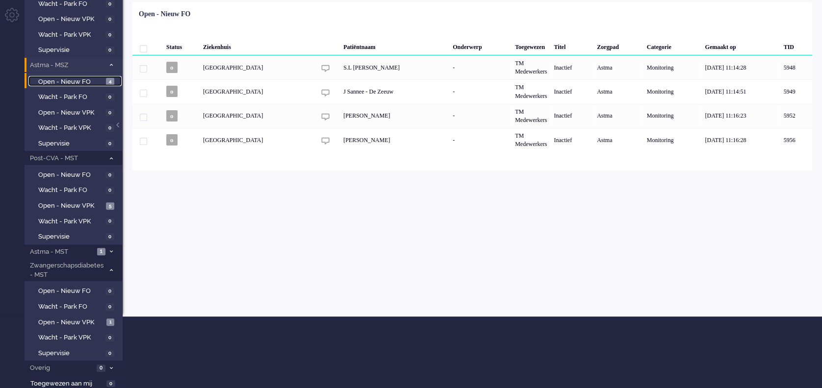
scroll to position [73, 0]
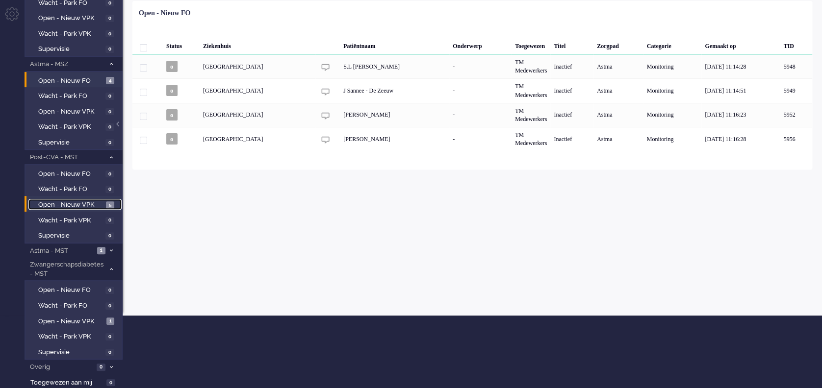
click at [61, 201] on span "Open - Nieuw VPK" at bounding box center [70, 205] width 65 height 9
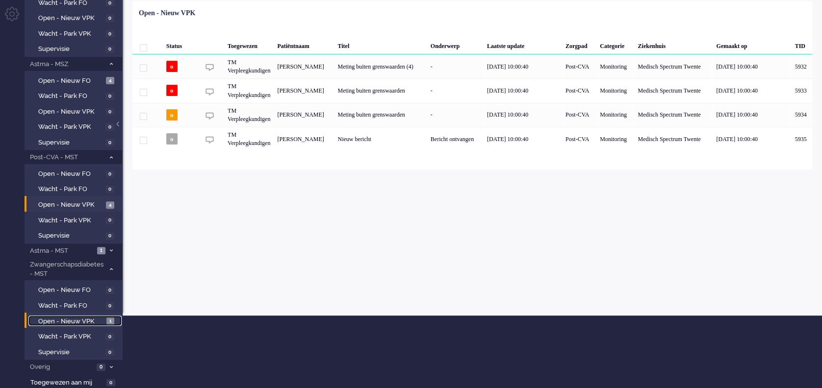
click at [70, 318] on span "Open - Nieuw VPK" at bounding box center [71, 321] width 66 height 9
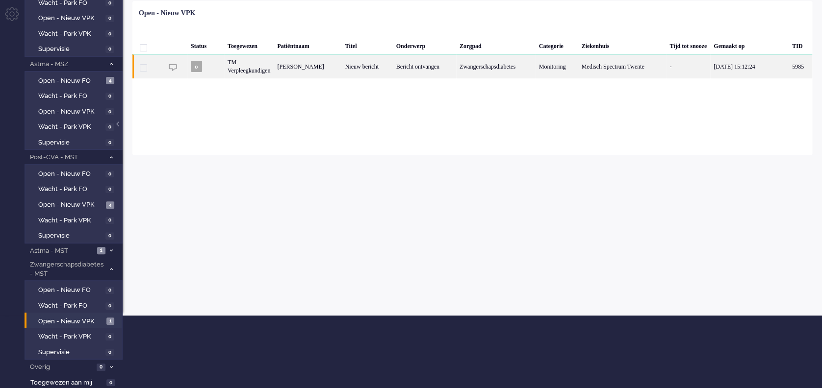
click at [465, 65] on div "Zwangerschapsdiabetes" at bounding box center [495, 66] width 79 height 24
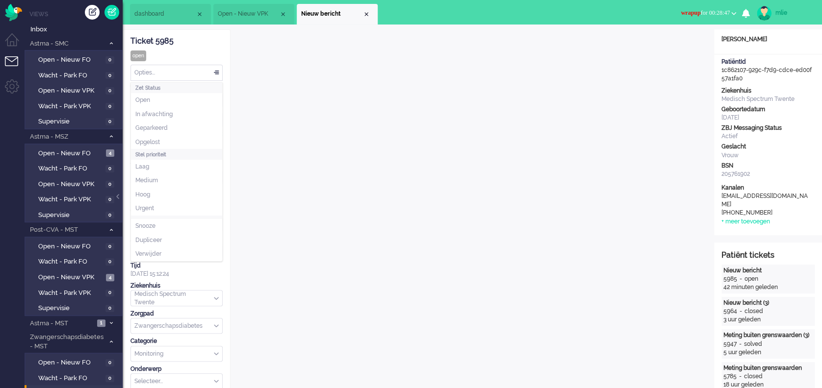
click at [218, 71] on div "Opties..." at bounding box center [176, 72] width 91 height 15
click at [168, 117] on span "In afwachting" at bounding box center [153, 114] width 37 height 8
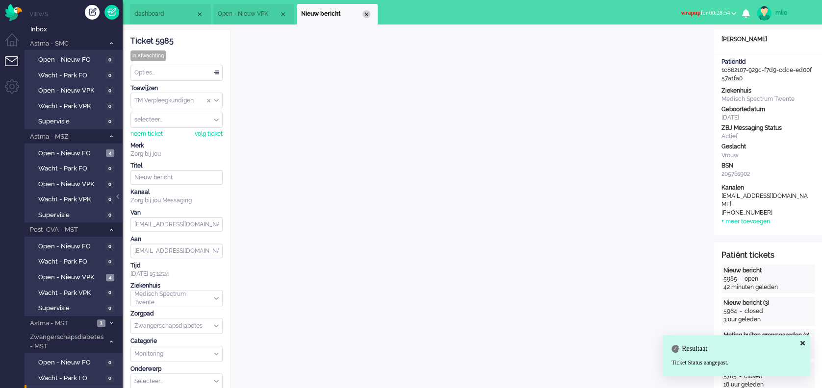
click at [365, 11] on div "Close tab" at bounding box center [366, 14] width 8 height 8
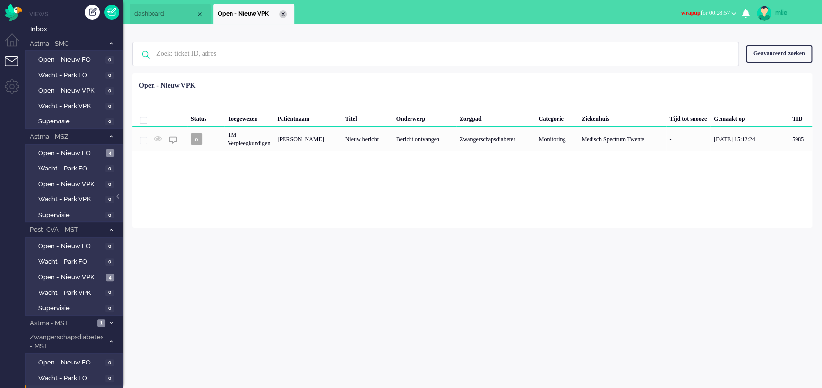
click at [282, 11] on div "Close tab" at bounding box center [283, 14] width 8 height 8
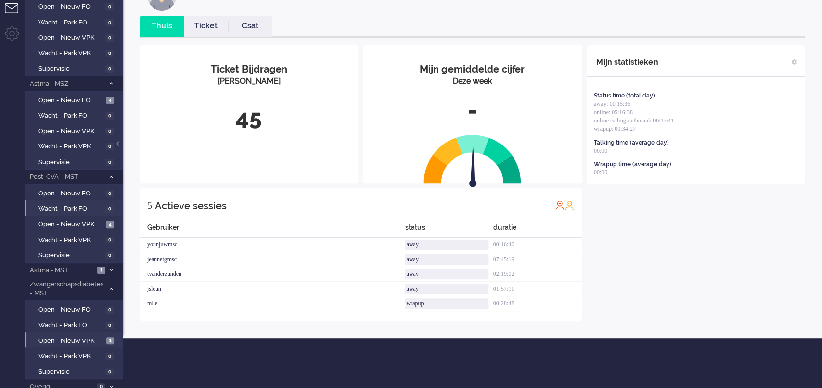
scroll to position [73, 0]
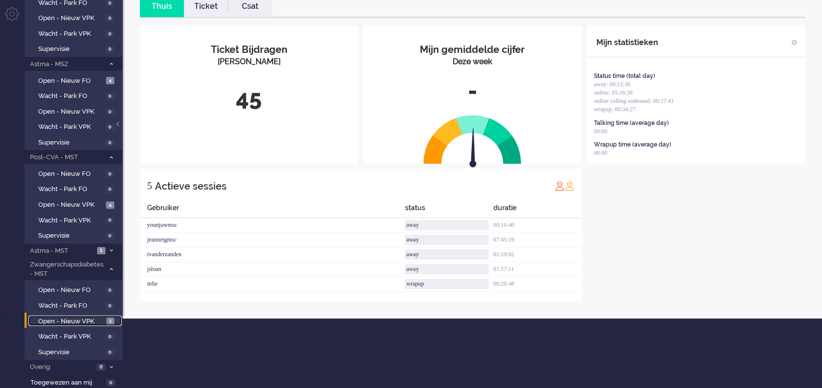
click at [66, 319] on span "Open - Nieuw VPK" at bounding box center [71, 321] width 66 height 9
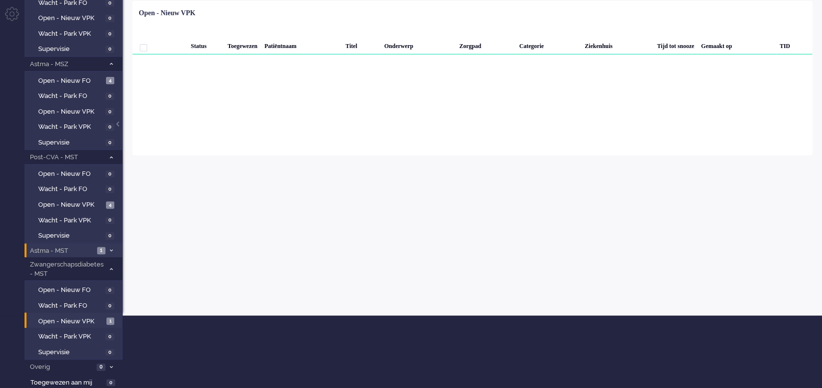
click at [50, 247] on span "Astma - MST" at bounding box center [61, 251] width 66 height 9
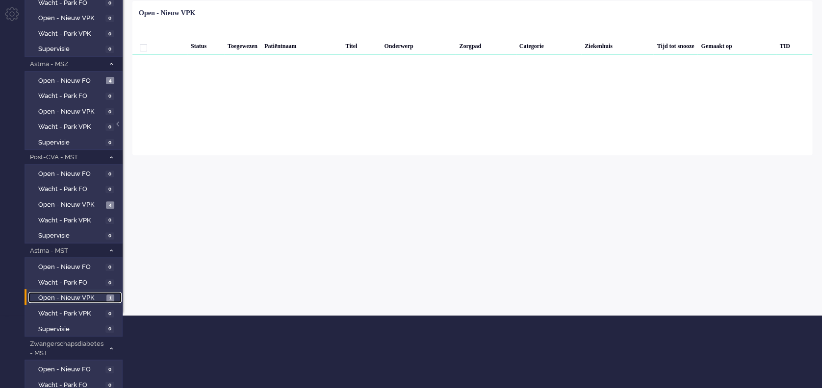
click at [80, 295] on span "Open - Nieuw VPK" at bounding box center [71, 298] width 66 height 9
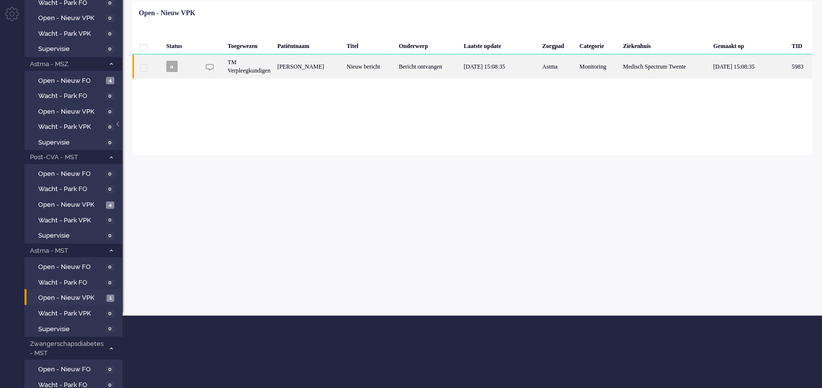
click at [417, 70] on div "Bericht ontvangen" at bounding box center [427, 66] width 65 height 24
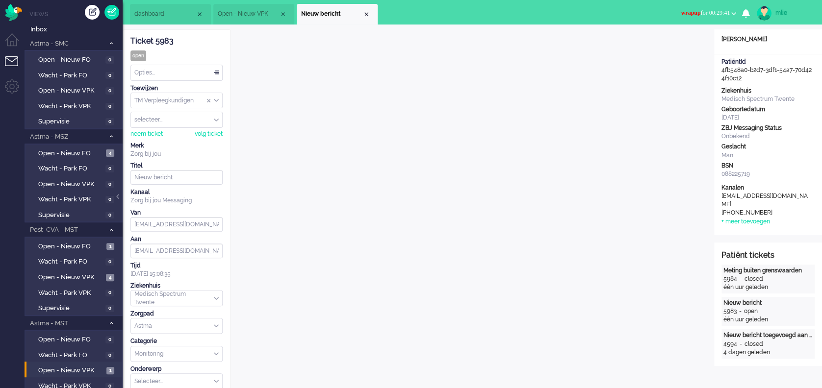
click at [702, 12] on span "wrapup for 00:29:41" at bounding box center [704, 12] width 49 height 7
click at [667, 43] on label "Online" at bounding box center [694, 44] width 77 height 8
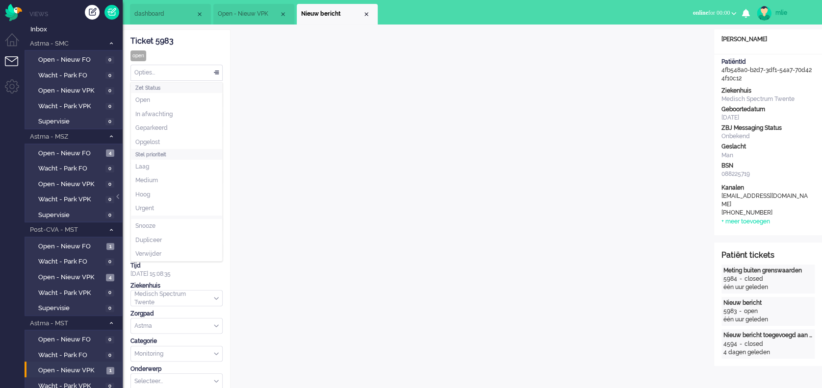
click at [214, 73] on div "Opties..." at bounding box center [176, 72] width 91 height 15
click at [145, 141] on span "Opgelost" at bounding box center [147, 142] width 25 height 8
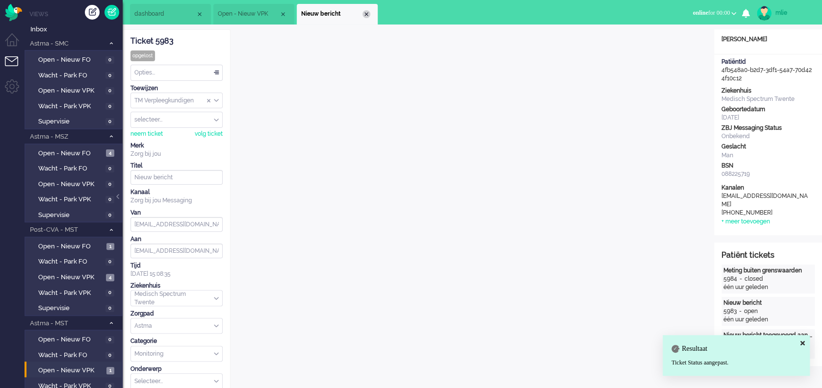
click at [365, 16] on div "Close tab" at bounding box center [366, 14] width 8 height 8
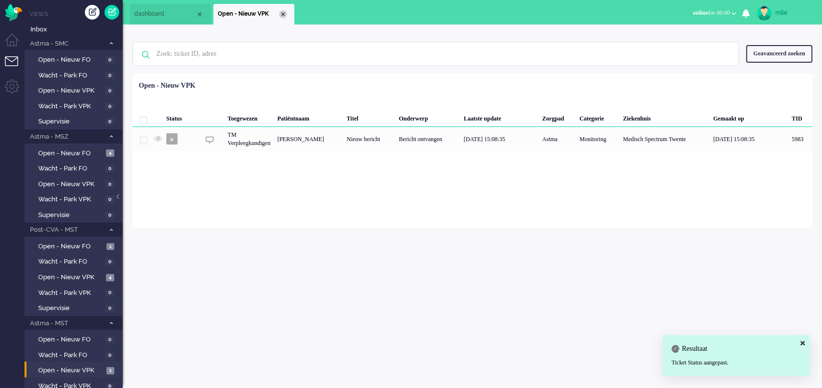
click at [282, 14] on div "Close tab" at bounding box center [283, 14] width 8 height 8
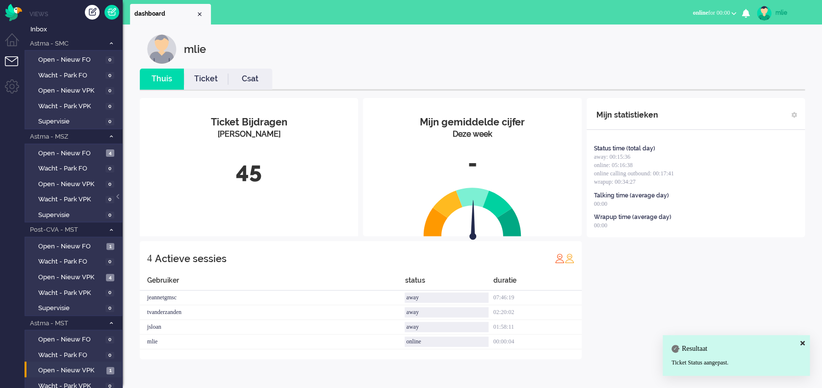
click at [209, 82] on link "Ticket" at bounding box center [206, 79] width 44 height 11
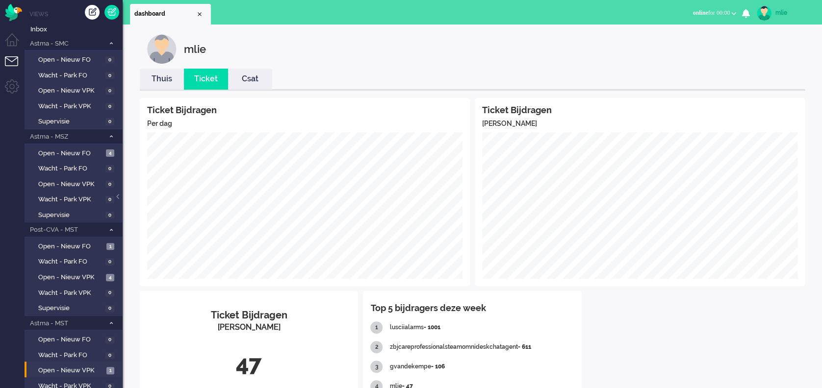
click at [159, 81] on link "Thuis" at bounding box center [162, 79] width 44 height 11
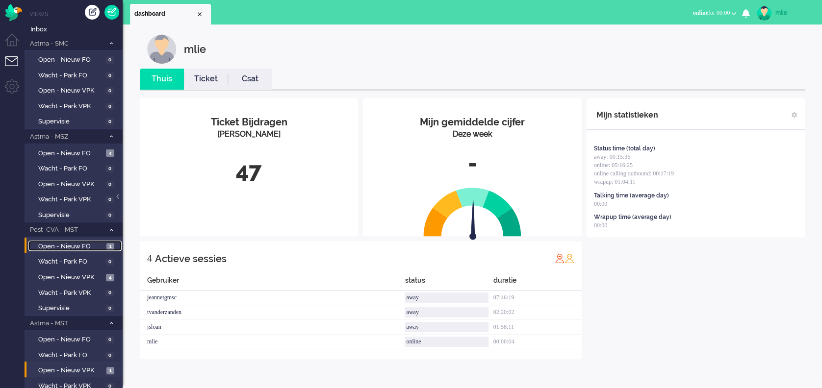
click at [62, 243] on span "Open - Nieuw FO" at bounding box center [71, 246] width 66 height 9
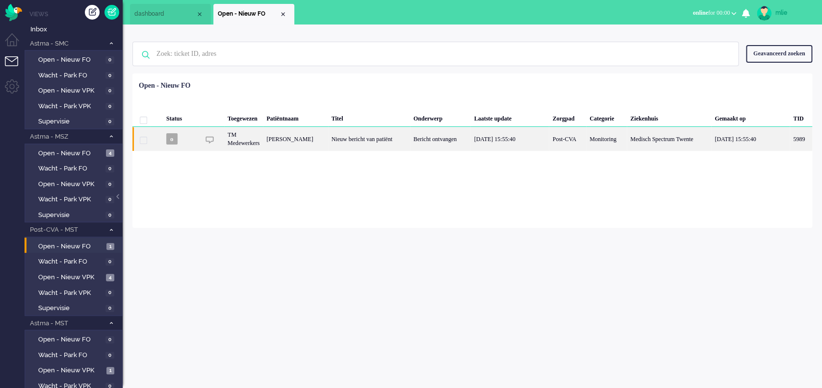
click at [400, 138] on div "Nieuw bericht van patiënt" at bounding box center [369, 139] width 82 height 24
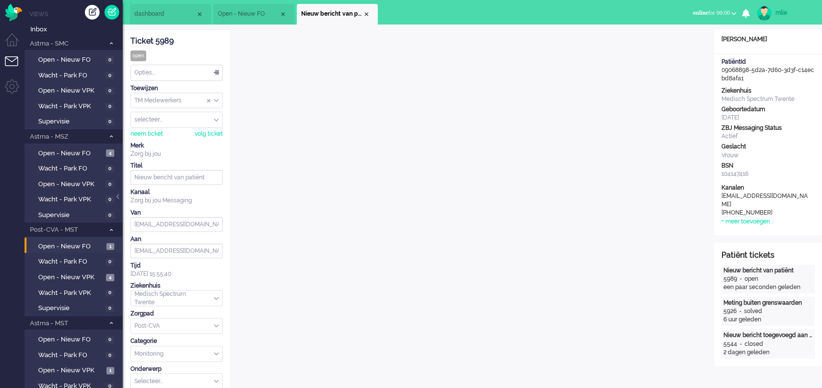
click at [215, 71] on div "Opties..." at bounding box center [176, 72] width 91 height 15
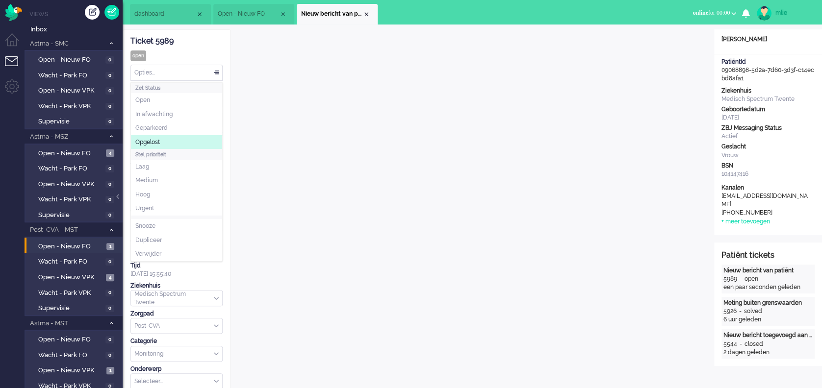
click at [163, 139] on li "Opgelost" at bounding box center [176, 142] width 91 height 14
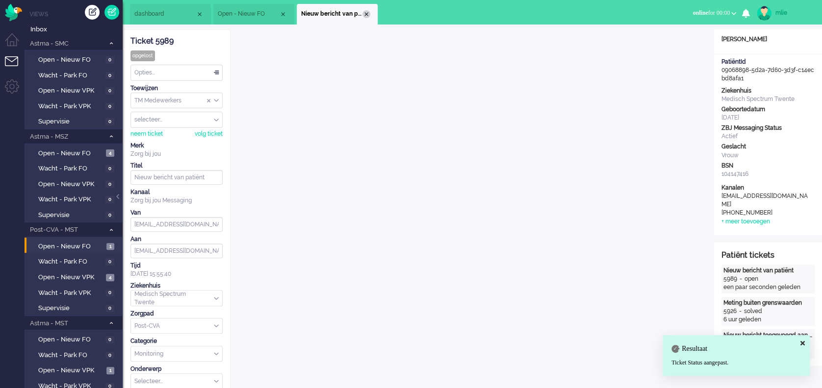
click at [368, 14] on div "Close tab" at bounding box center [366, 14] width 8 height 8
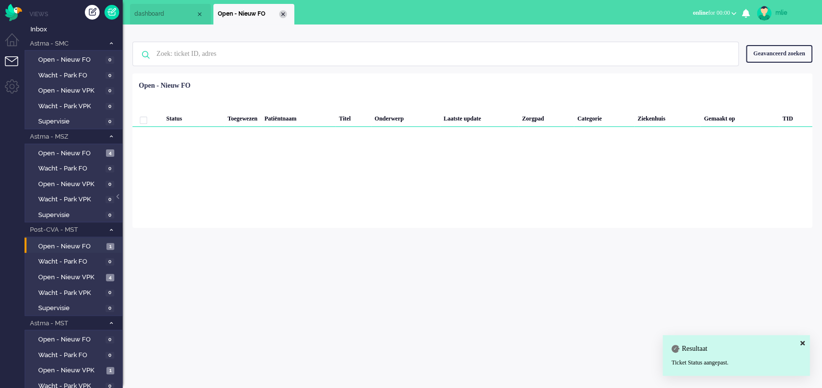
click at [284, 13] on div "Close tab" at bounding box center [283, 14] width 8 height 8
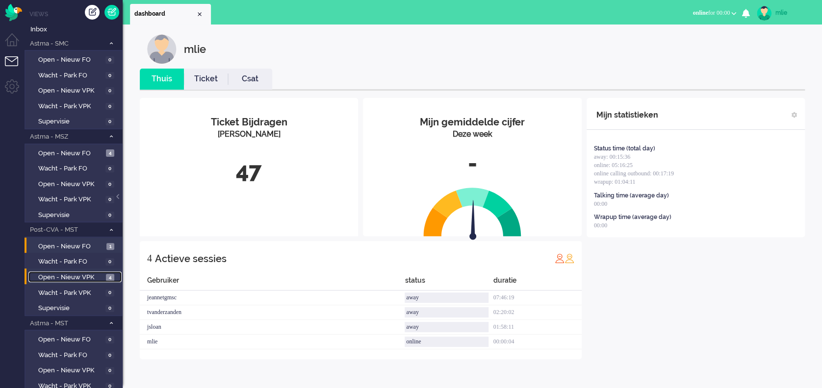
click at [70, 273] on span "Open - Nieuw VPK" at bounding box center [70, 277] width 65 height 9
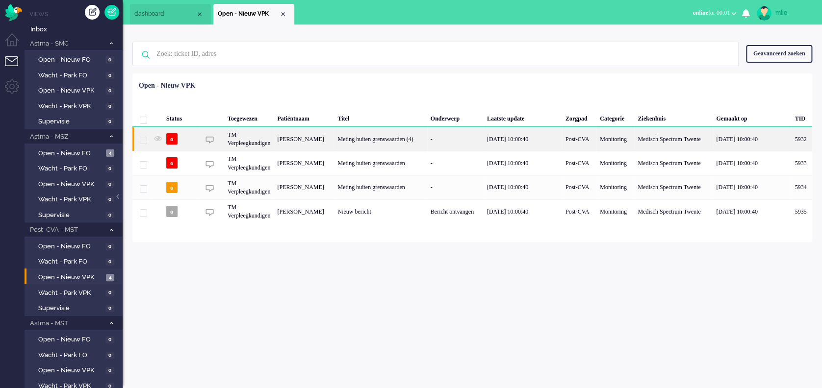
click at [420, 142] on div "Meting buiten grenswaarden (4)" at bounding box center [380, 139] width 93 height 24
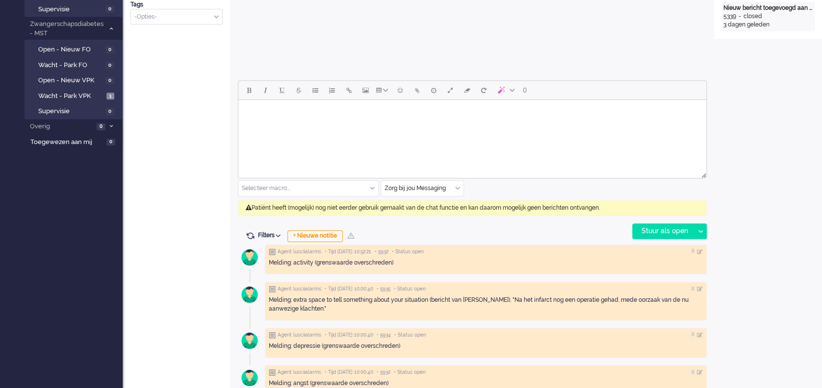
scroll to position [392, 0]
click at [459, 189] on div "Zorg bij jou Messaging" at bounding box center [422, 188] width 82 height 15
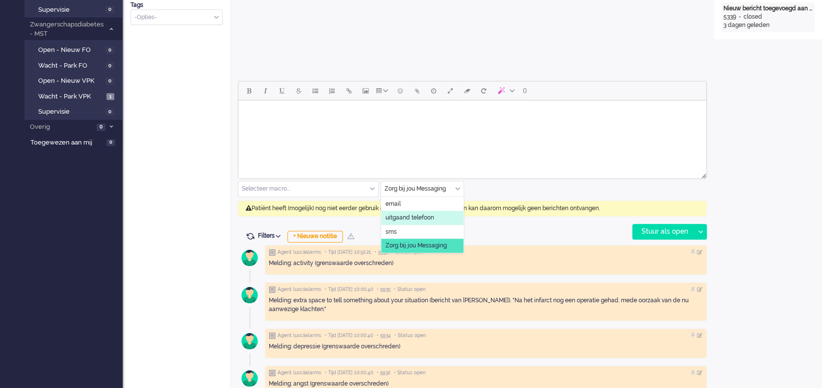
click at [422, 211] on li "uitgaand telefoon" at bounding box center [422, 218] width 82 height 14
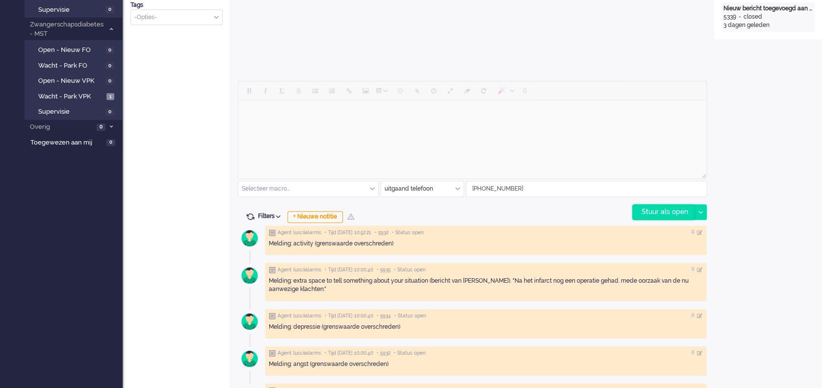
click at [650, 207] on div "Stuur als open" at bounding box center [662, 212] width 61 height 15
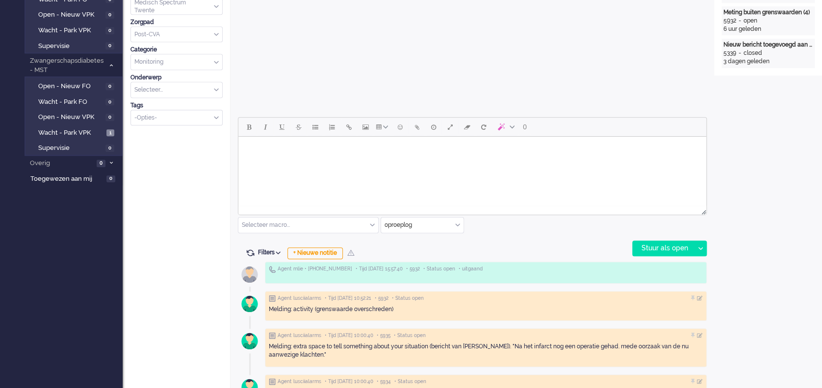
scroll to position [327, 0]
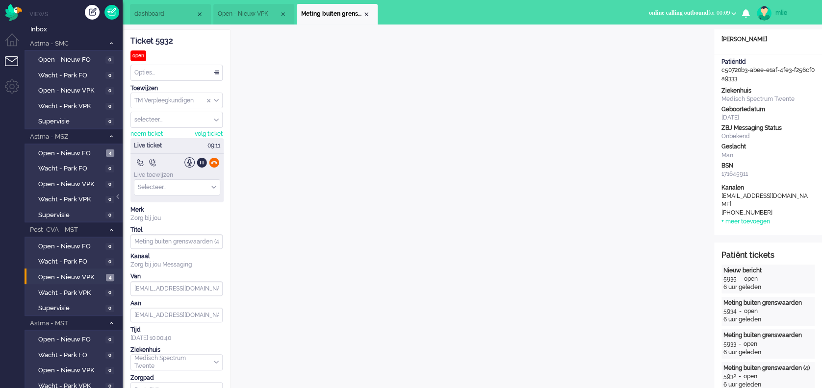
click at [214, 162] on div at bounding box center [214, 162] width 10 height 10
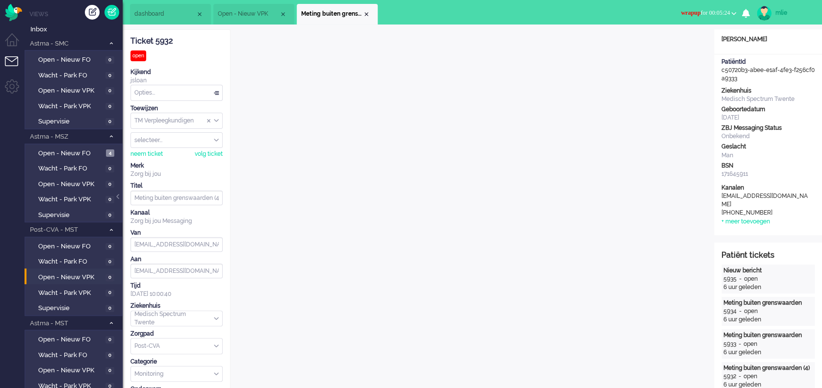
click at [217, 92] on div "Opties..." at bounding box center [176, 92] width 91 height 15
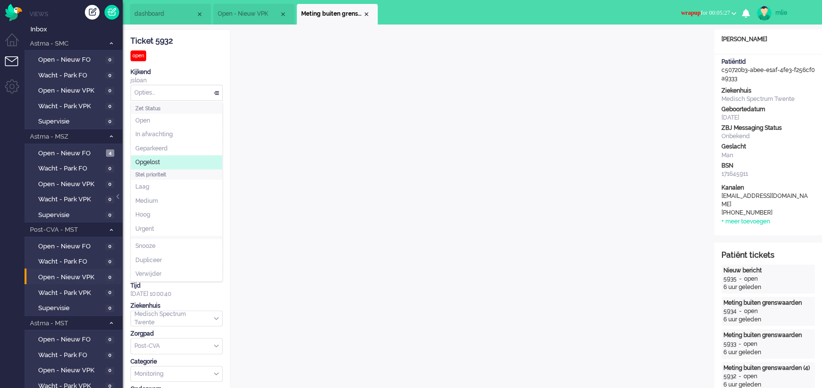
click at [152, 161] on span "Opgelost" at bounding box center [147, 162] width 25 height 8
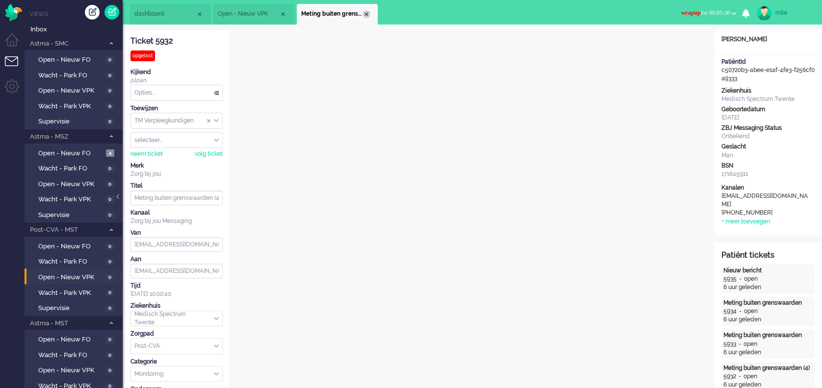
click at [366, 16] on div "Close tab" at bounding box center [366, 14] width 8 height 8
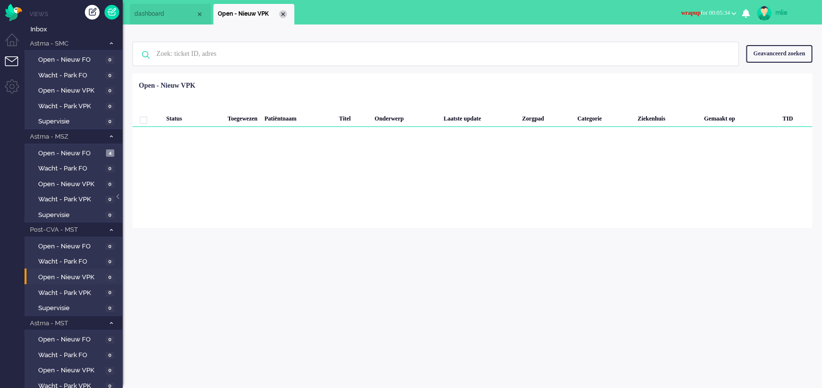
click at [284, 11] on div "Close tab" at bounding box center [283, 14] width 8 height 8
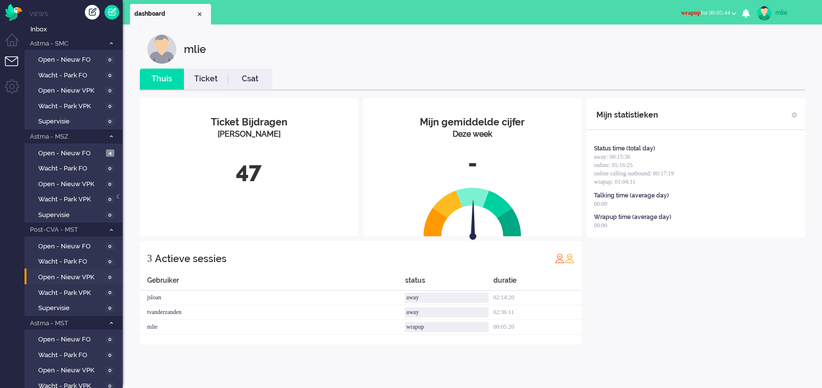
click at [682, 13] on span "wrapup" at bounding box center [690, 12] width 20 height 7
click at [665, 44] on label "Online" at bounding box center [694, 44] width 77 height 8
click at [209, 77] on link "Ticket" at bounding box center [206, 79] width 44 height 11
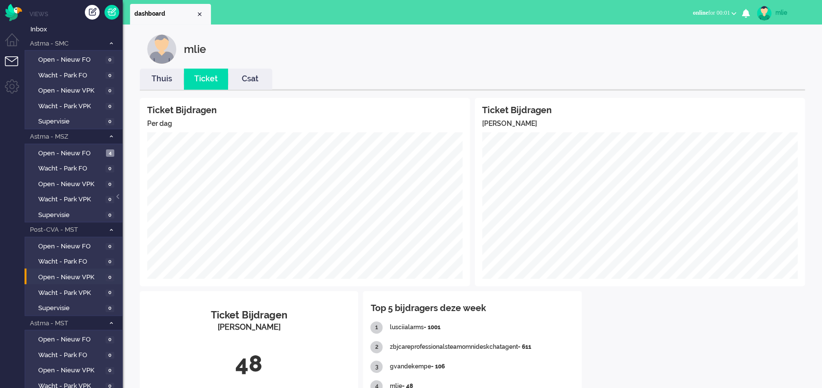
click at [163, 81] on link "Thuis" at bounding box center [162, 79] width 44 height 11
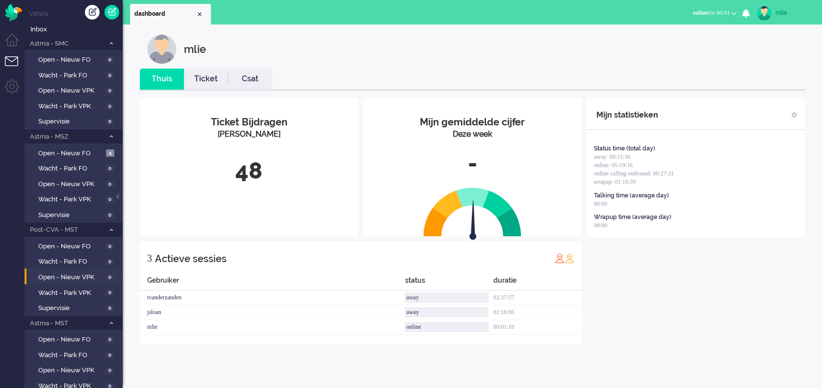
click at [205, 81] on link "Ticket" at bounding box center [206, 79] width 44 height 11
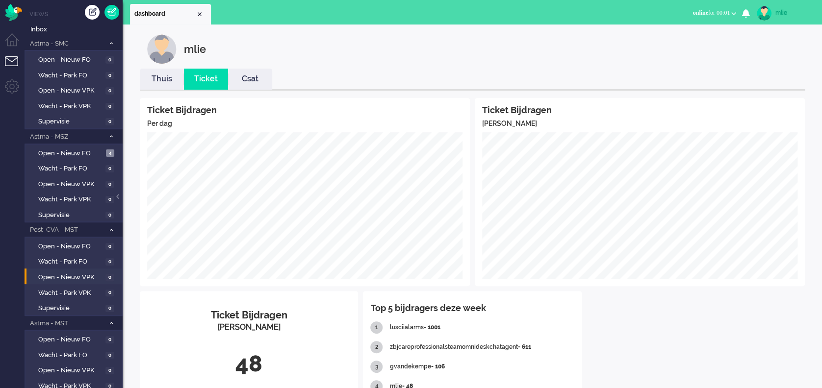
click at [784, 12] on div "mlie" at bounding box center [793, 13] width 37 height 10
click at [761, 76] on link "Uitloggen" at bounding box center [783, 79] width 68 height 10
